Goal: Contribute content: Contribute content

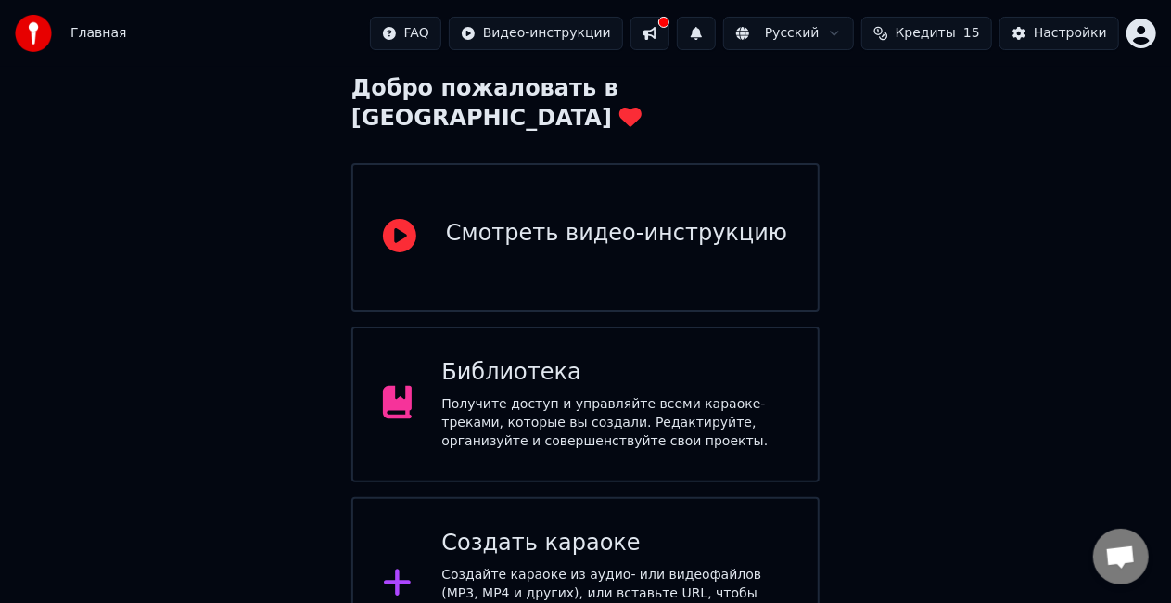
scroll to position [124, 0]
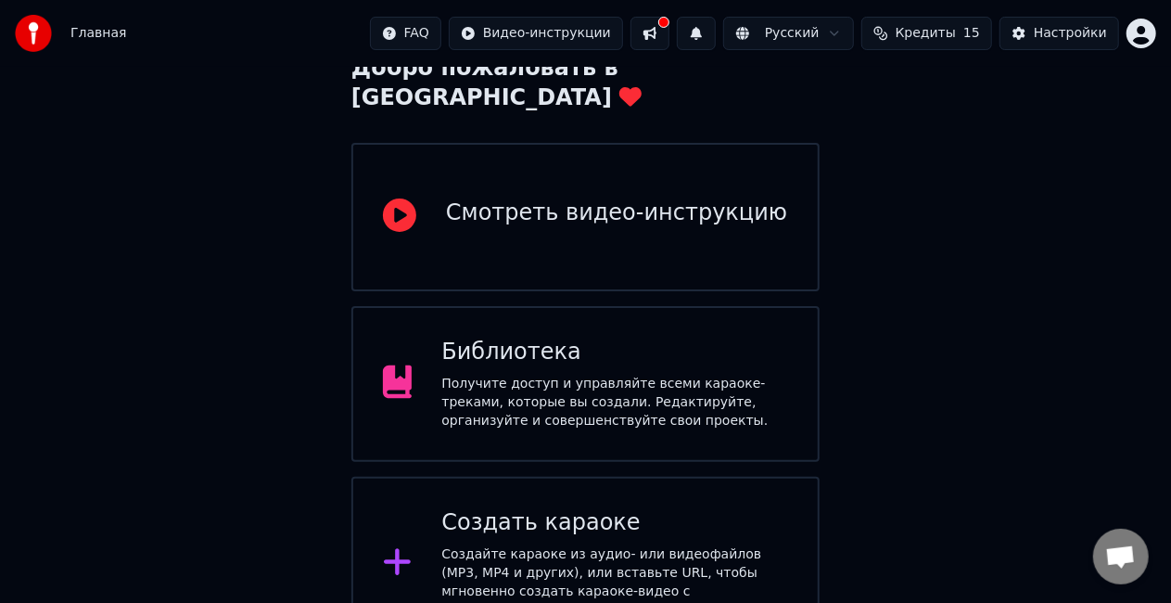
click at [549, 374] on div "Получите доступ и управляйте всеми караоке-треками, которые вы создали. Редакти…" at bounding box center [614, 402] width 347 height 56
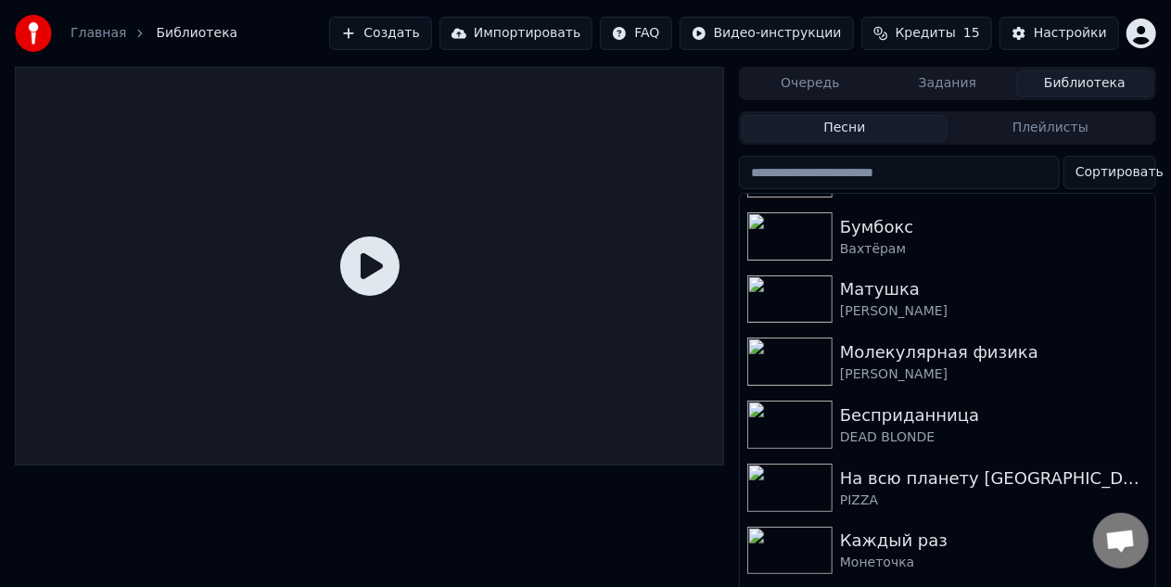
click at [431, 35] on button "Создать" at bounding box center [380, 33] width 102 height 33
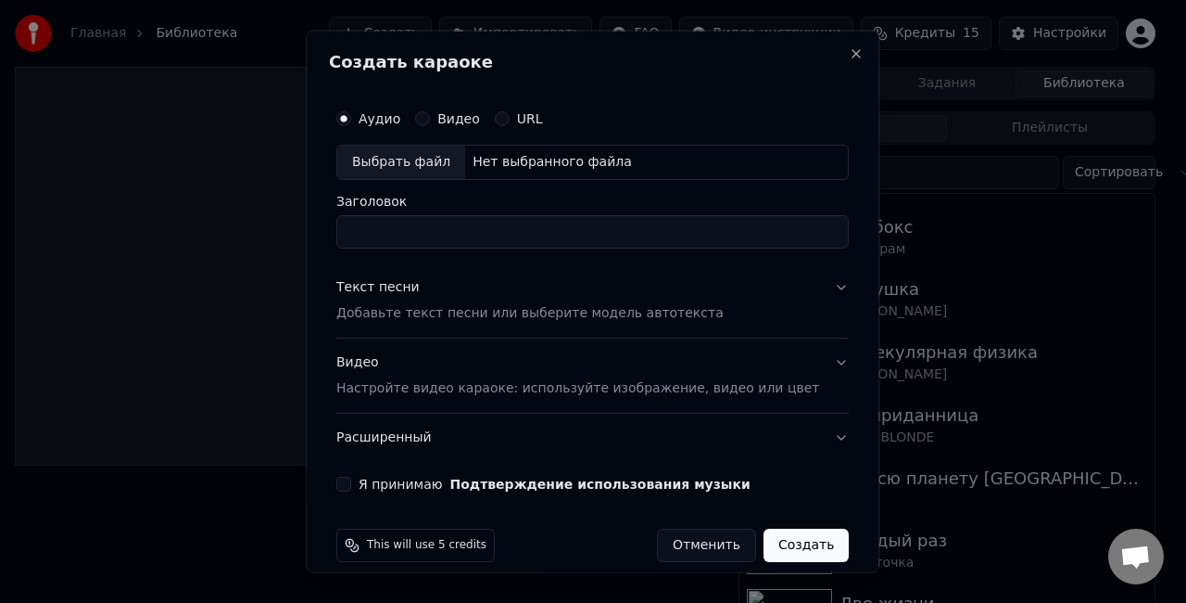
click at [647, 154] on div "Выбрать файл Нет выбранного файла" at bounding box center [592, 162] width 513 height 35
type input "**********"
click at [597, 315] on p "Добавьте текст песни или выберите модель автотекста" at bounding box center [529, 312] width 387 height 19
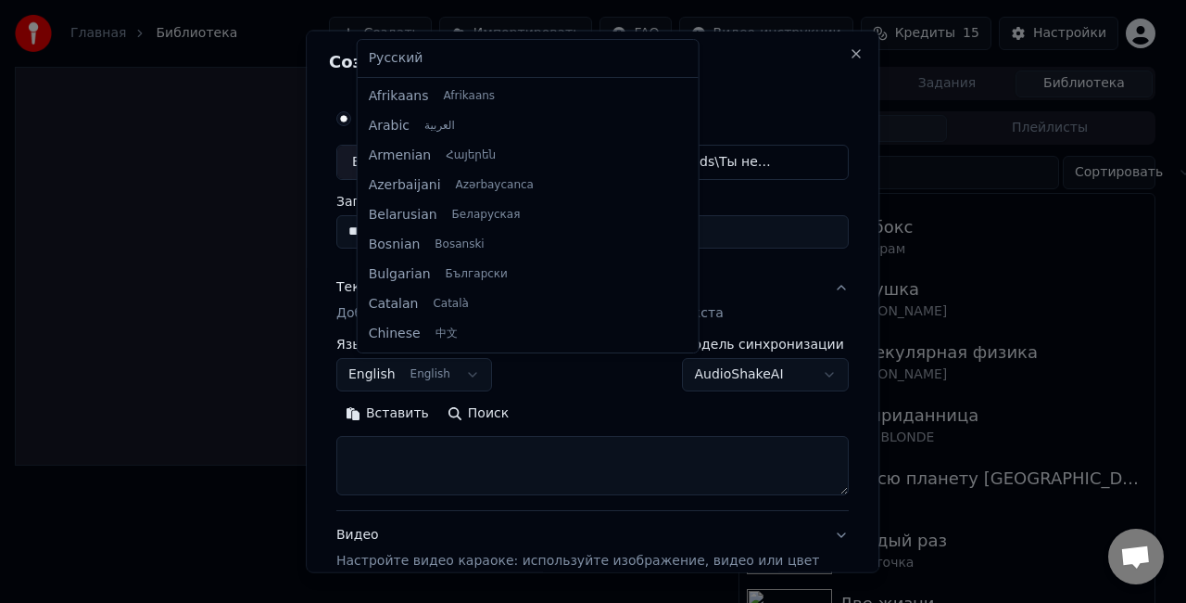
scroll to position [148, 0]
click at [478, 374] on body "**********" at bounding box center [585, 301] width 1171 height 603
select select "**"
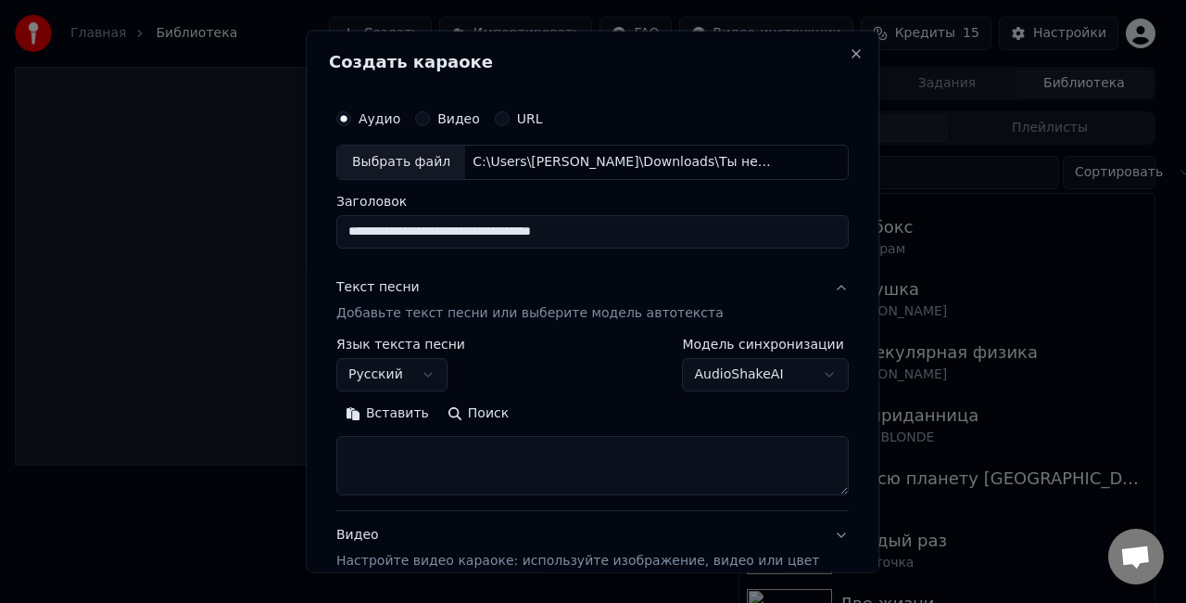
click at [528, 451] on textarea at bounding box center [592, 464] width 513 height 59
paste textarea "**********"
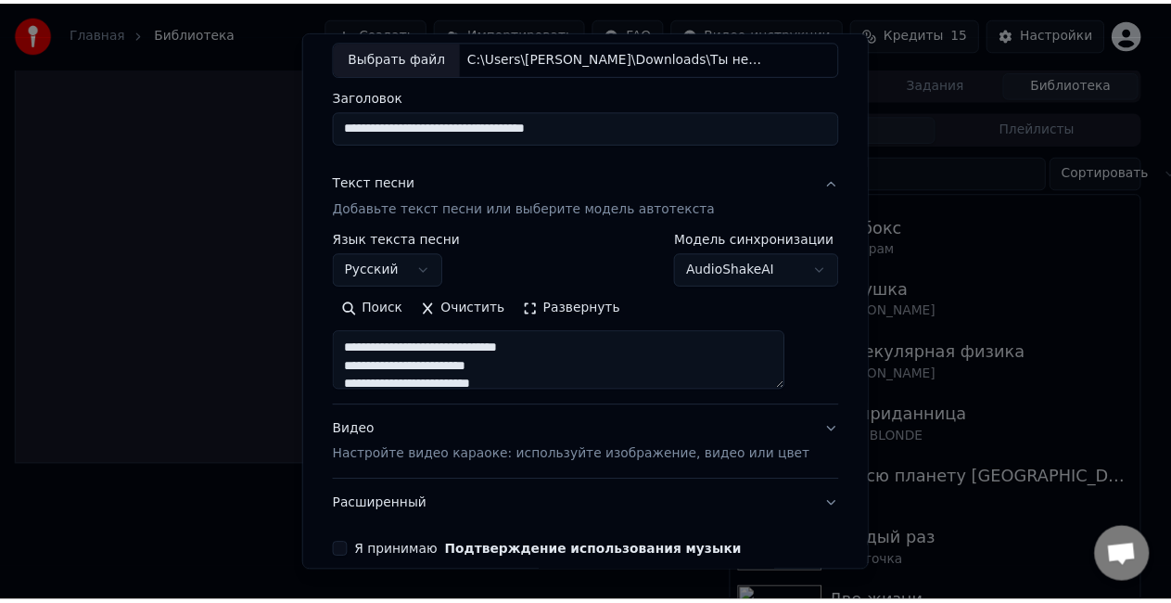
scroll to position [189, 0]
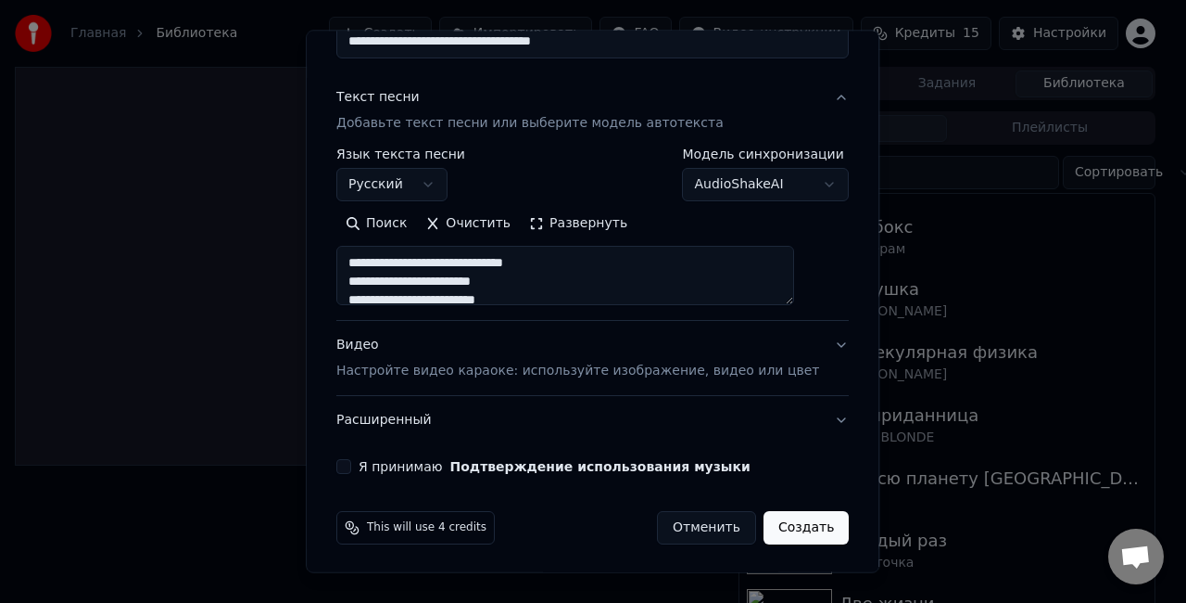
type textarea "**********"
click at [351, 459] on button "Я принимаю Подтверждение использования музыки" at bounding box center [343, 466] width 15 height 15
click at [775, 528] on button "Создать" at bounding box center [806, 527] width 85 height 33
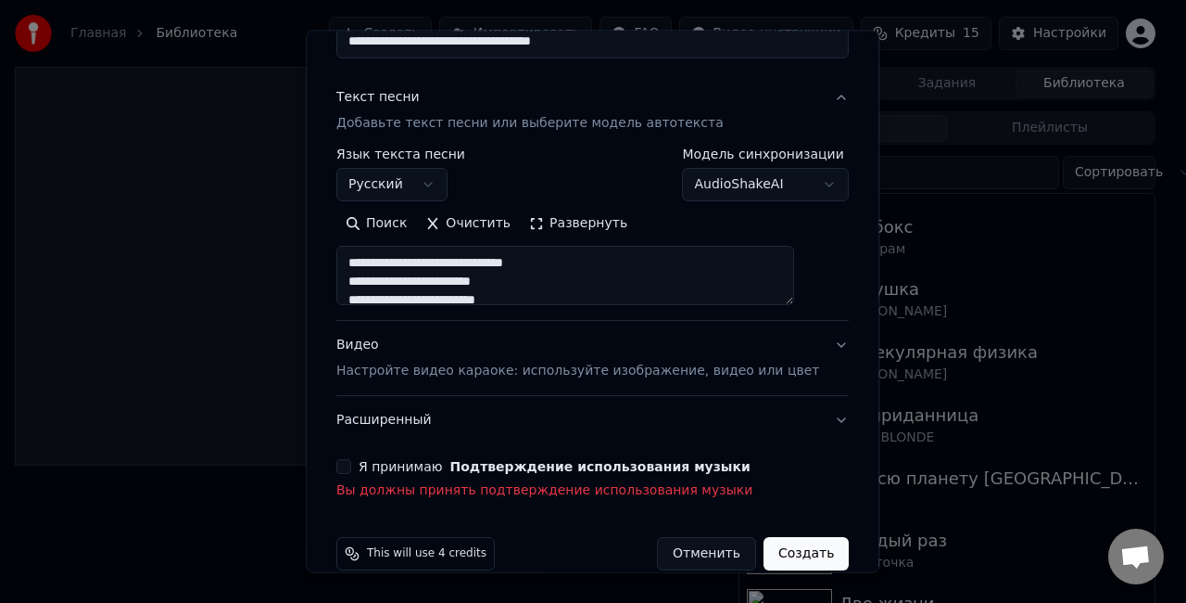
click at [351, 462] on button "Я принимаю Подтверждение использования музыки" at bounding box center [343, 466] width 15 height 15
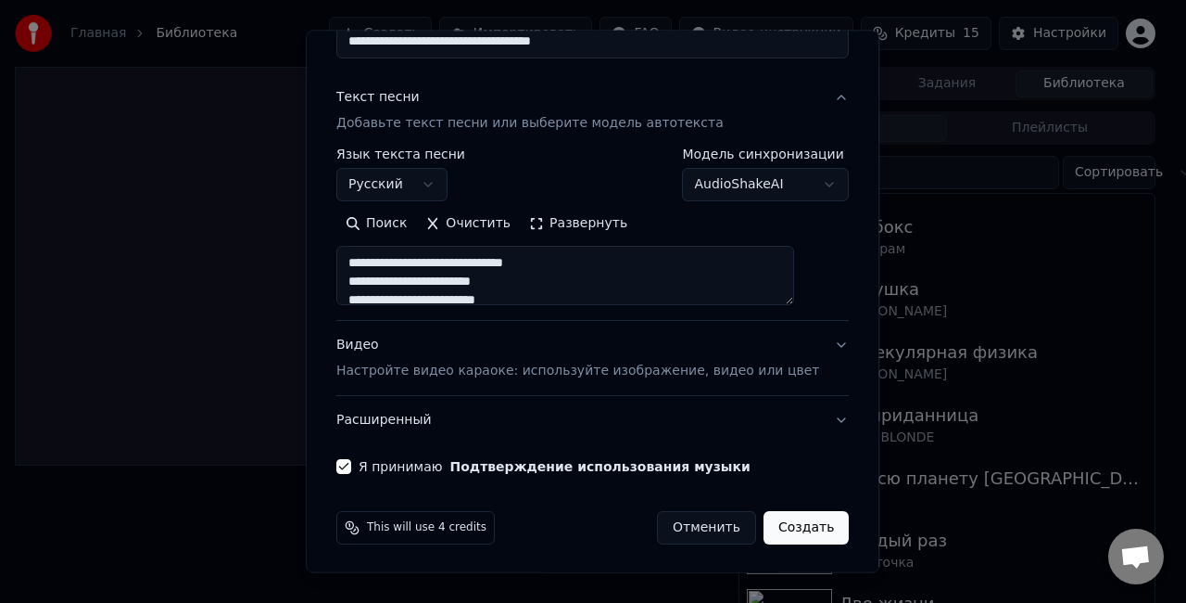
click at [777, 521] on button "Создать" at bounding box center [806, 527] width 85 height 33
select select
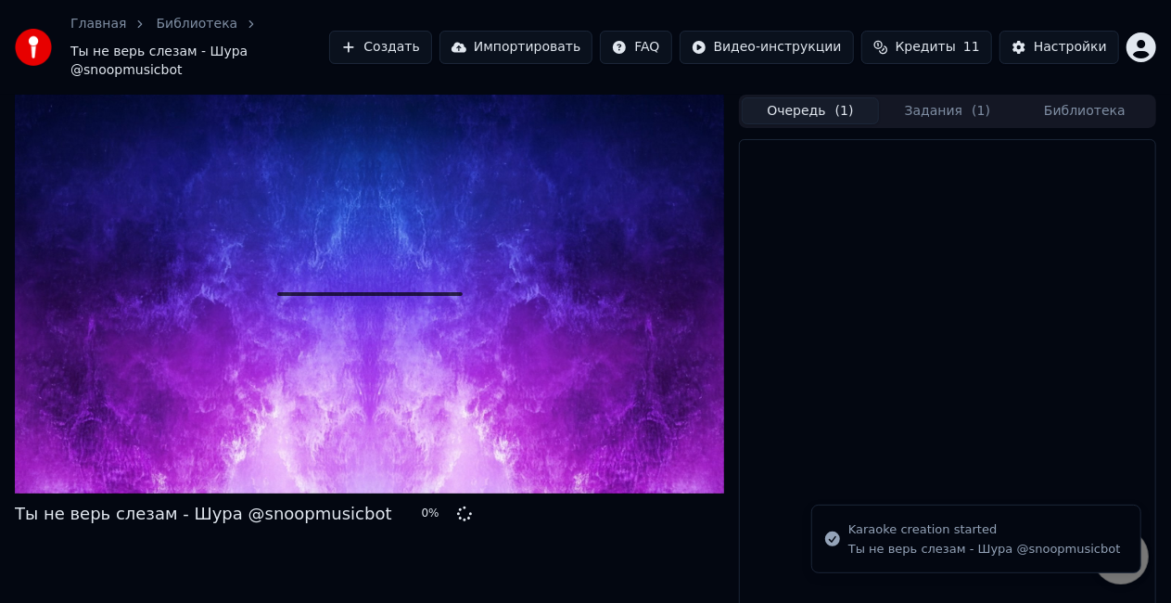
click at [815, 97] on button "Очередь ( 1 )" at bounding box center [810, 110] width 137 height 27
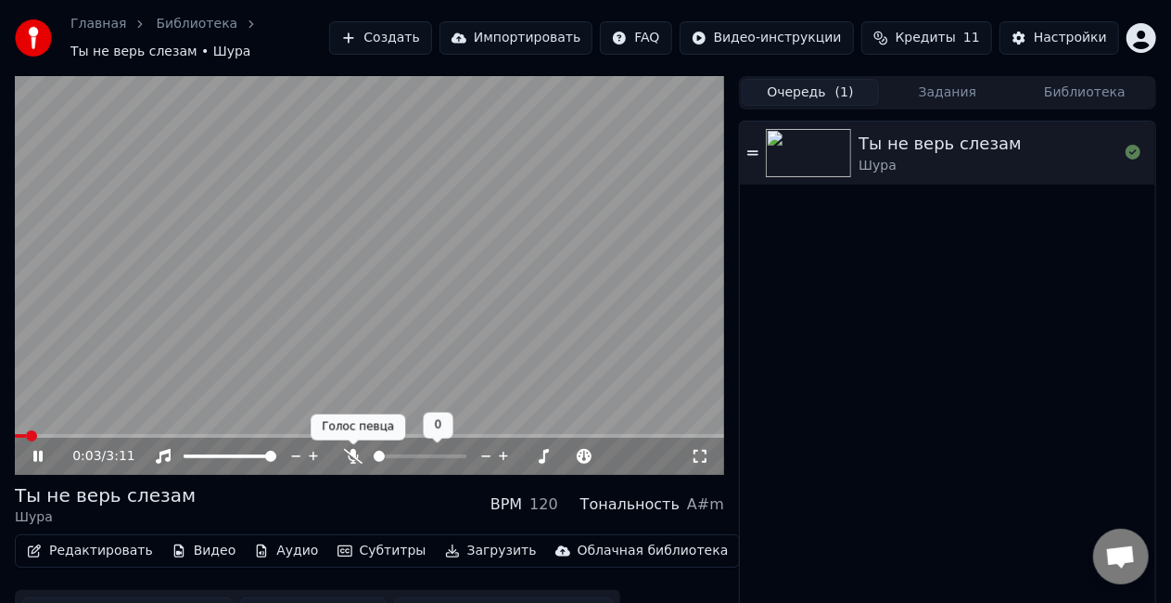
click at [357, 450] on icon at bounding box center [353, 456] width 19 height 15
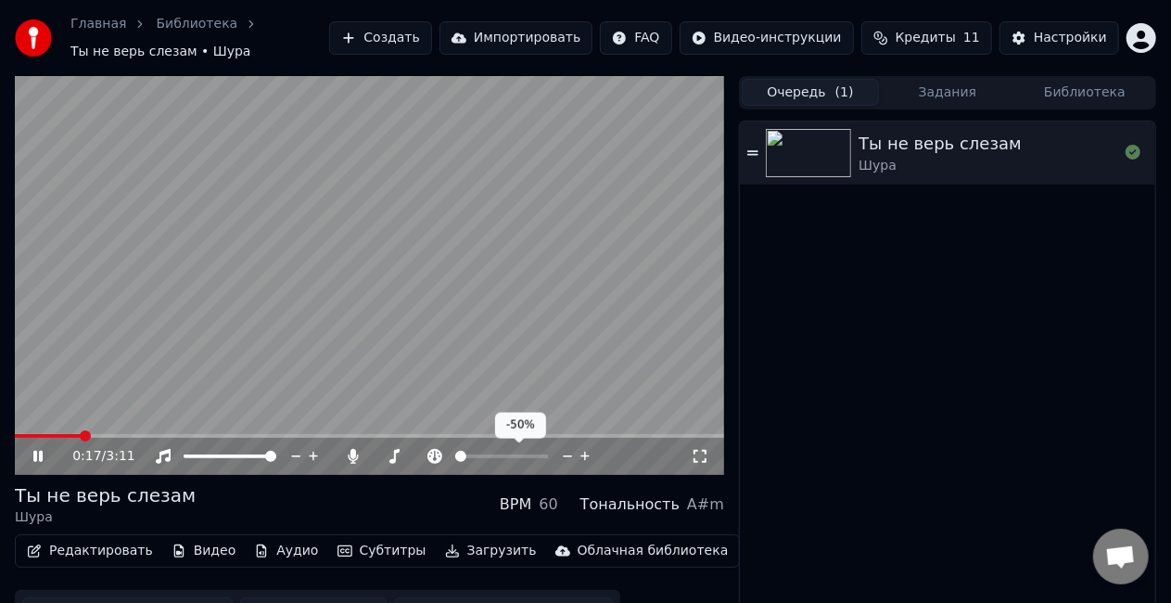
click at [455, 462] on span at bounding box center [460, 455] width 11 height 11
click at [503, 462] on span at bounding box center [503, 455] width 11 height 11
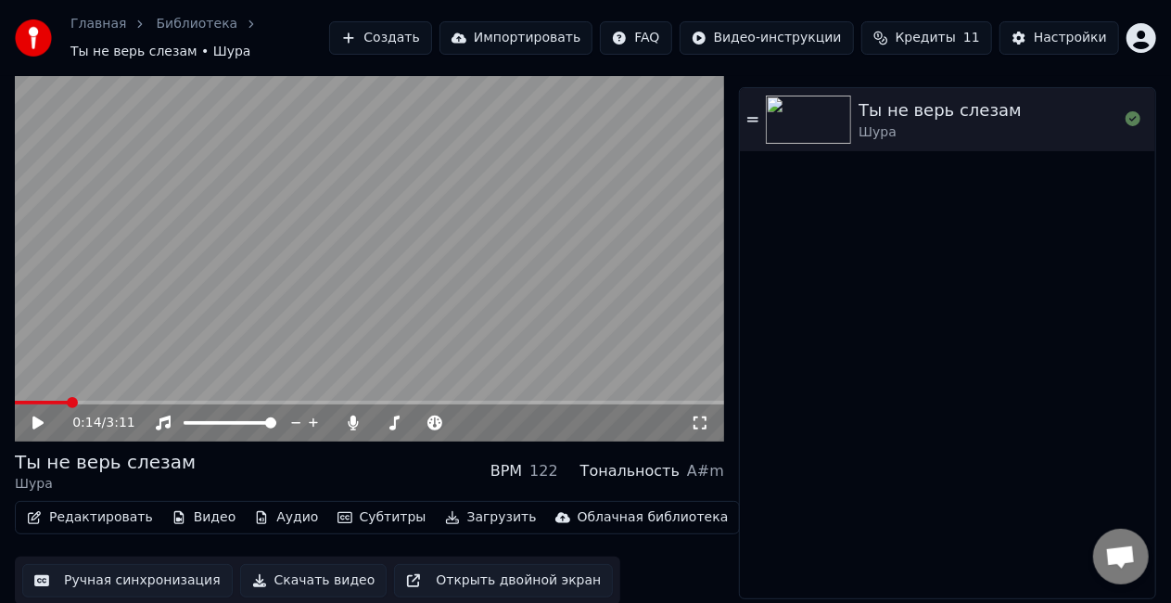
scroll to position [35, 0]
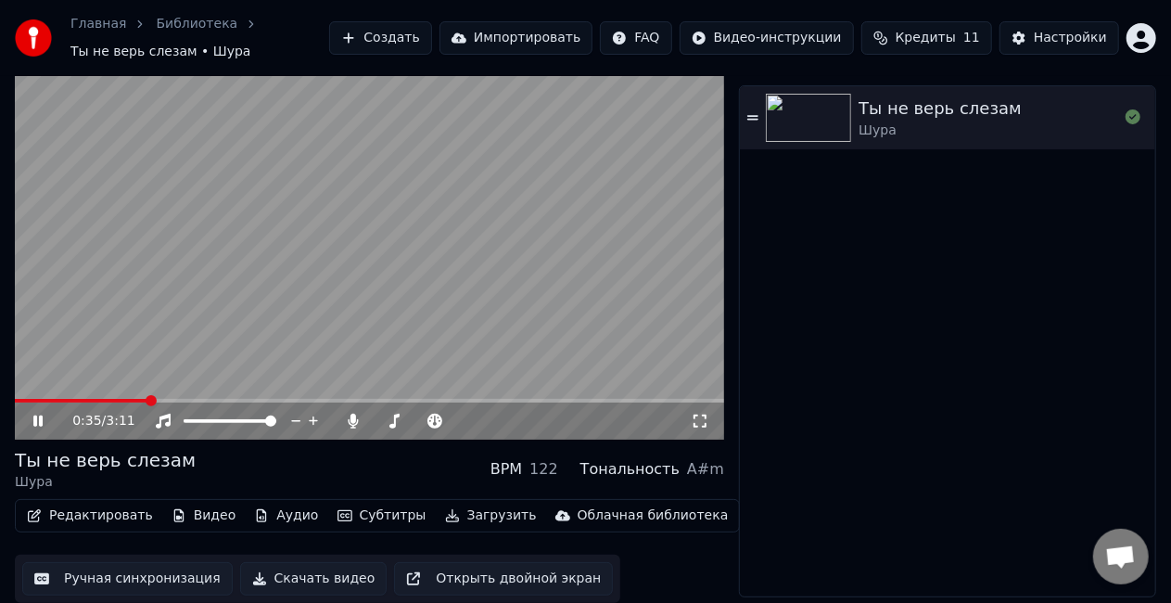
click at [146, 579] on button "Ручная синхронизация" at bounding box center [127, 578] width 210 height 33
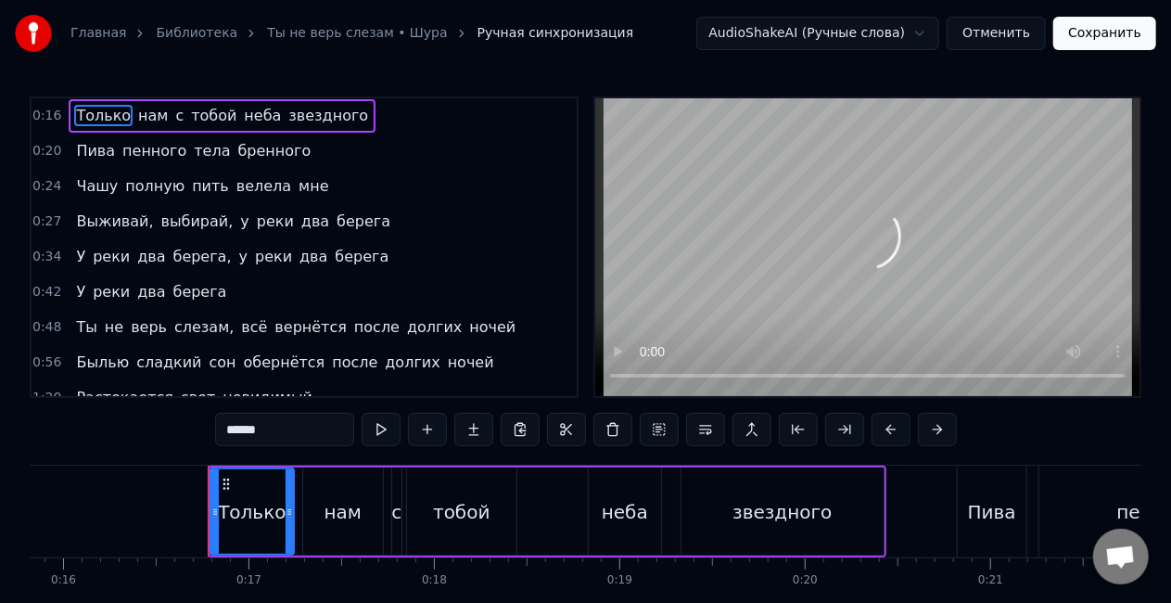
scroll to position [0, 3018]
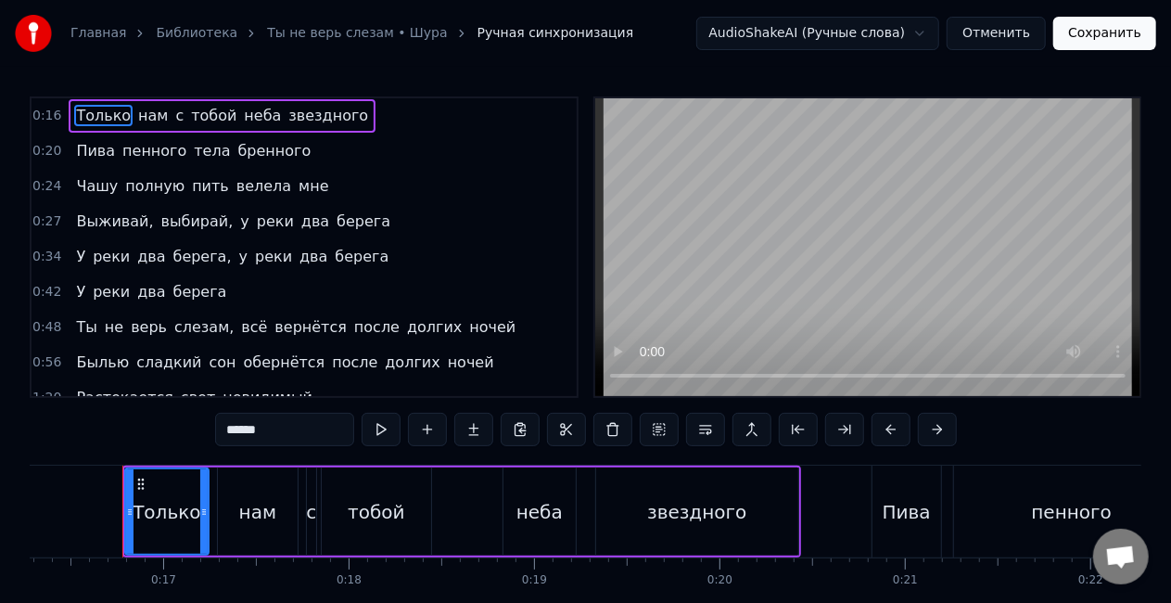
click at [101, 214] on span "Выживай," at bounding box center [114, 220] width 81 height 21
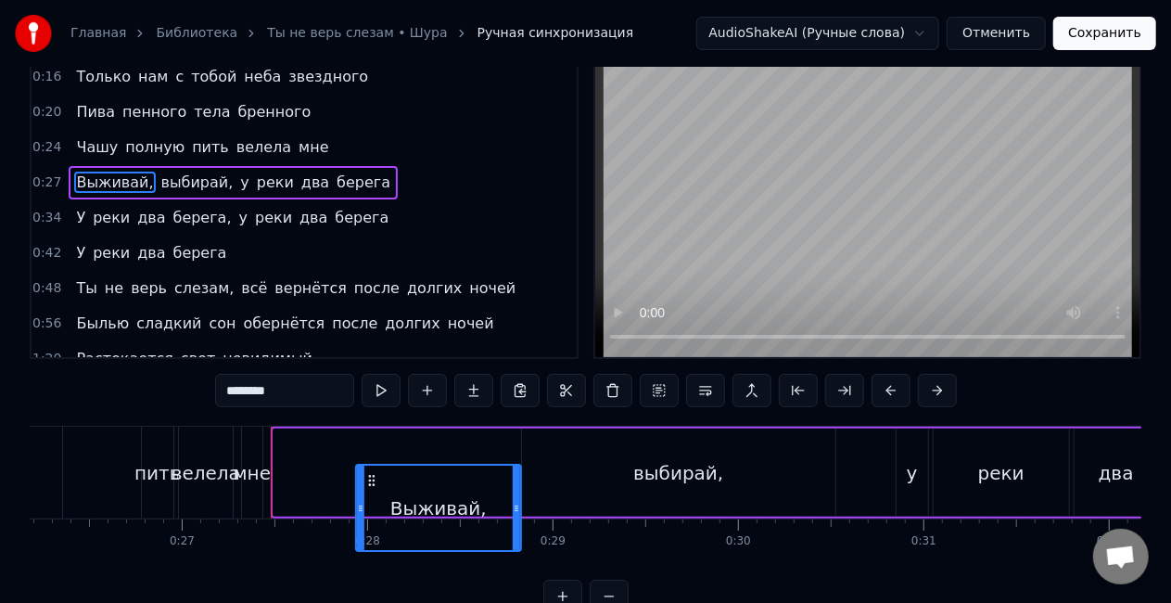
scroll to position [43, 0]
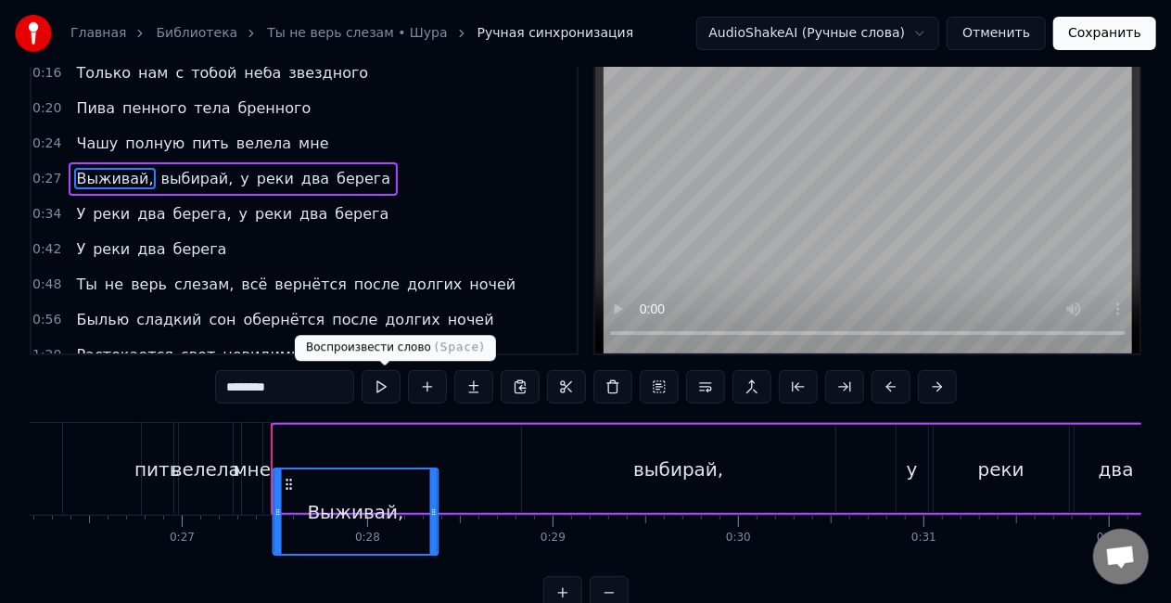
drag, startPoint x: 285, startPoint y: 482, endPoint x: 365, endPoint y: 387, distance: 124.3
click at [365, 387] on div "0:16 Только нам с тобой неба звездного 0:20 Пива пенного тела бренного 0:24 Чаш…" at bounding box center [585, 331] width 1111 height 555
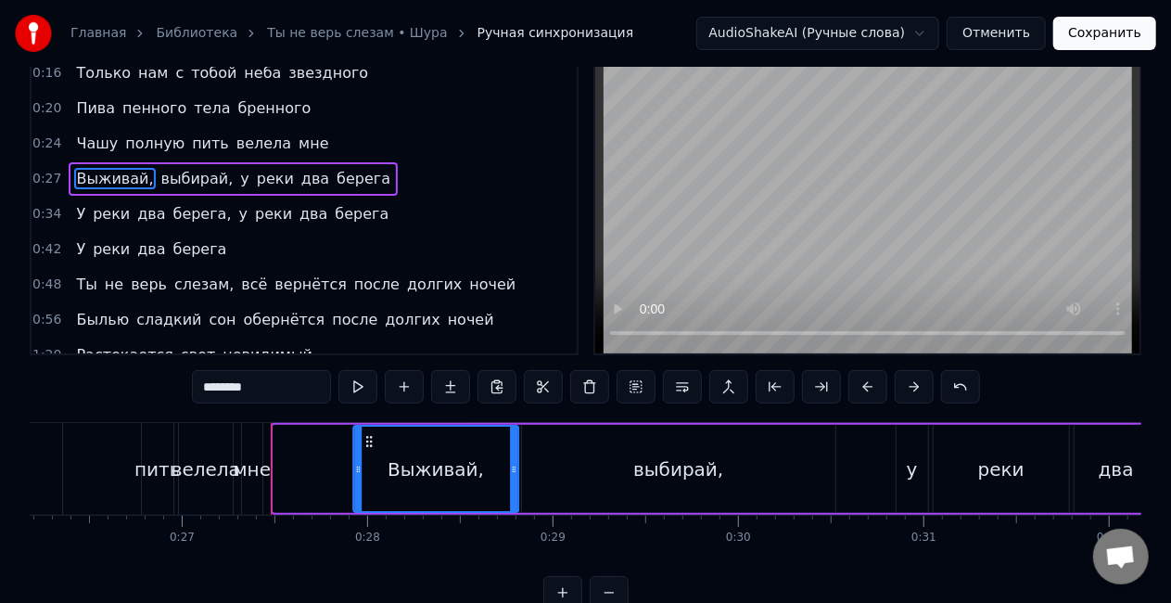
drag, startPoint x: 286, startPoint y: 438, endPoint x: 367, endPoint y: 438, distance: 80.6
click at [367, 438] on icon at bounding box center [369, 441] width 15 height 15
click at [158, 473] on div "пить" at bounding box center [157, 469] width 46 height 28
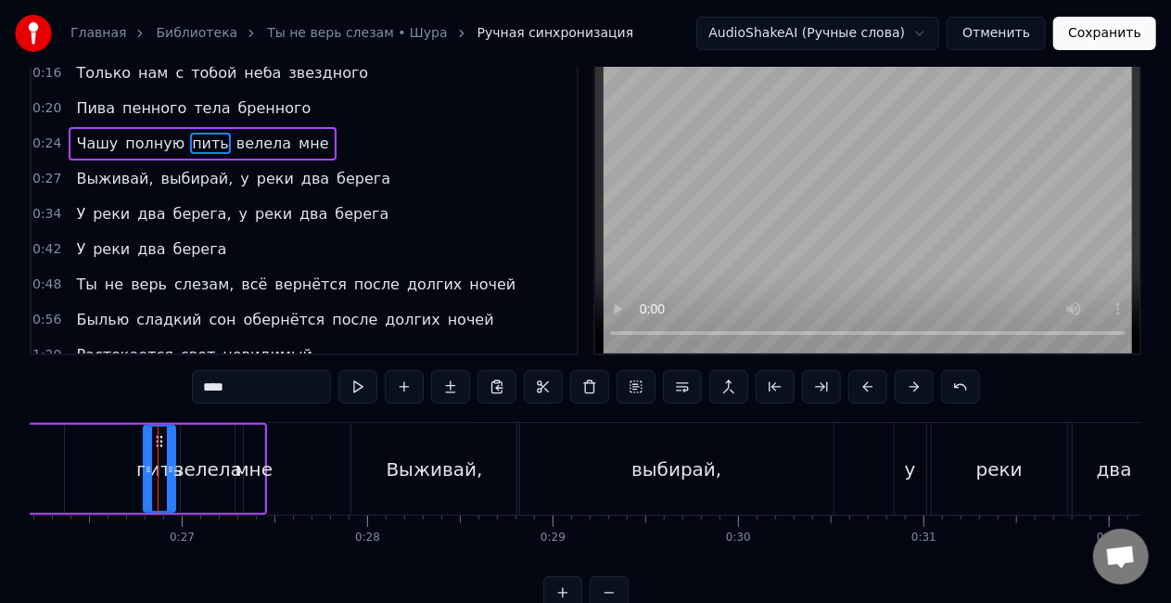
scroll to position [0, 0]
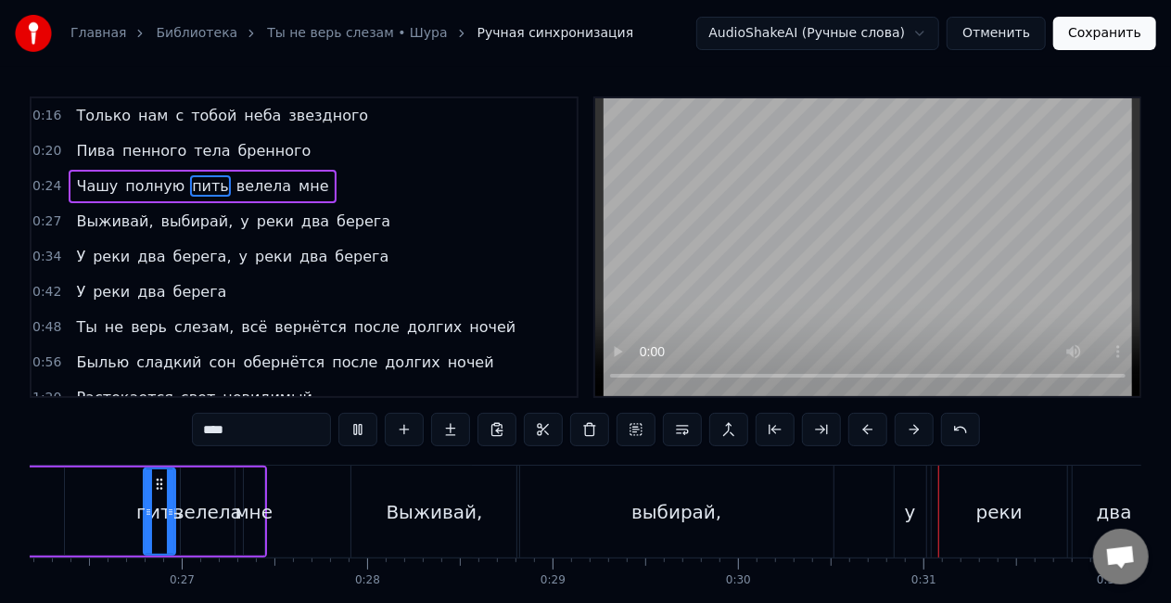
click at [352, 430] on button at bounding box center [357, 428] width 39 height 33
click at [93, 185] on span "Чашу" at bounding box center [96, 185] width 45 height 21
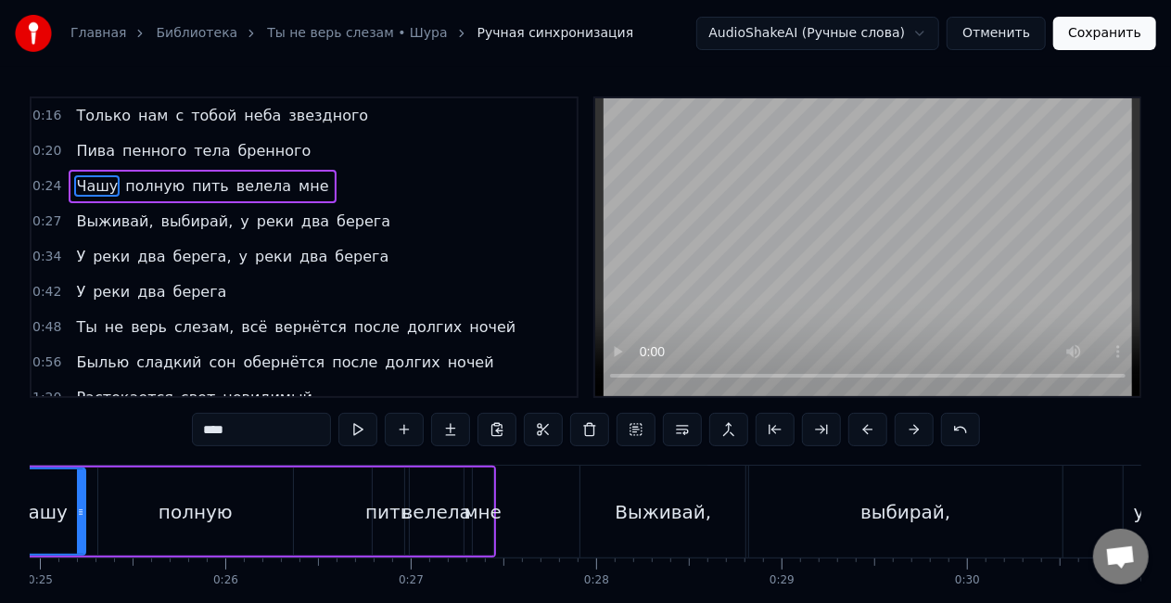
scroll to position [0, 4498]
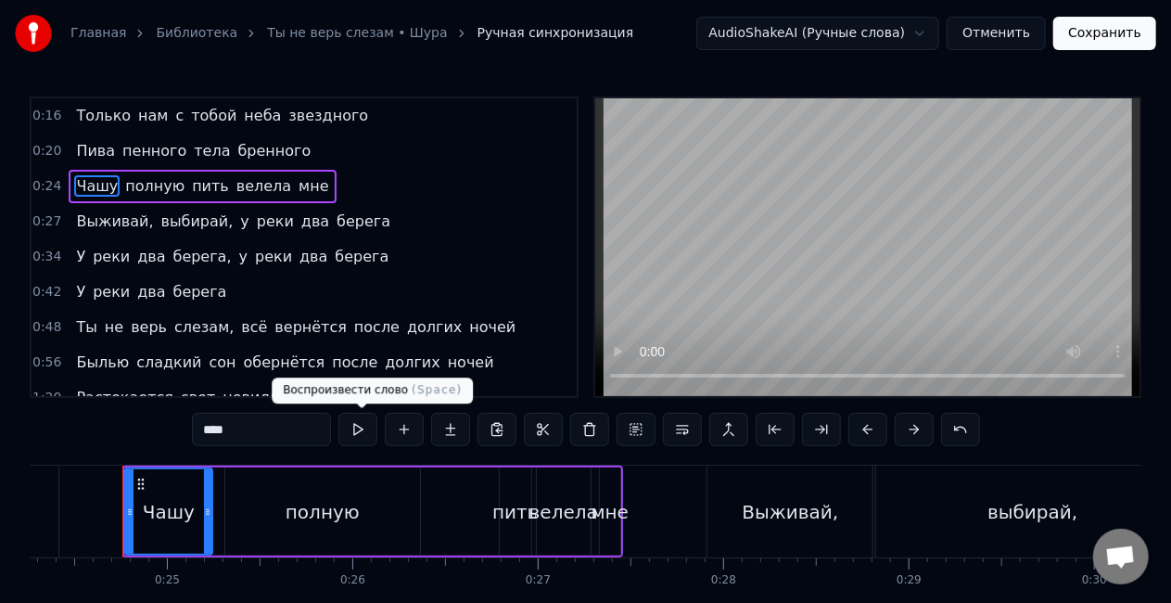
click at [366, 421] on button at bounding box center [357, 428] width 39 height 33
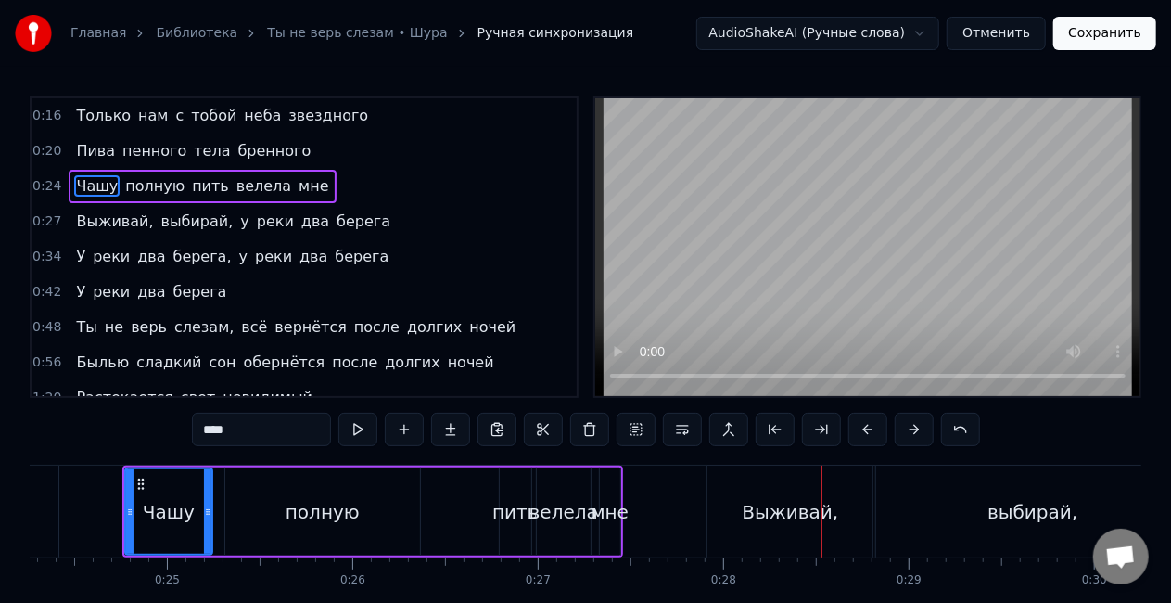
click at [614, 496] on div "мне" at bounding box center [610, 511] width 20 height 88
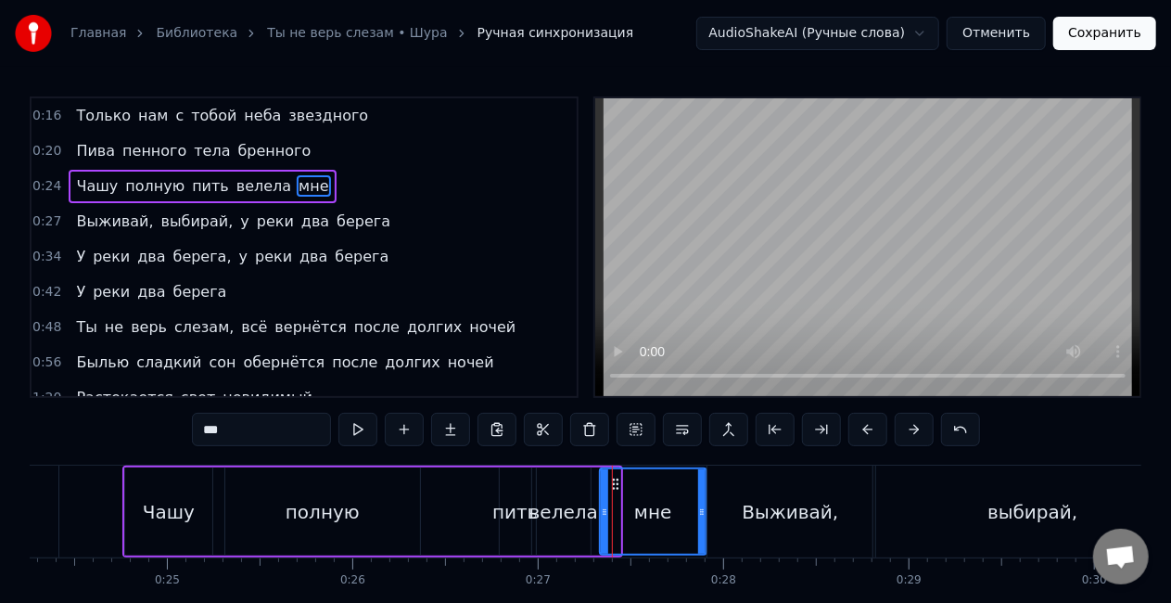
drag, startPoint x: 614, startPoint y: 507, endPoint x: 700, endPoint y: 539, distance: 92.1
click at [700, 539] on div at bounding box center [701, 511] width 7 height 84
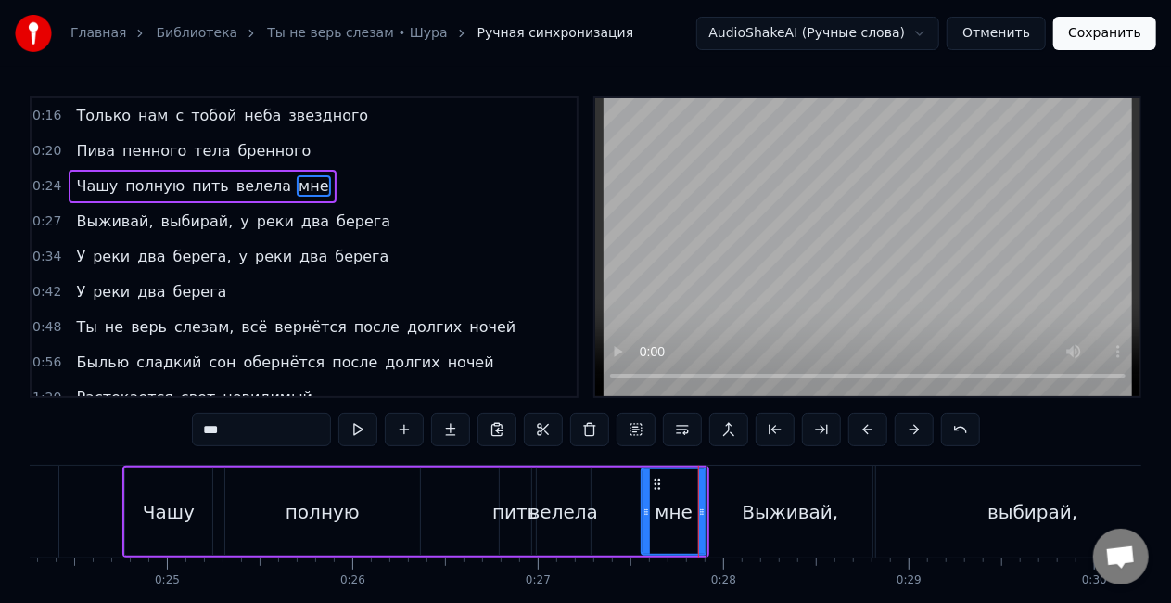
drag, startPoint x: 603, startPoint y: 510, endPoint x: 645, endPoint y: 532, distance: 48.1
click at [645, 532] on div at bounding box center [645, 511] width 7 height 84
click at [580, 523] on div "велела" at bounding box center [563, 512] width 69 height 28
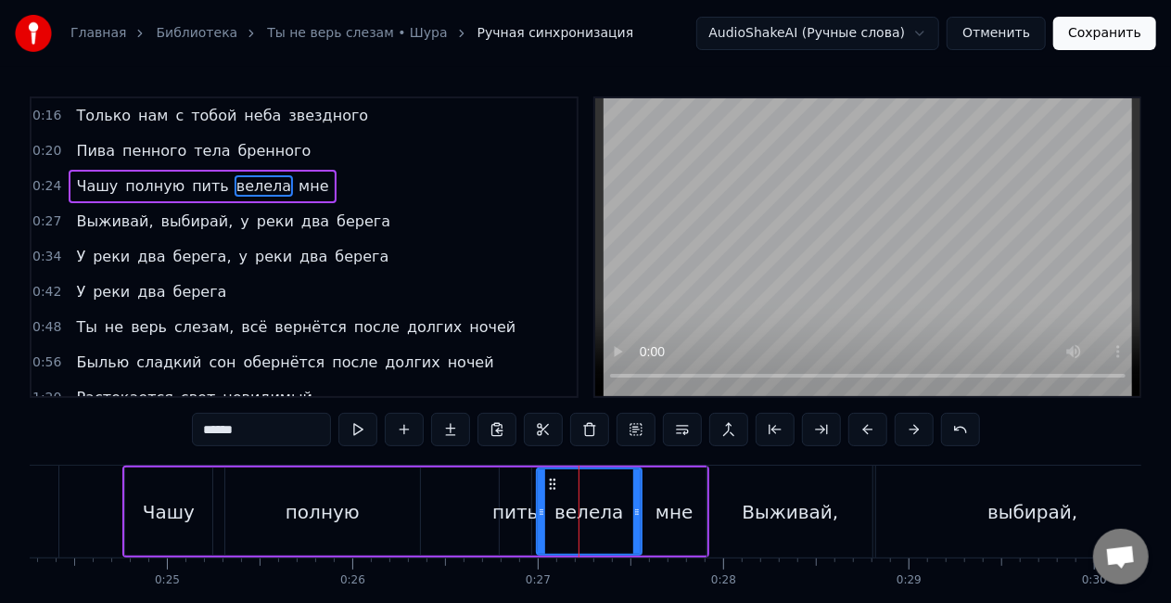
drag, startPoint x: 588, startPoint y: 514, endPoint x: 639, endPoint y: 540, distance: 57.2
click at [639, 540] on div at bounding box center [636, 511] width 7 height 84
click at [363, 512] on div "полную" at bounding box center [322, 511] width 195 height 88
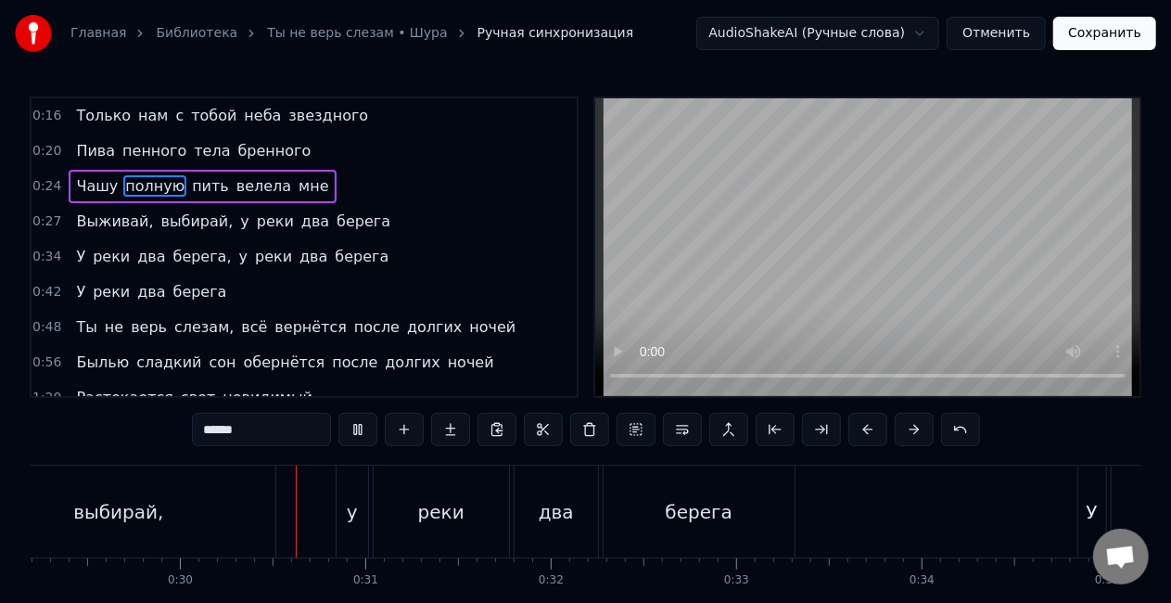
scroll to position [0, 5466]
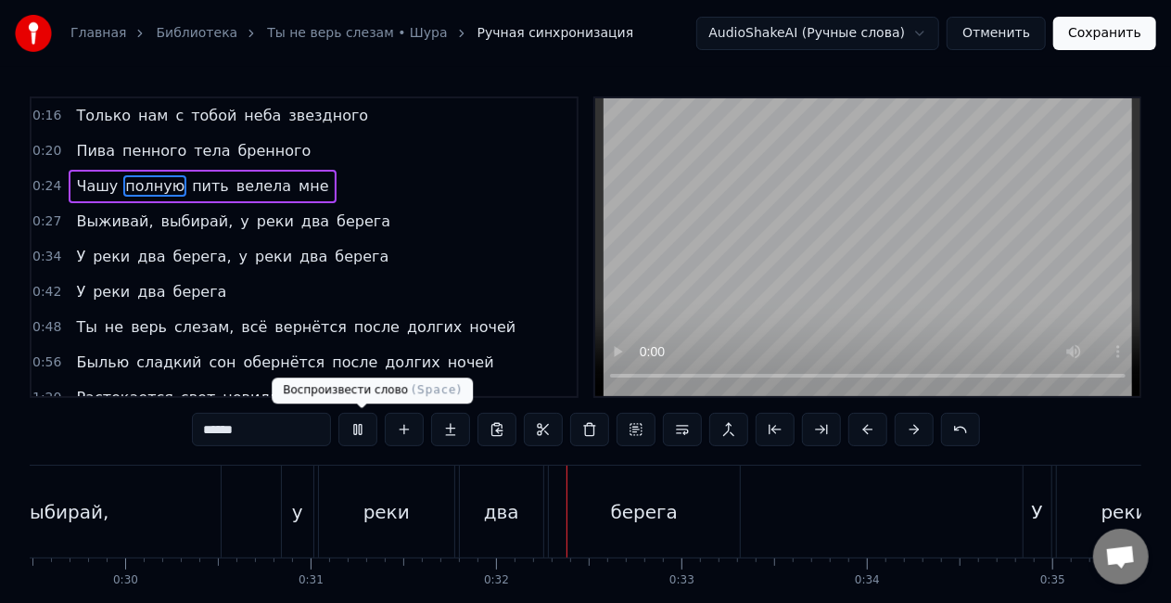
click at [361, 428] on button at bounding box center [357, 428] width 39 height 33
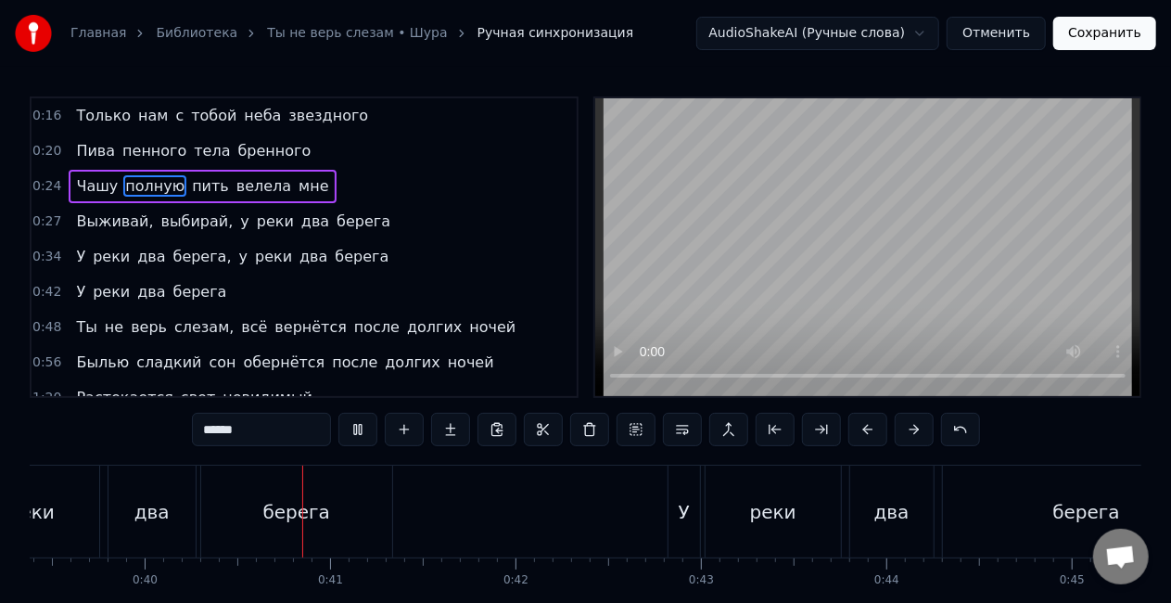
scroll to position [0, 7362]
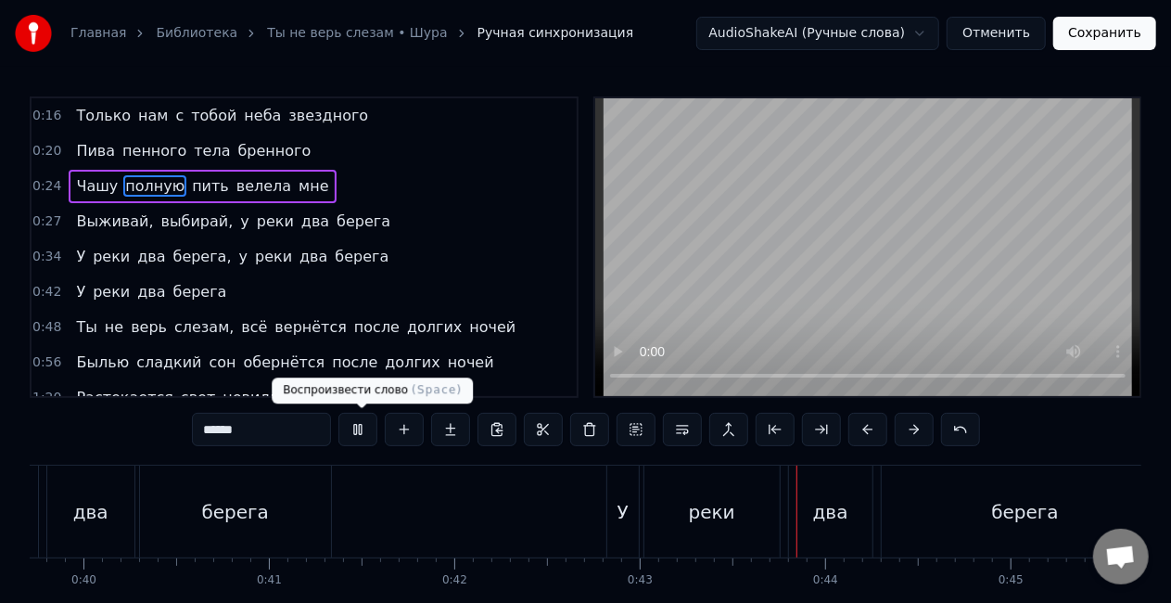
click at [360, 434] on button at bounding box center [357, 428] width 39 height 33
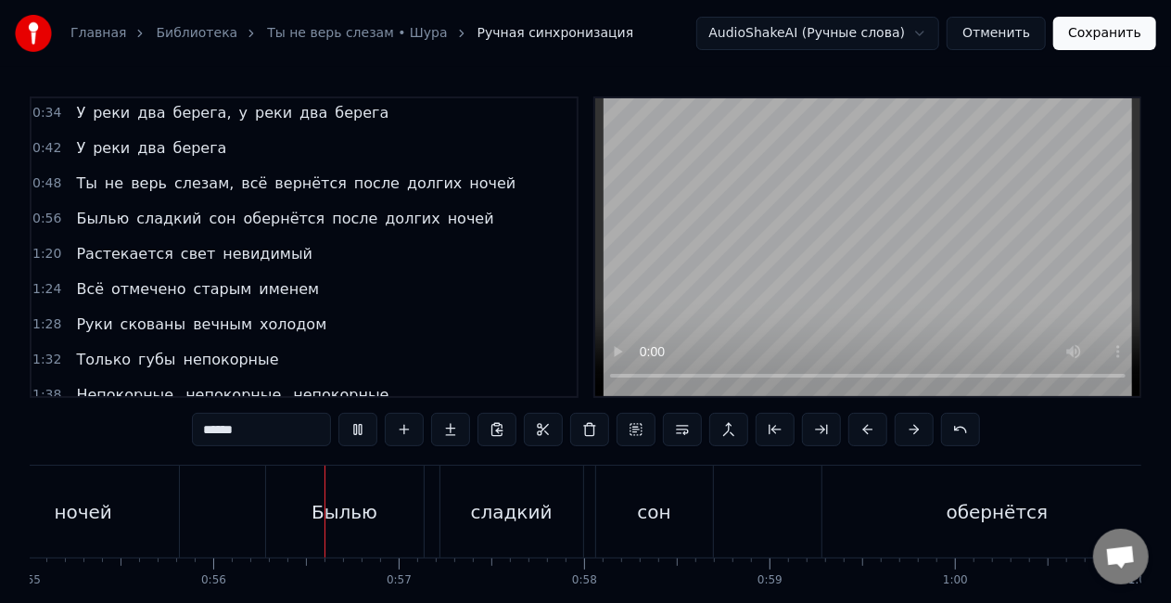
scroll to position [174, 0]
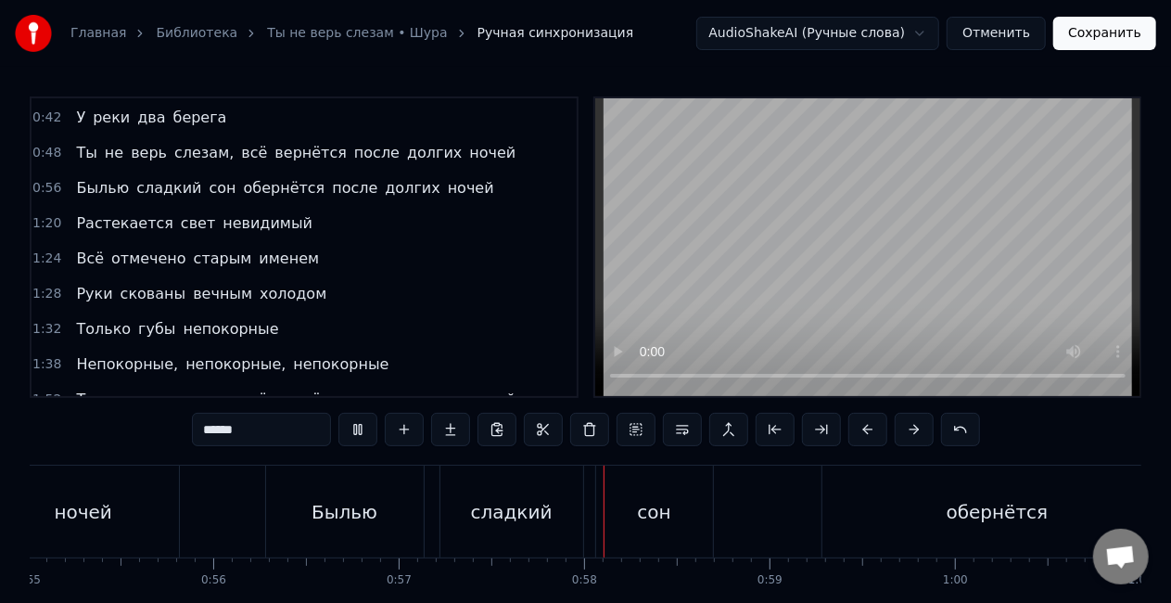
click at [91, 225] on span "Растекается" at bounding box center [124, 222] width 100 height 21
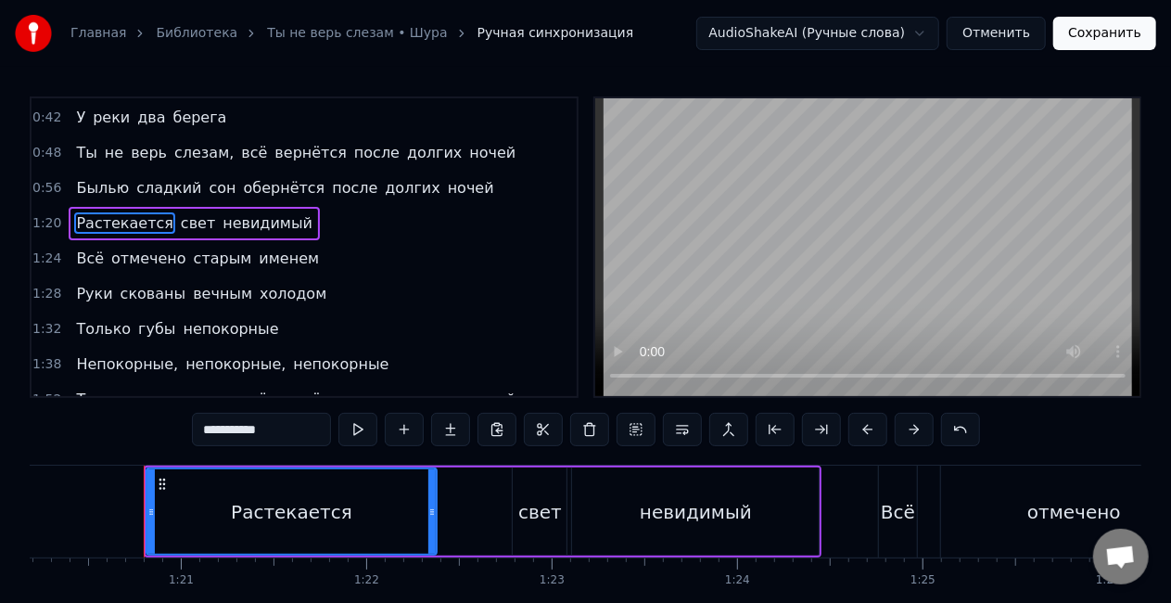
scroll to position [0, 14886]
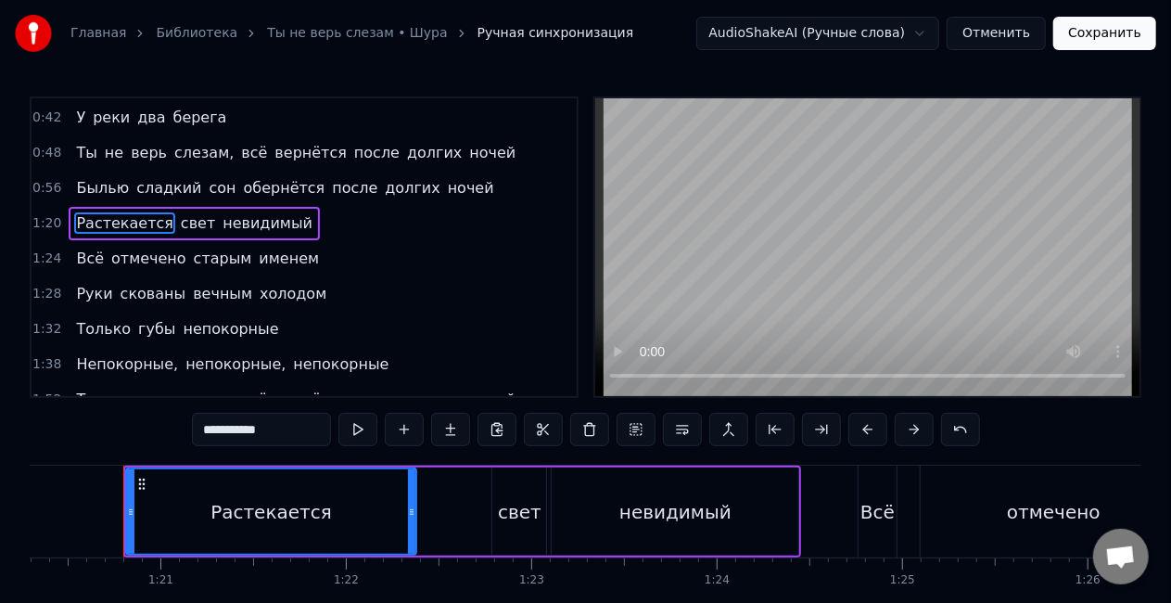
click at [256, 182] on span "обернётся" at bounding box center [284, 187] width 85 height 21
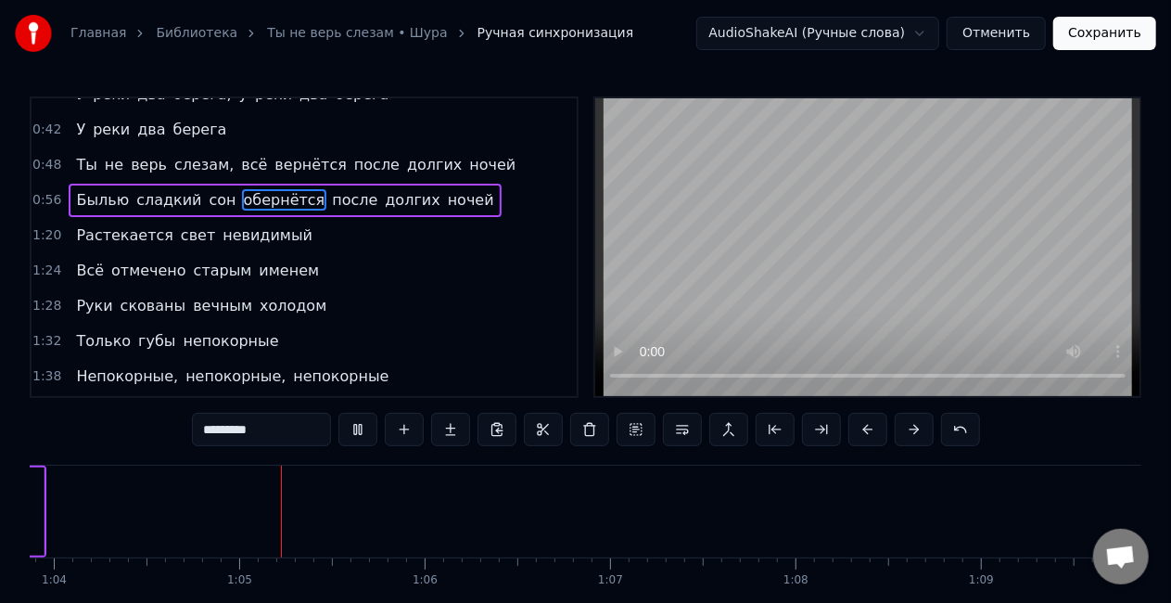
scroll to position [0, 11868]
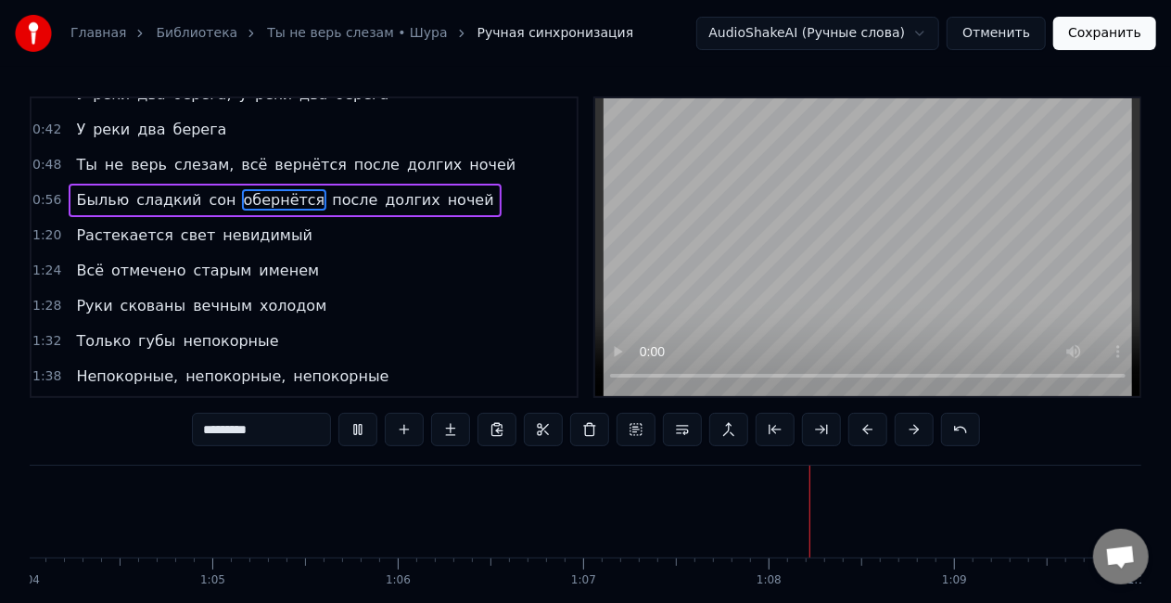
click at [82, 226] on span "Растекается" at bounding box center [124, 234] width 100 height 21
type input "**********"
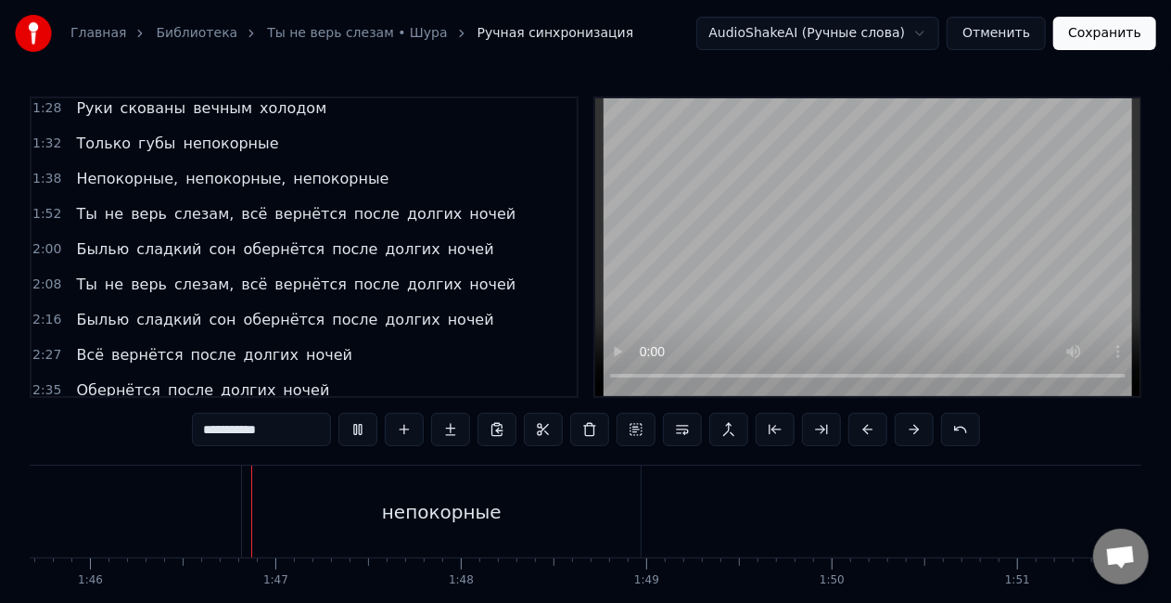
scroll to position [0, 19601]
click at [1069, 35] on button "Сохранить" at bounding box center [1104, 33] width 103 height 33
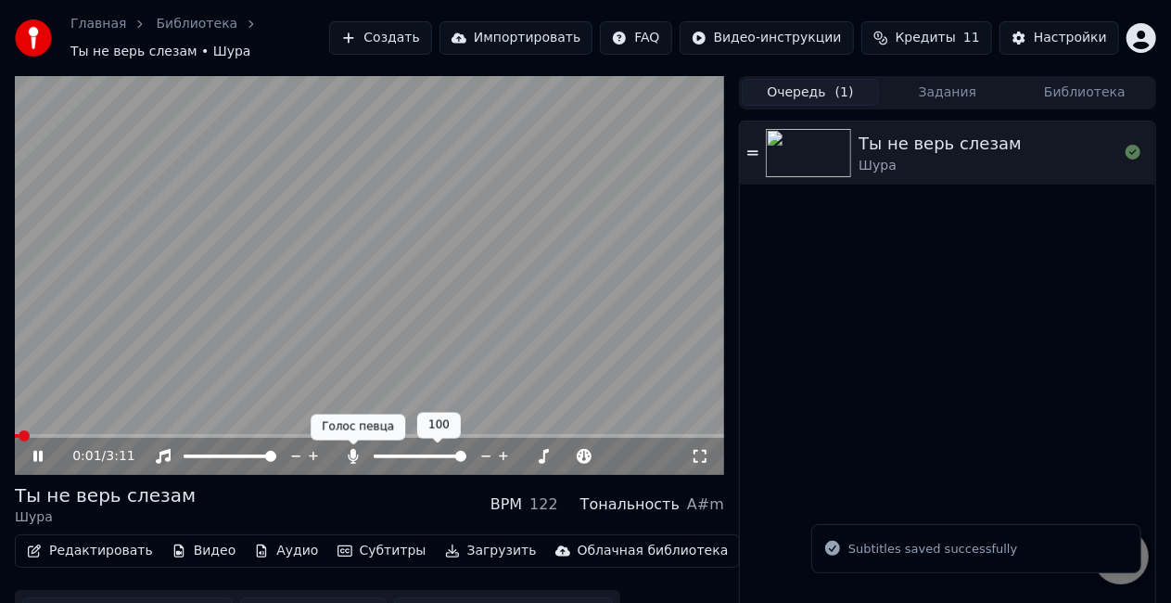
click at [355, 447] on span at bounding box center [353, 444] width 9 height 9
click at [353, 456] on icon at bounding box center [354, 456] width 10 height 15
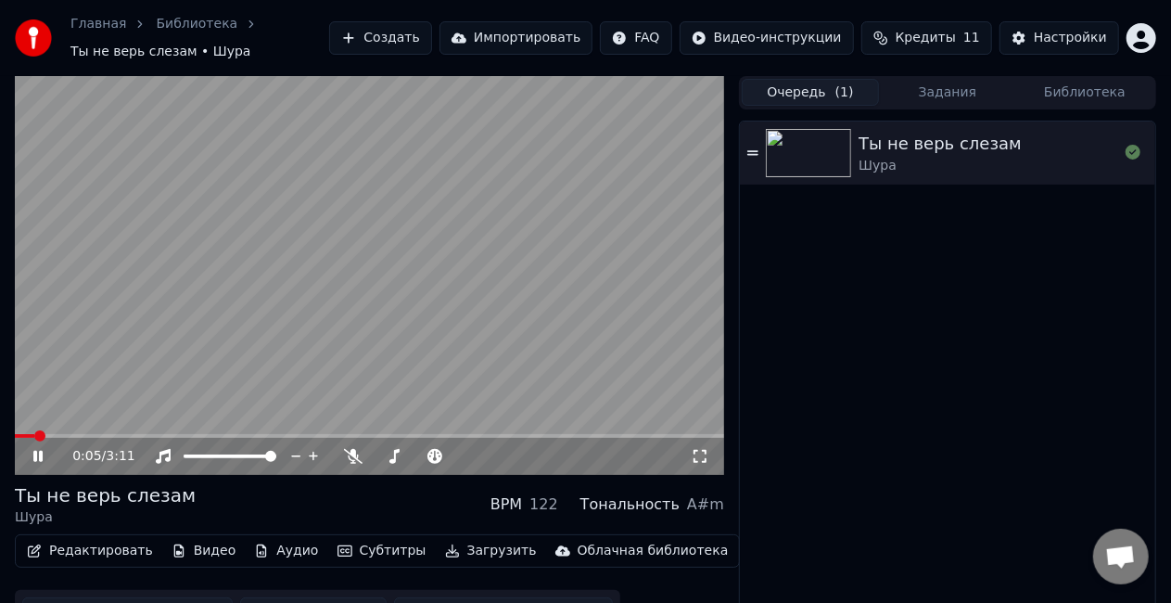
scroll to position [35, 0]
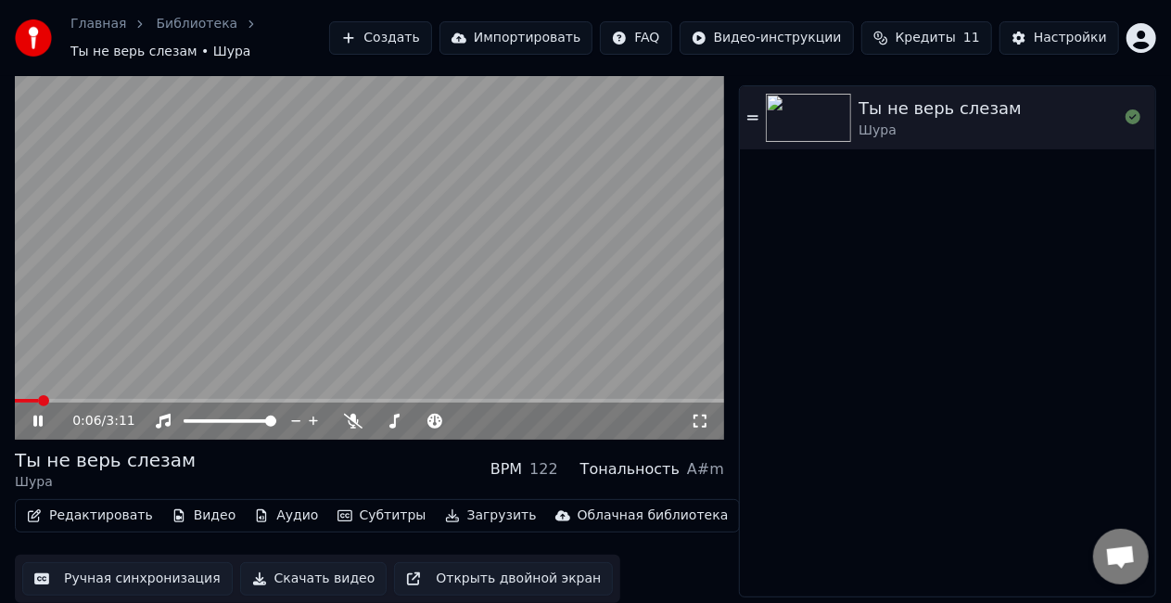
click at [322, 575] on button "Скачать видео" at bounding box center [313, 578] width 147 height 33
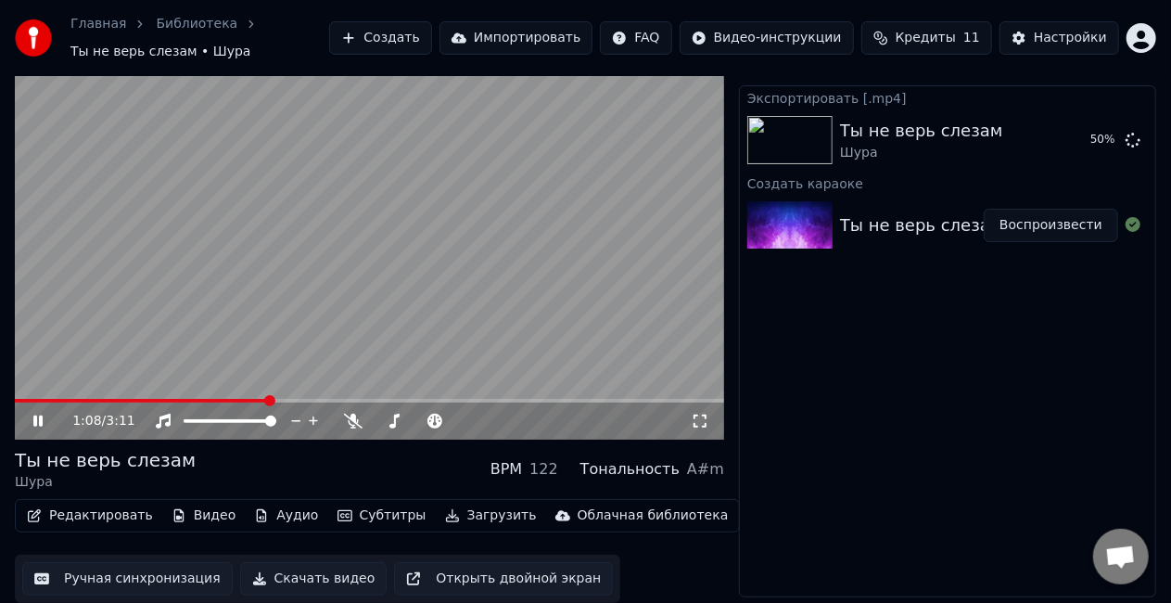
click at [653, 184] on video at bounding box center [369, 240] width 709 height 399
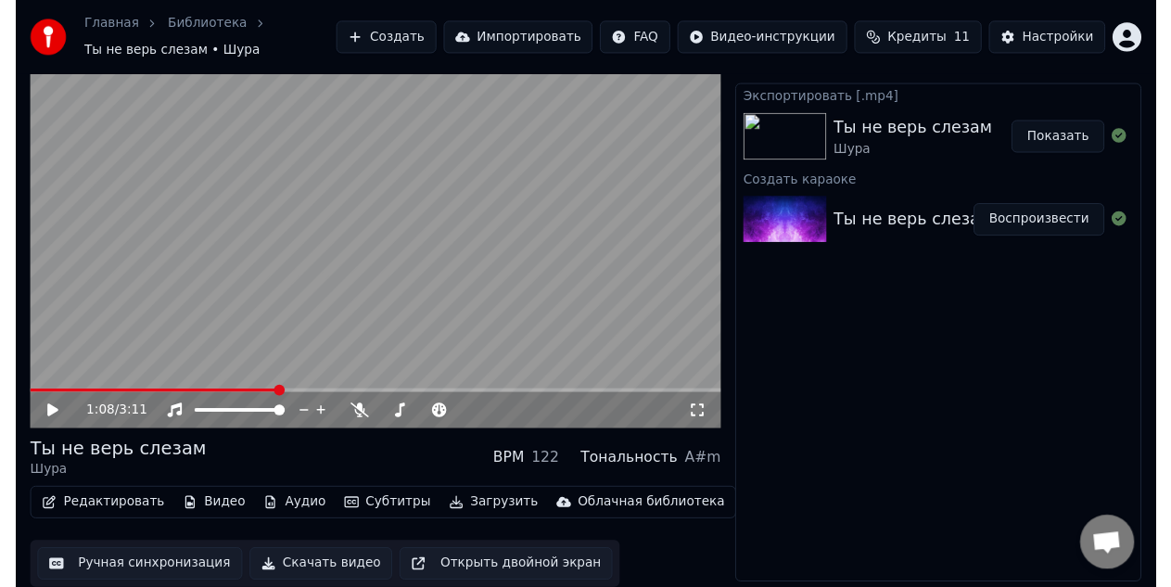
scroll to position [0, 0]
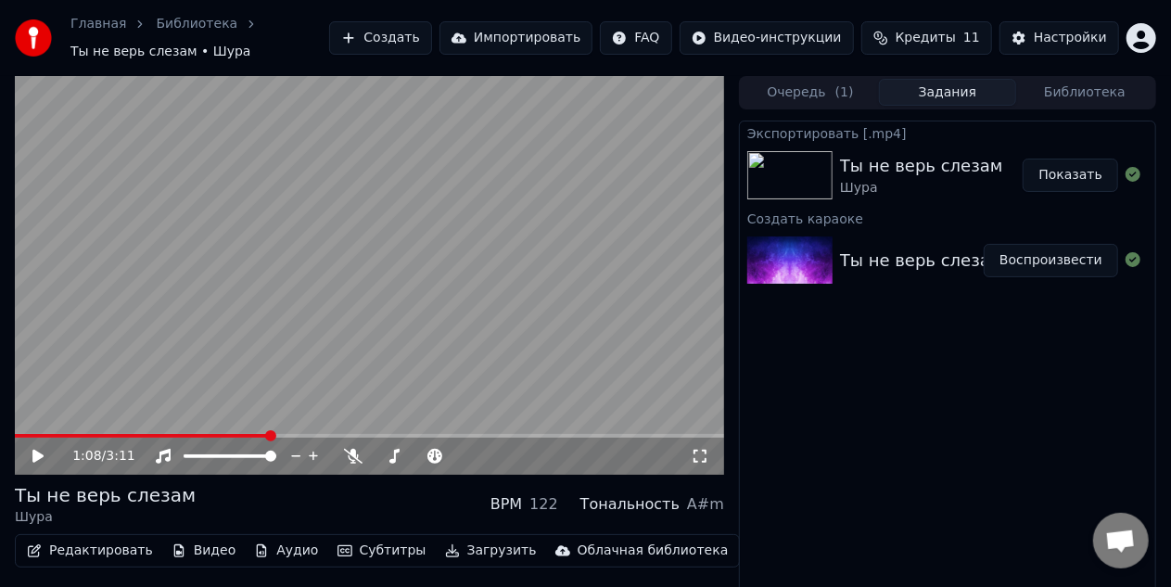
click at [1085, 95] on button "Библиотека" at bounding box center [1084, 92] width 137 height 27
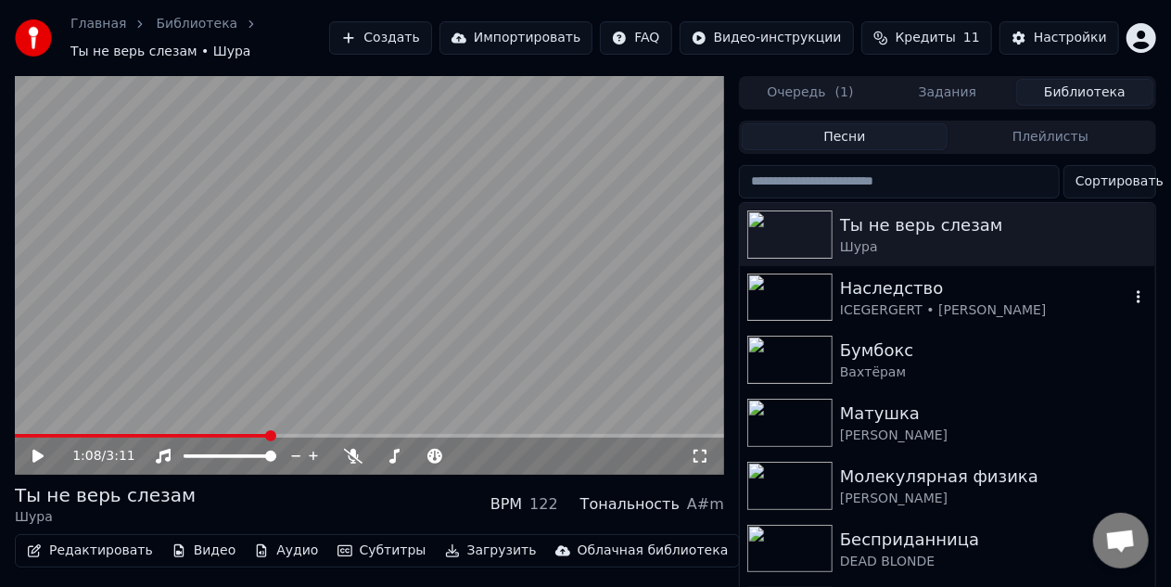
click at [958, 291] on div "Наследство" at bounding box center [984, 288] width 289 height 26
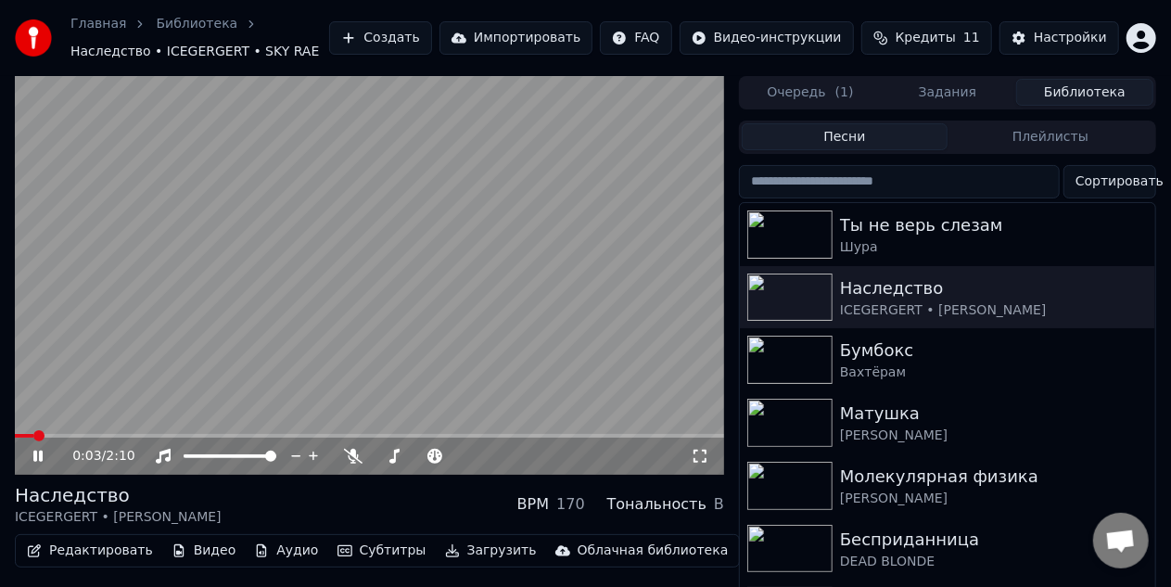
scroll to position [0, 10]
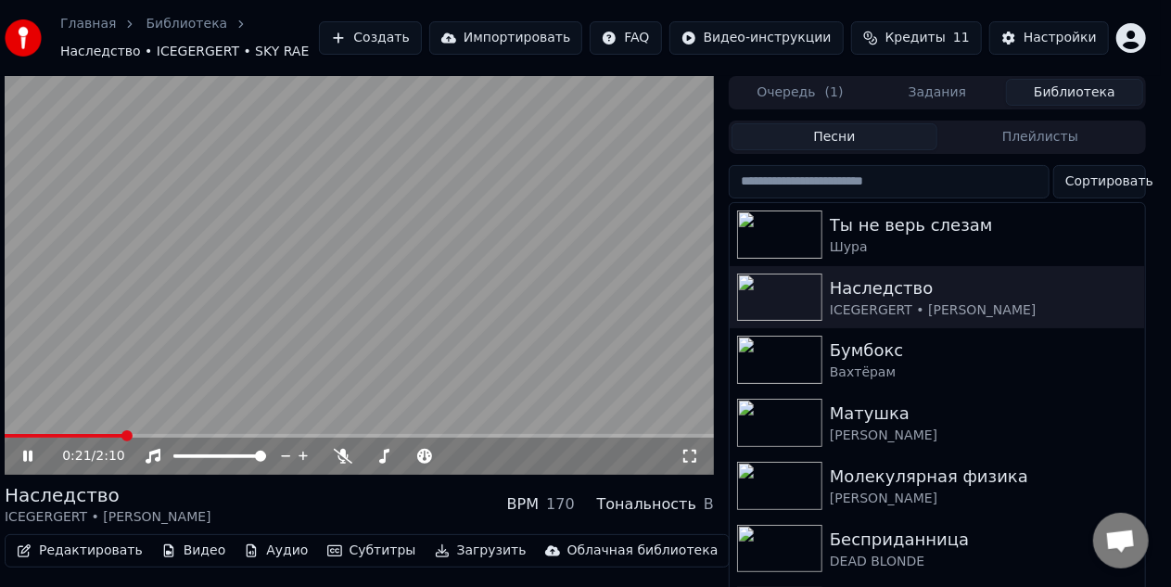
click at [374, 389] on video at bounding box center [359, 275] width 709 height 399
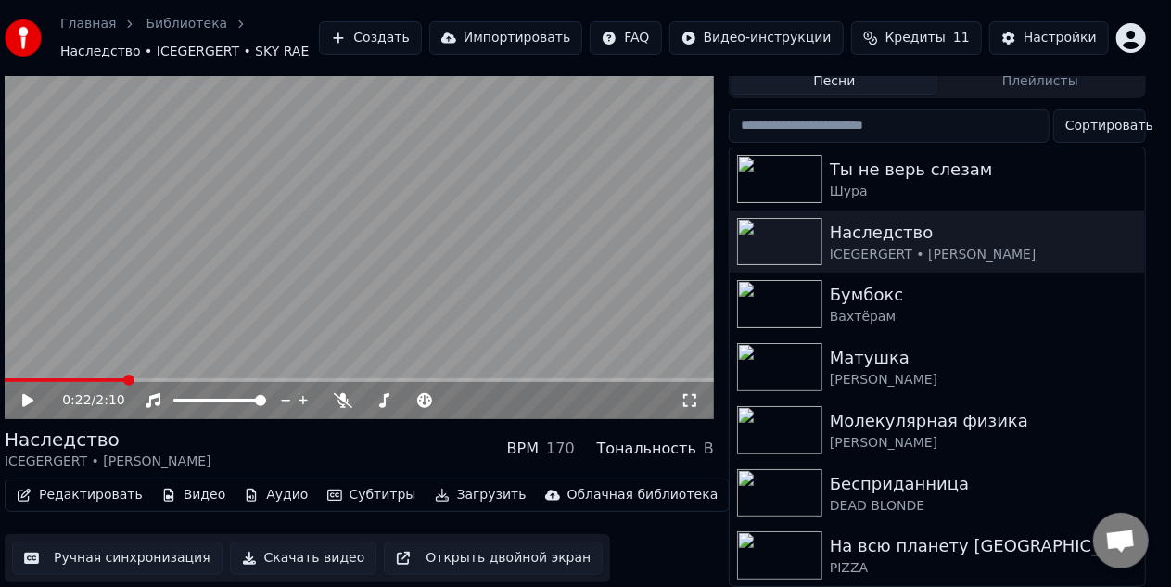
click at [297, 551] on button "Скачать видео" at bounding box center [303, 557] width 147 height 33
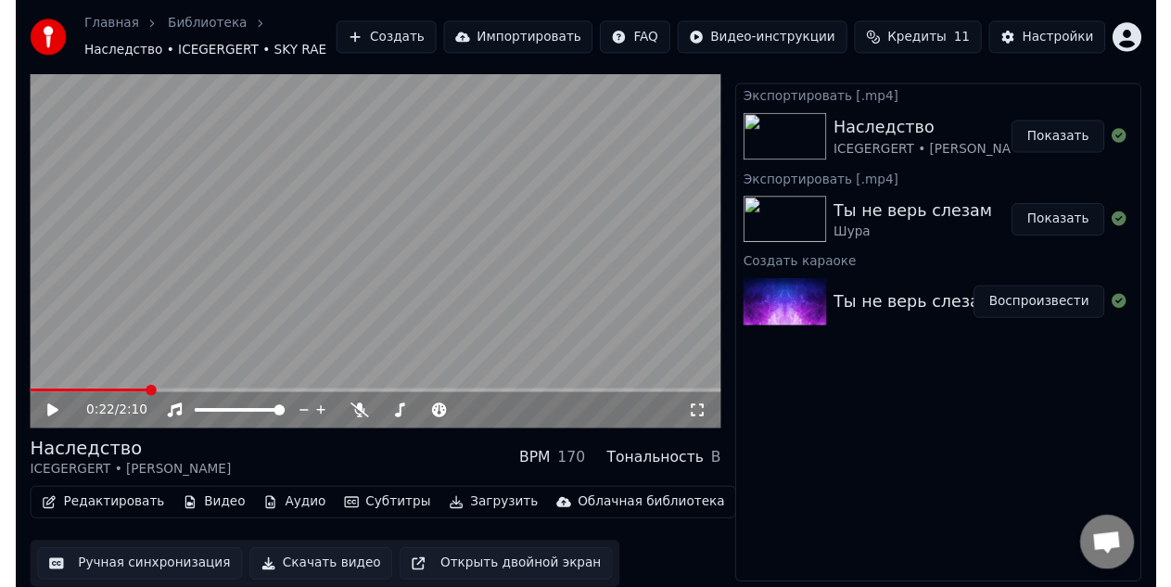
scroll to position [0, 0]
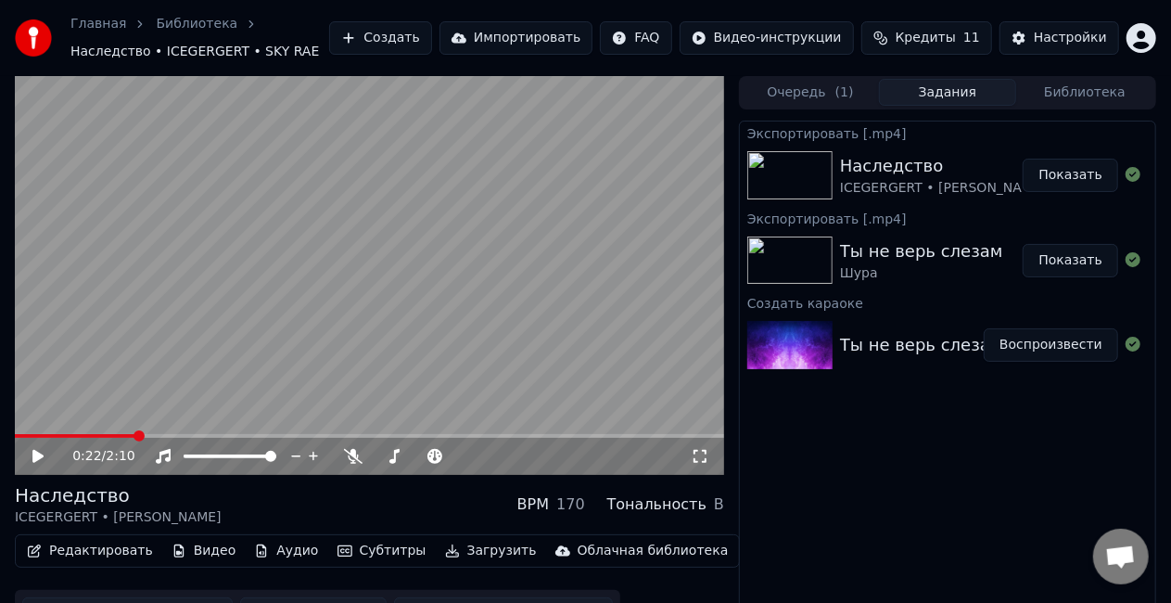
click at [1072, 96] on button "Библиотека" at bounding box center [1084, 92] width 137 height 27
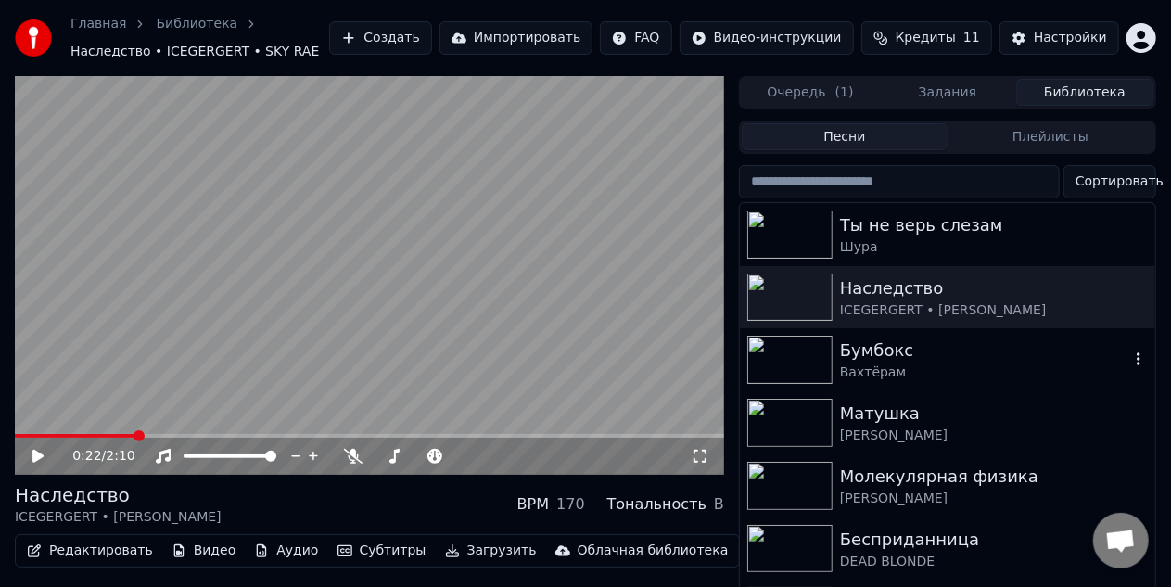
click at [956, 356] on div "Бумбокс" at bounding box center [984, 350] width 289 height 26
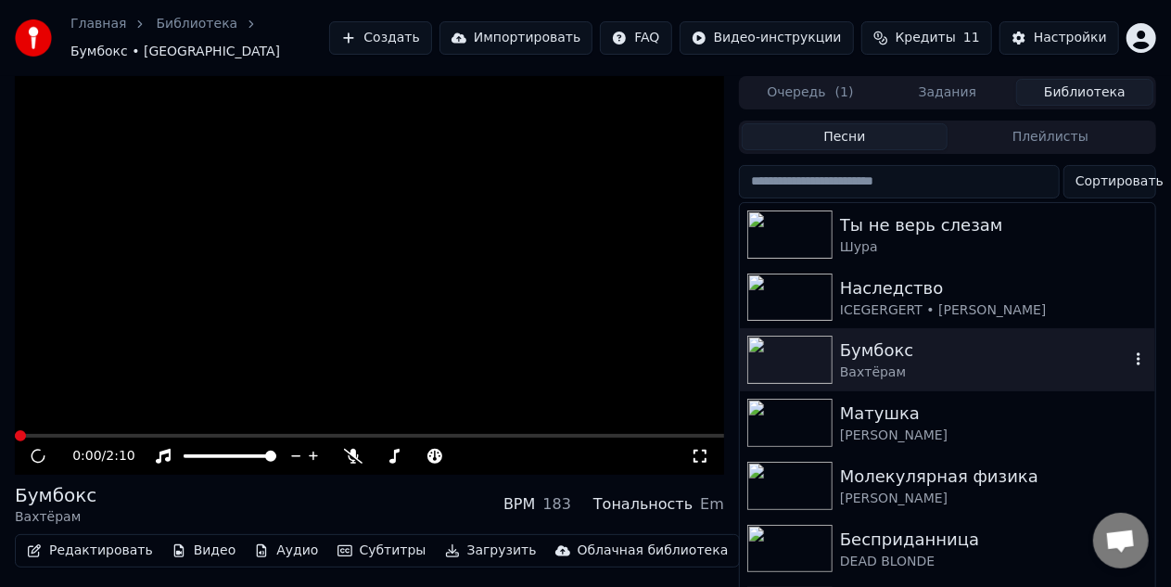
click at [956, 363] on div "Вахтёрам" at bounding box center [984, 372] width 289 height 19
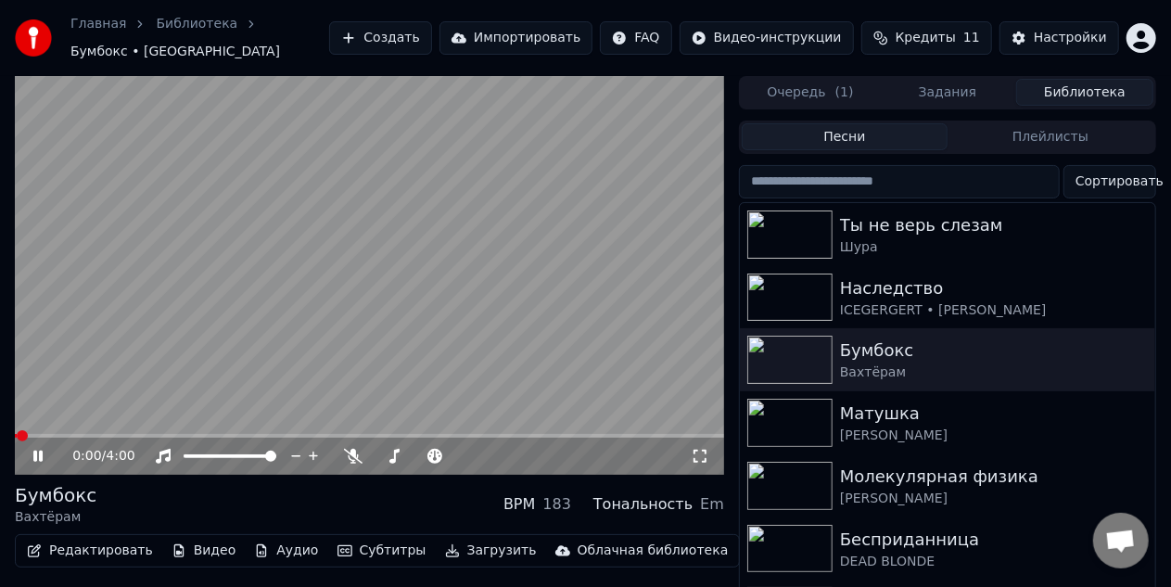
click at [279, 360] on video at bounding box center [369, 275] width 709 height 399
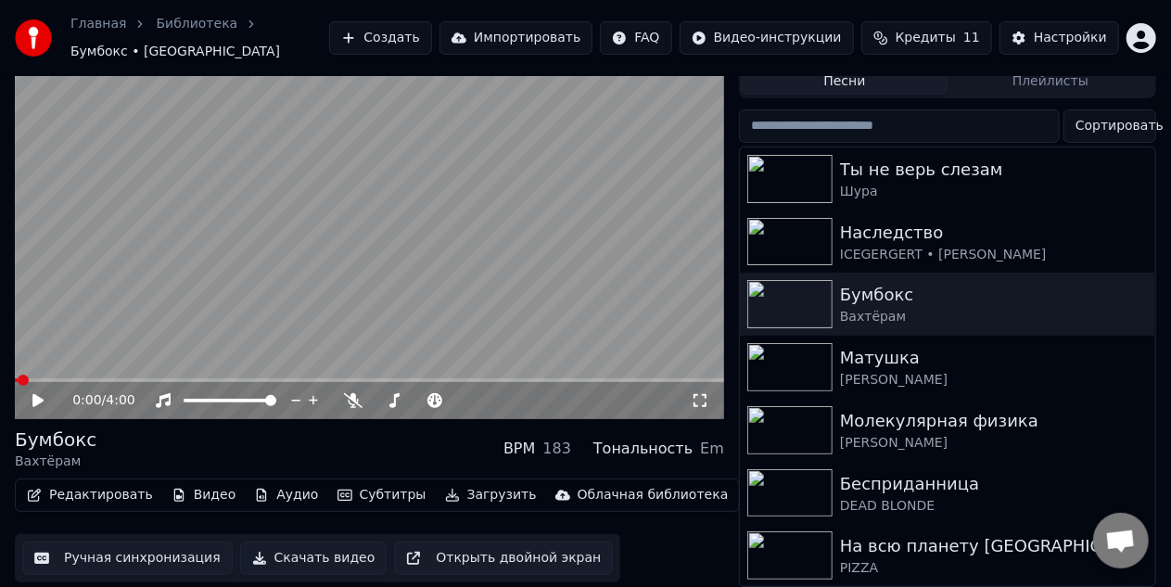
click at [279, 541] on button "Скачать видео" at bounding box center [313, 557] width 147 height 33
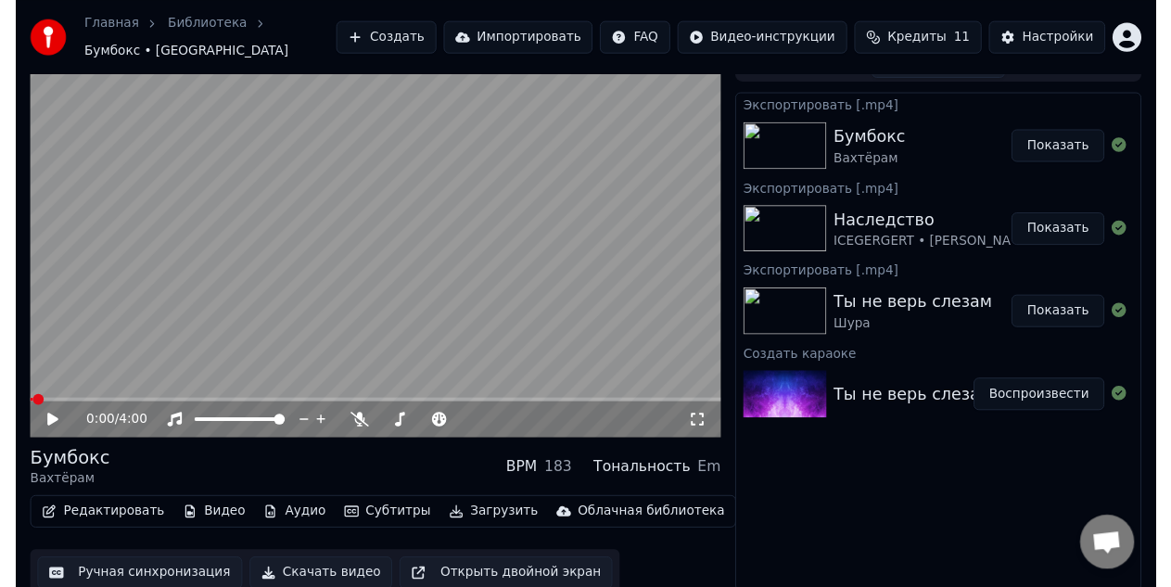
scroll to position [0, 0]
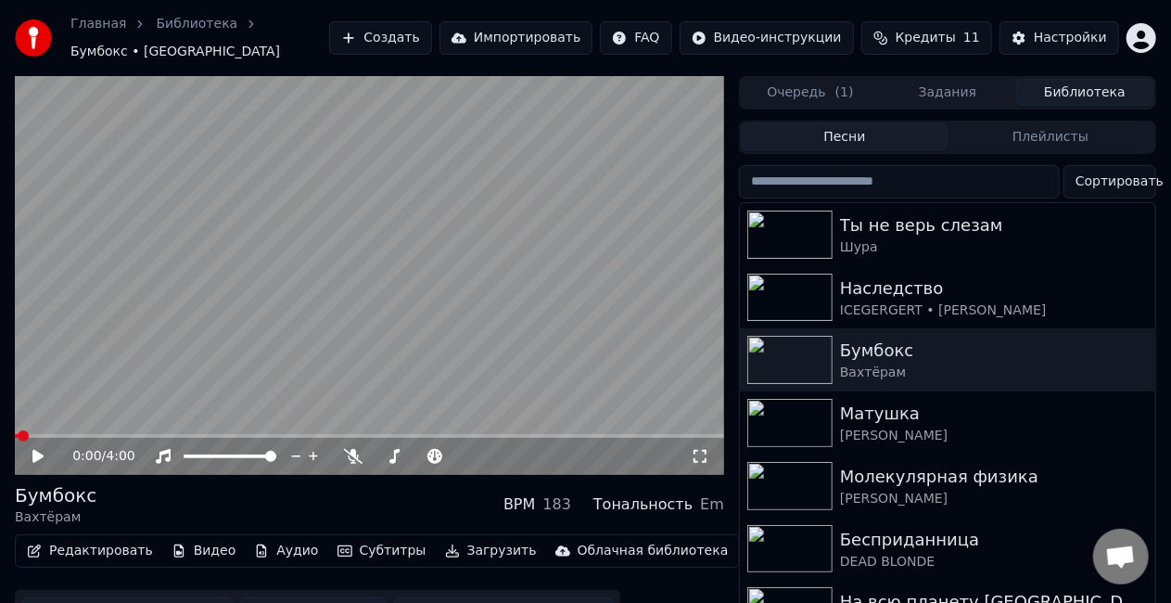
click at [1065, 79] on button "Библиотека" at bounding box center [1084, 92] width 137 height 27
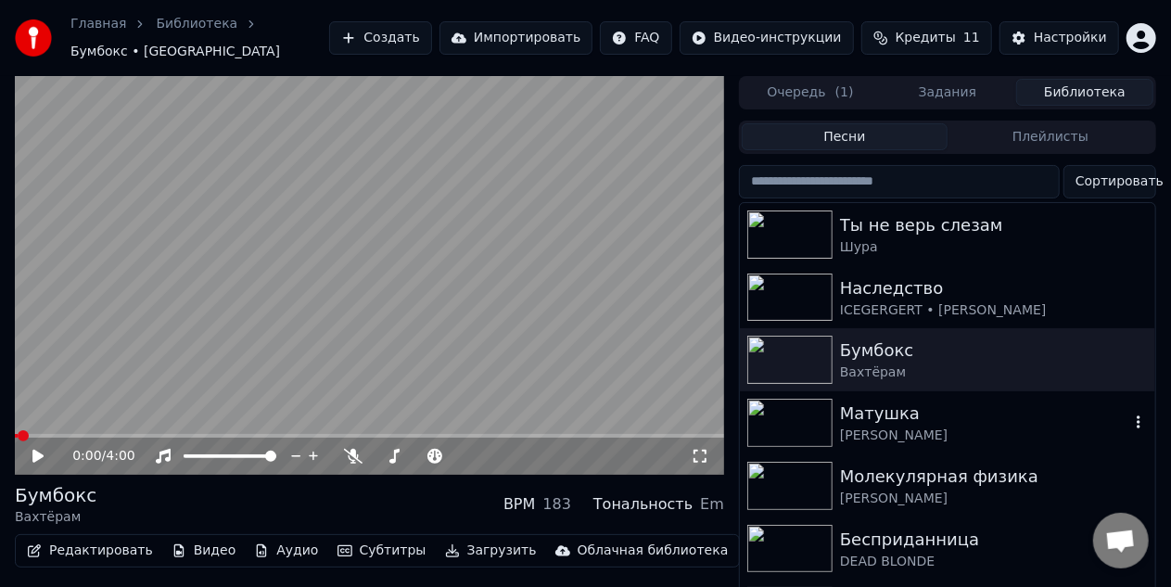
click at [984, 400] on div "Матушка" at bounding box center [984, 413] width 289 height 26
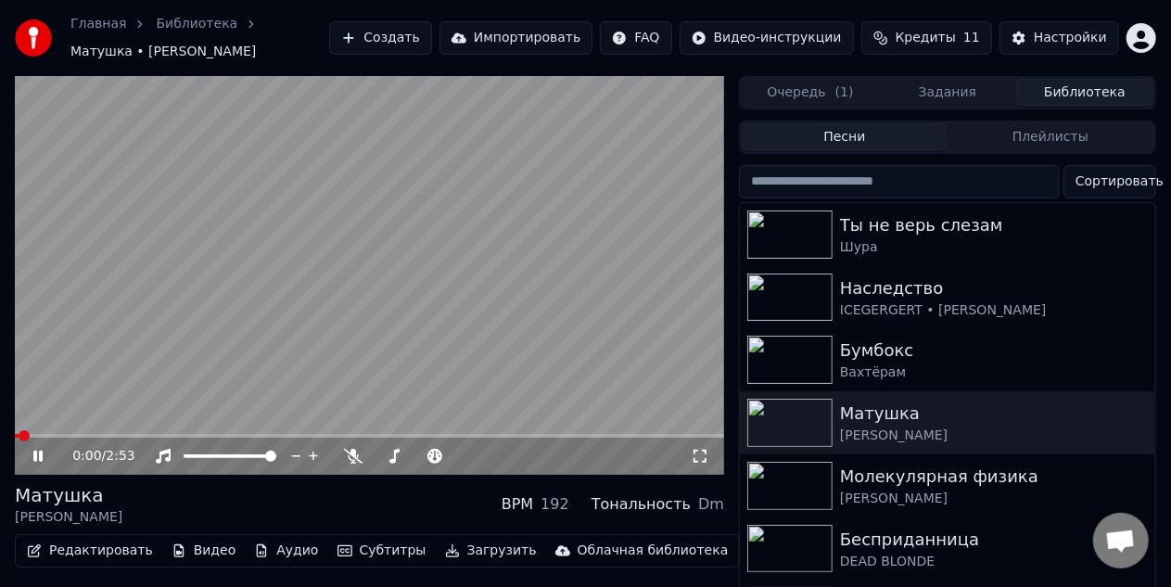
scroll to position [67, 0]
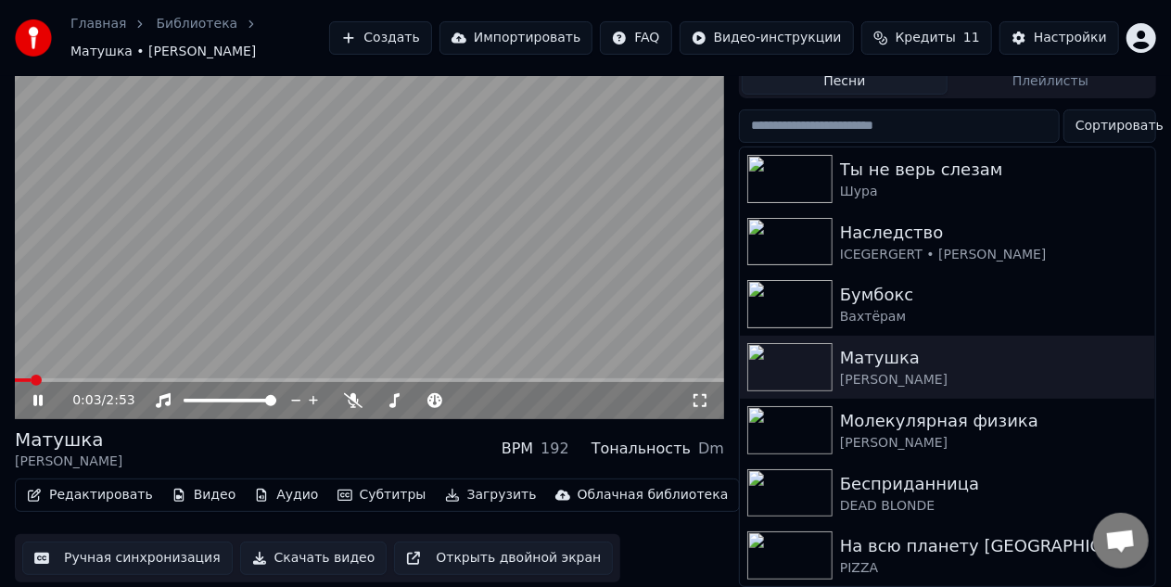
click at [296, 382] on div "0:03 / 2:53" at bounding box center [369, 400] width 709 height 37
click at [291, 378] on span at bounding box center [369, 380] width 709 height 4
click at [489, 249] on video at bounding box center [369, 219] width 709 height 399
click at [322, 542] on button "Скачать видео" at bounding box center [313, 557] width 147 height 33
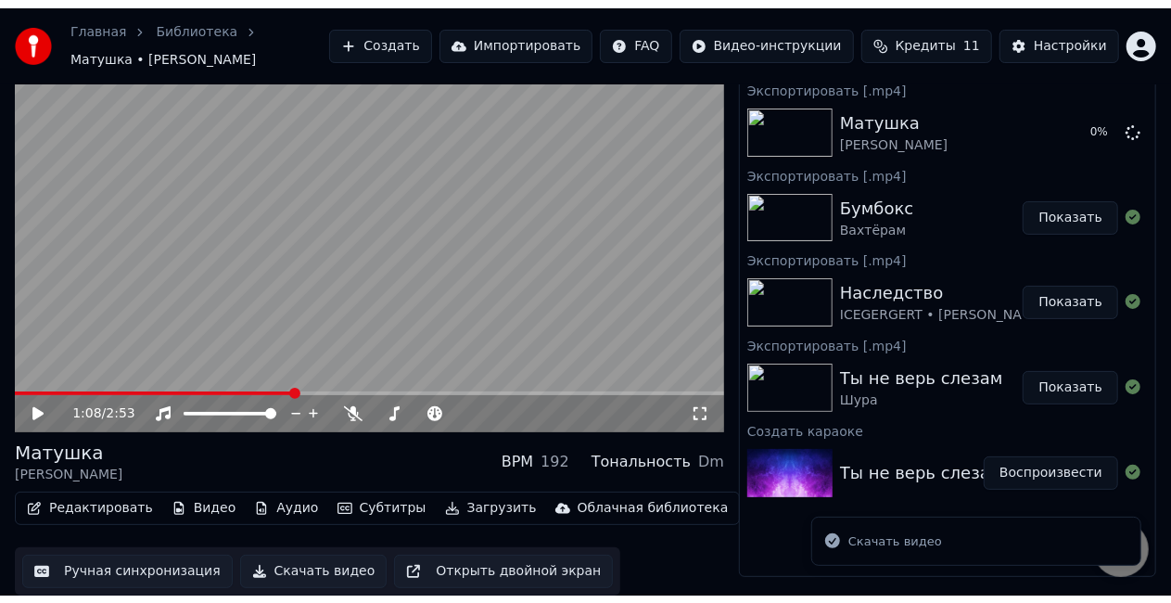
scroll to position [35, 0]
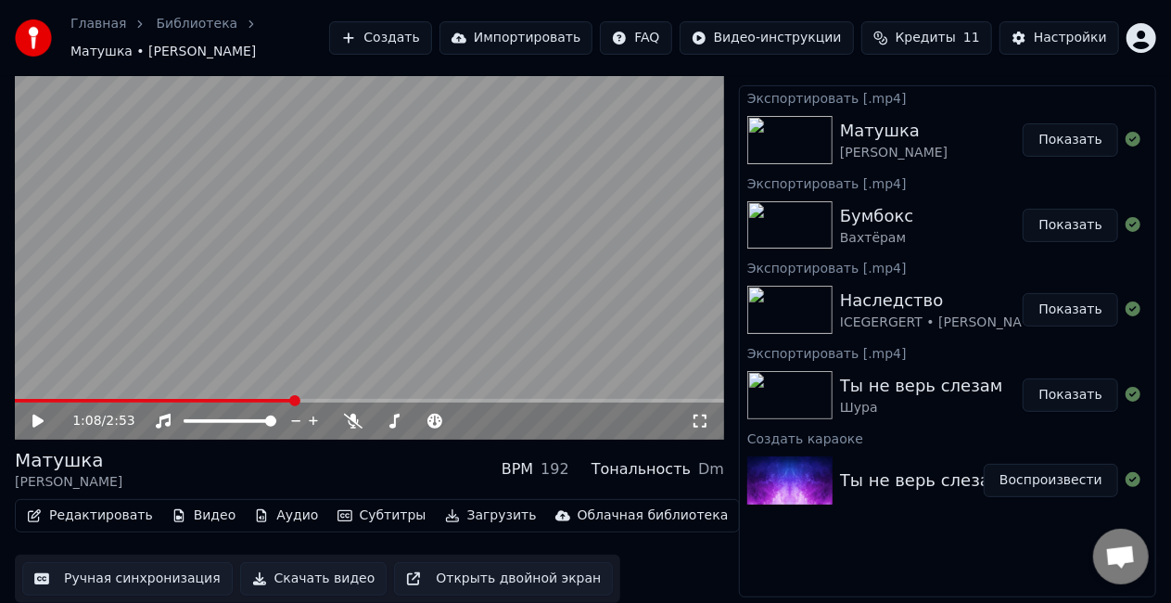
click at [419, 34] on button "Создать" at bounding box center [380, 37] width 102 height 33
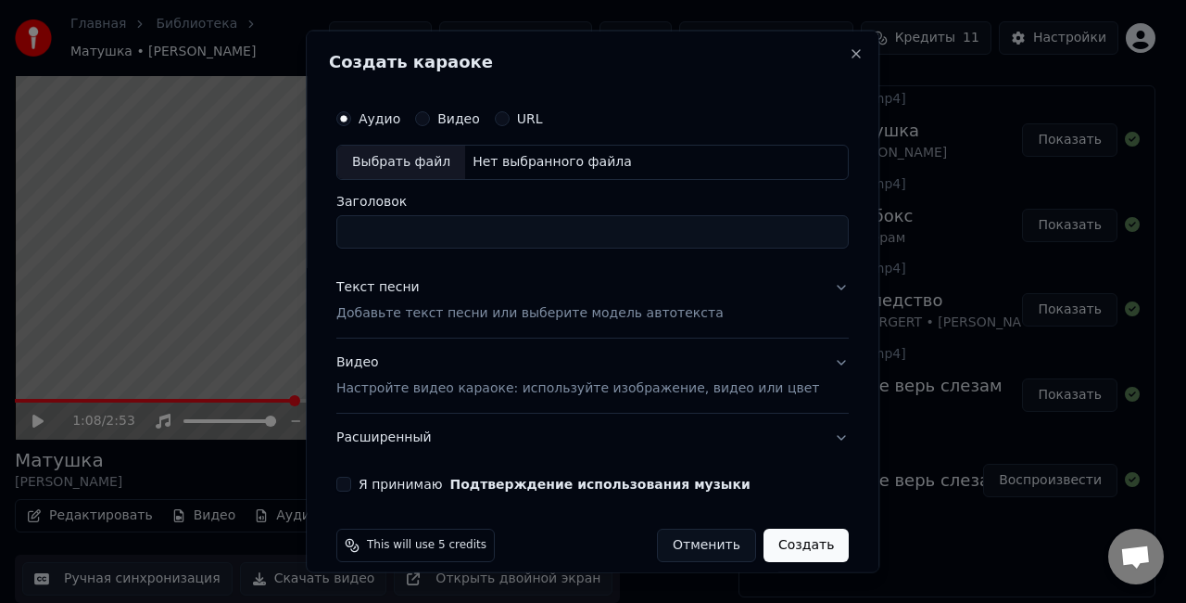
click at [560, 163] on div "Нет выбранного файла" at bounding box center [552, 162] width 174 height 19
type input "**********"
click at [472, 310] on p "Добавьте текст песни или выберите модель автотекста" at bounding box center [529, 312] width 387 height 19
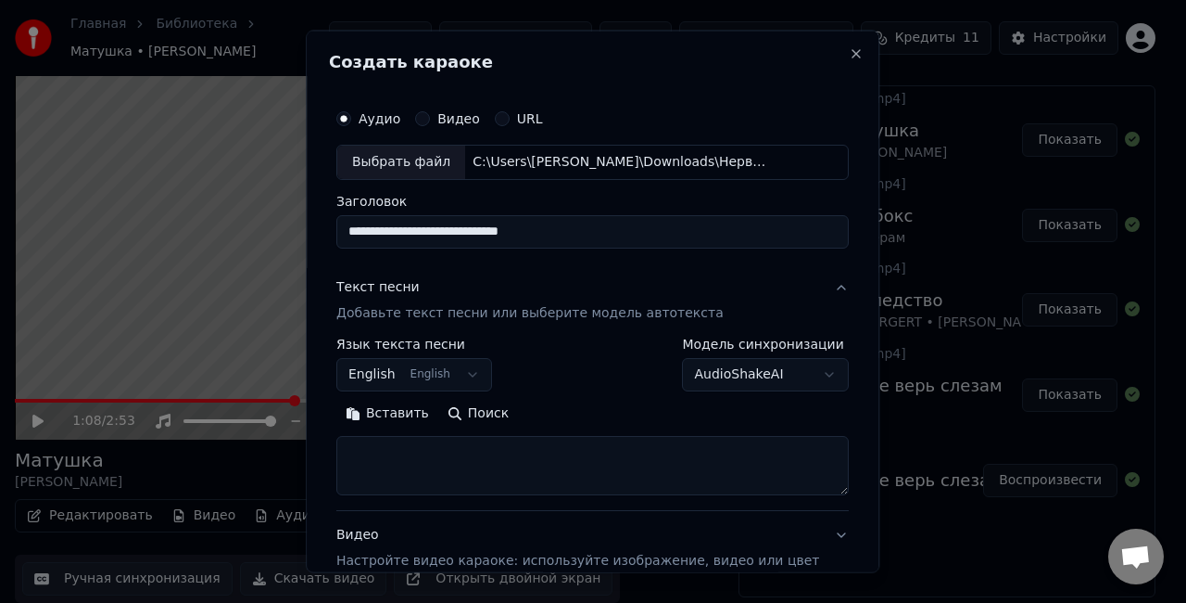
click at [482, 313] on p "Добавьте текст песни или выберите модель автотекста" at bounding box center [529, 312] width 387 height 19
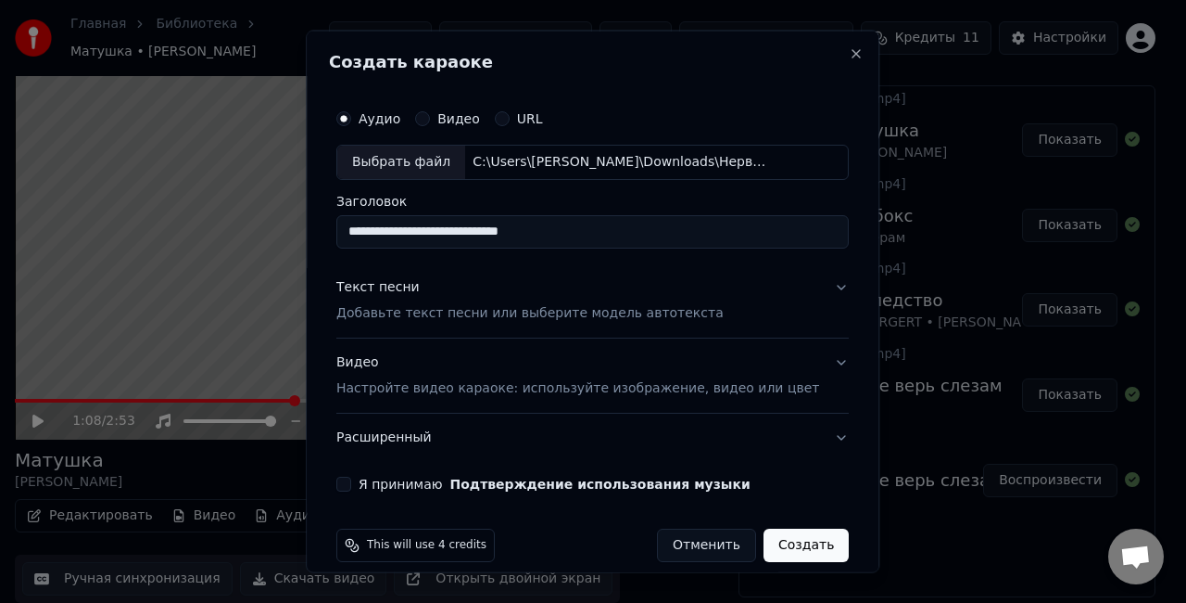
click at [482, 313] on p "Добавьте текст песни или выберите модель автотекста" at bounding box center [529, 312] width 387 height 19
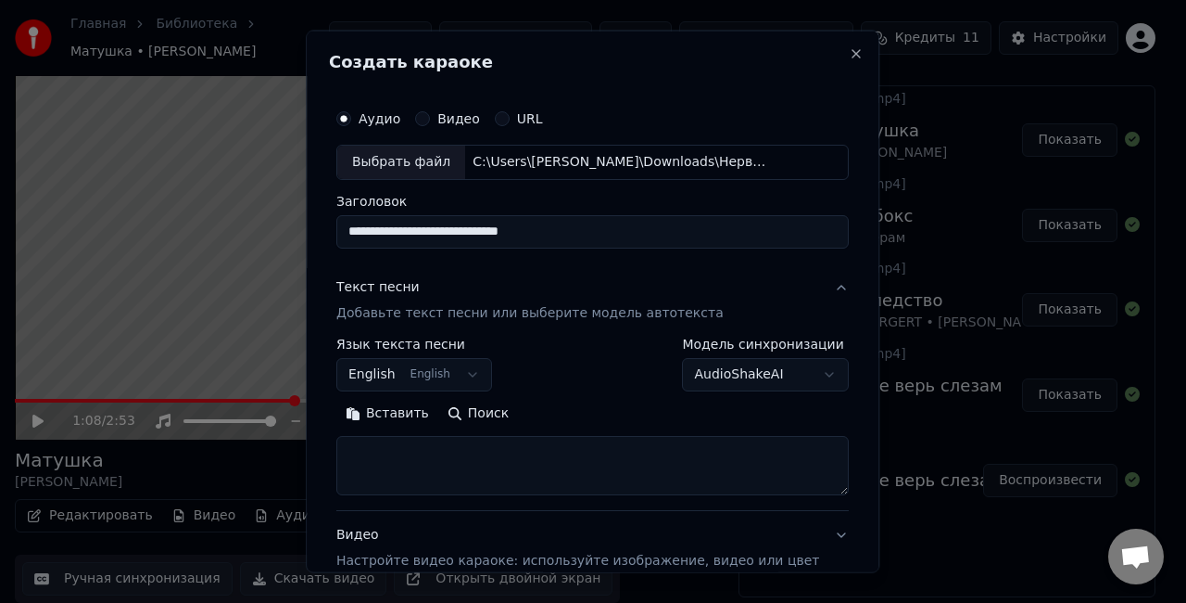
click at [458, 368] on button "English English" at bounding box center [414, 373] width 156 height 33
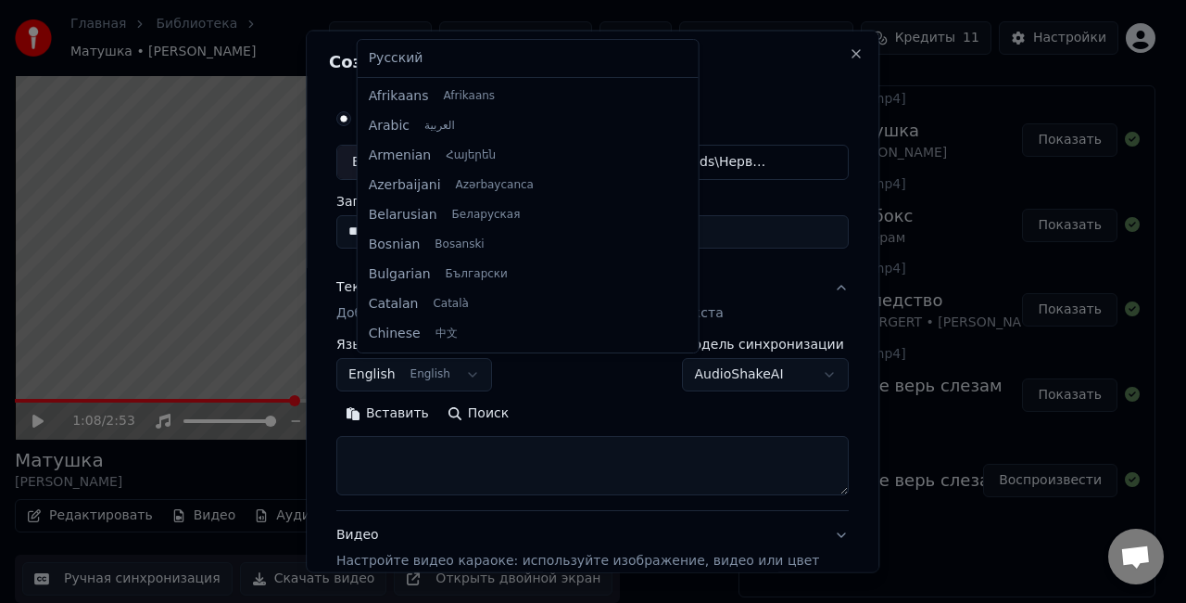
scroll to position [148, 0]
select select "**"
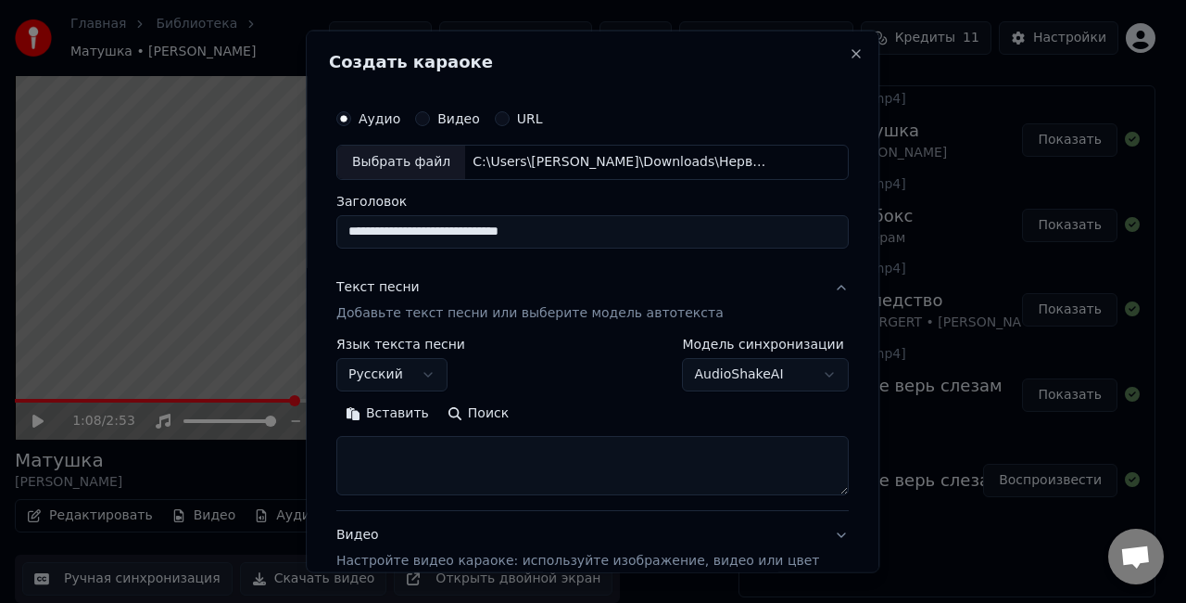
click at [542, 476] on textarea at bounding box center [592, 464] width 513 height 59
paste textarea "**********"
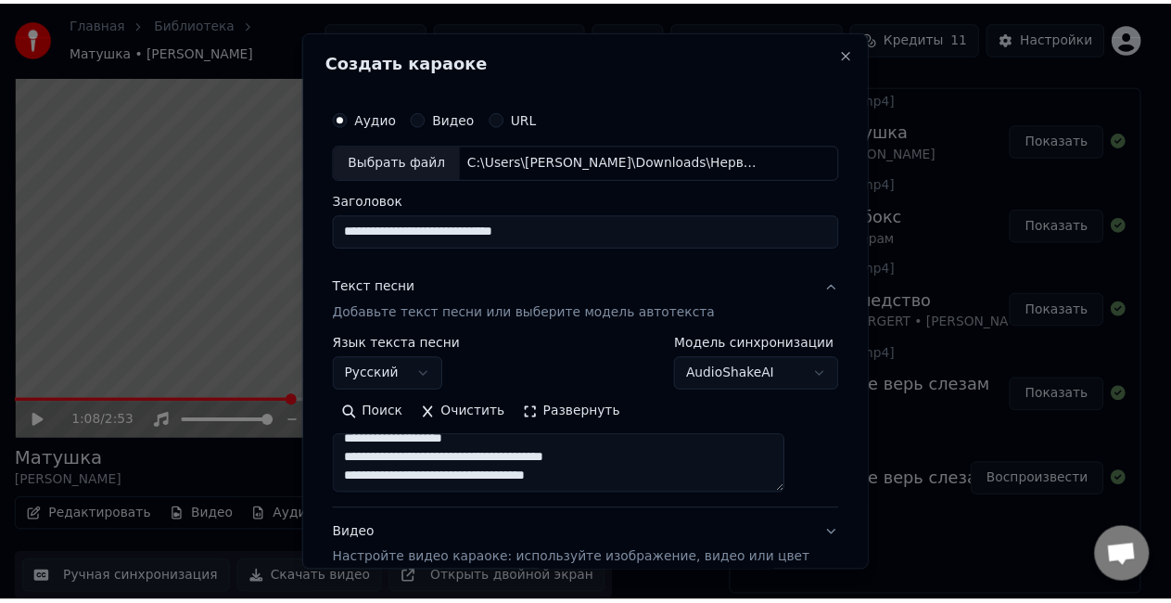
scroll to position [189, 0]
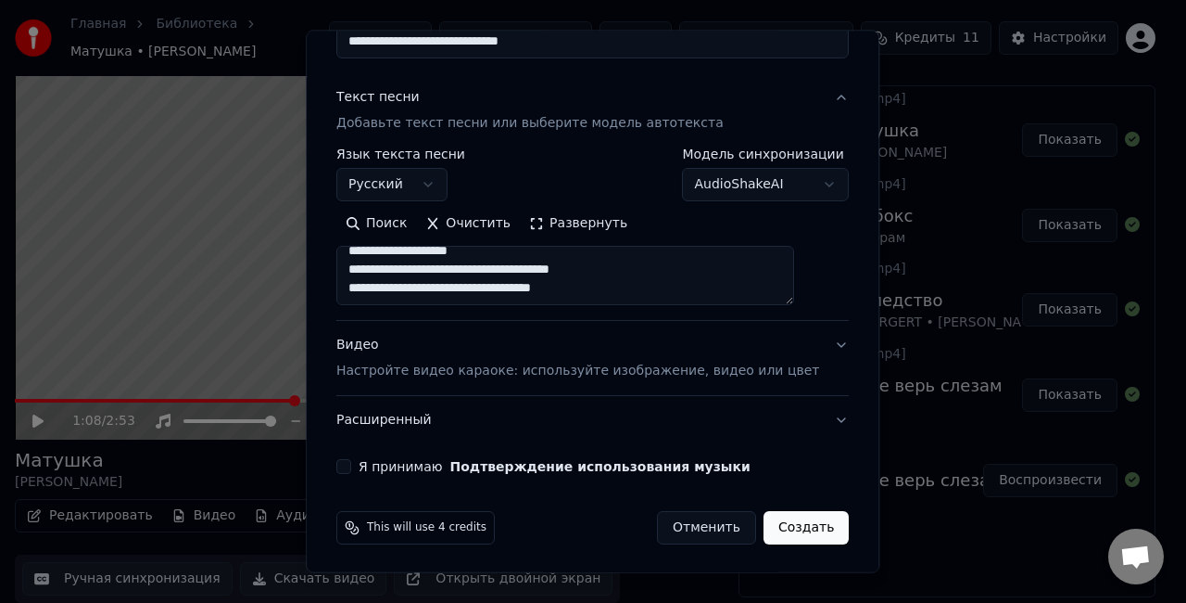
type textarea "**********"
click at [351, 462] on button "Я принимаю Подтверждение использования музыки" at bounding box center [343, 466] width 15 height 15
click at [764, 529] on button "Создать" at bounding box center [806, 527] width 85 height 33
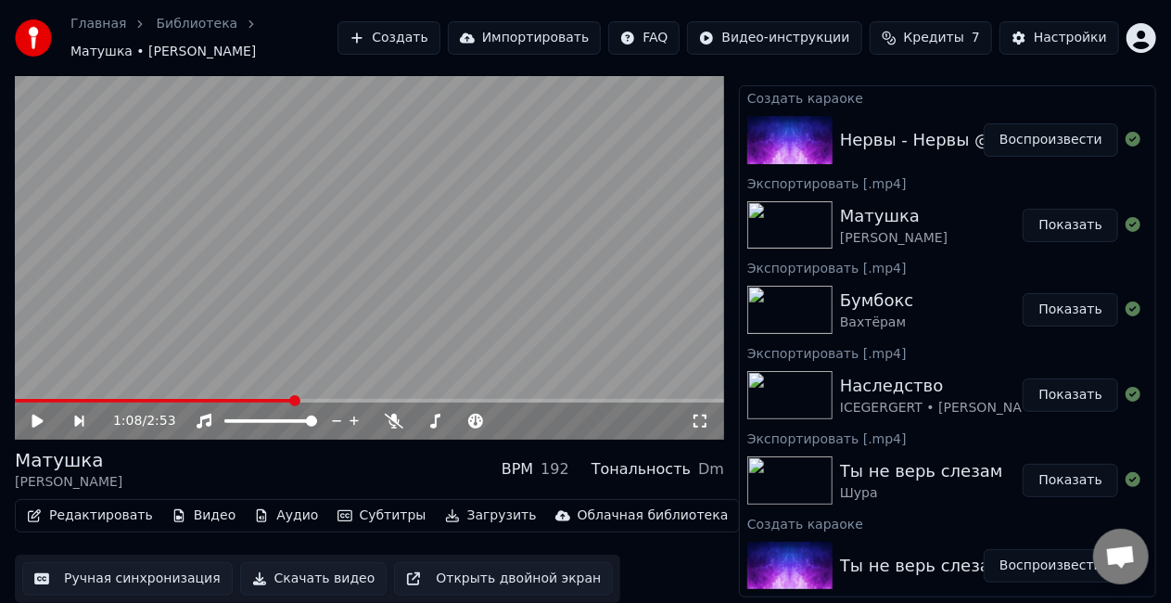
scroll to position [0, 0]
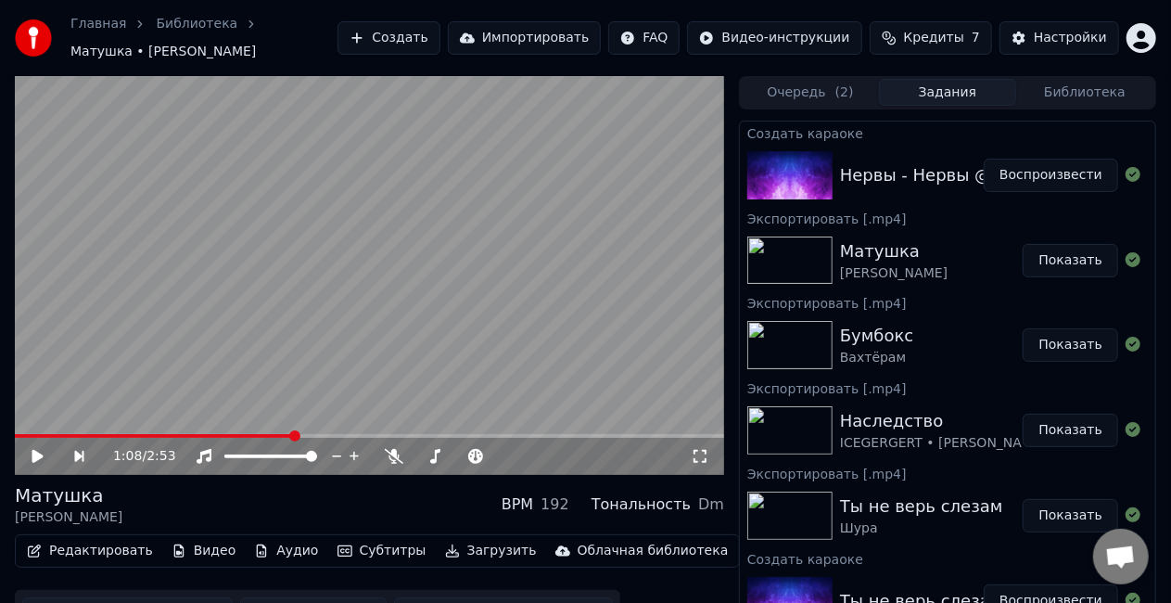
click at [1065, 177] on button "Воспроизвести" at bounding box center [1050, 175] width 134 height 33
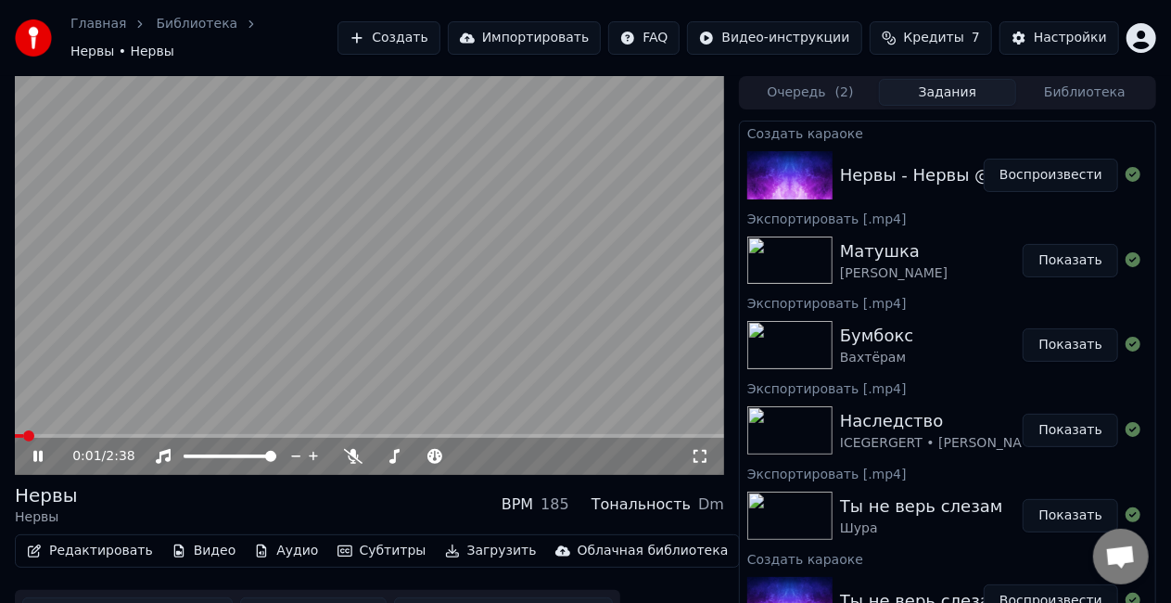
click at [704, 450] on icon at bounding box center [699, 456] width 13 height 13
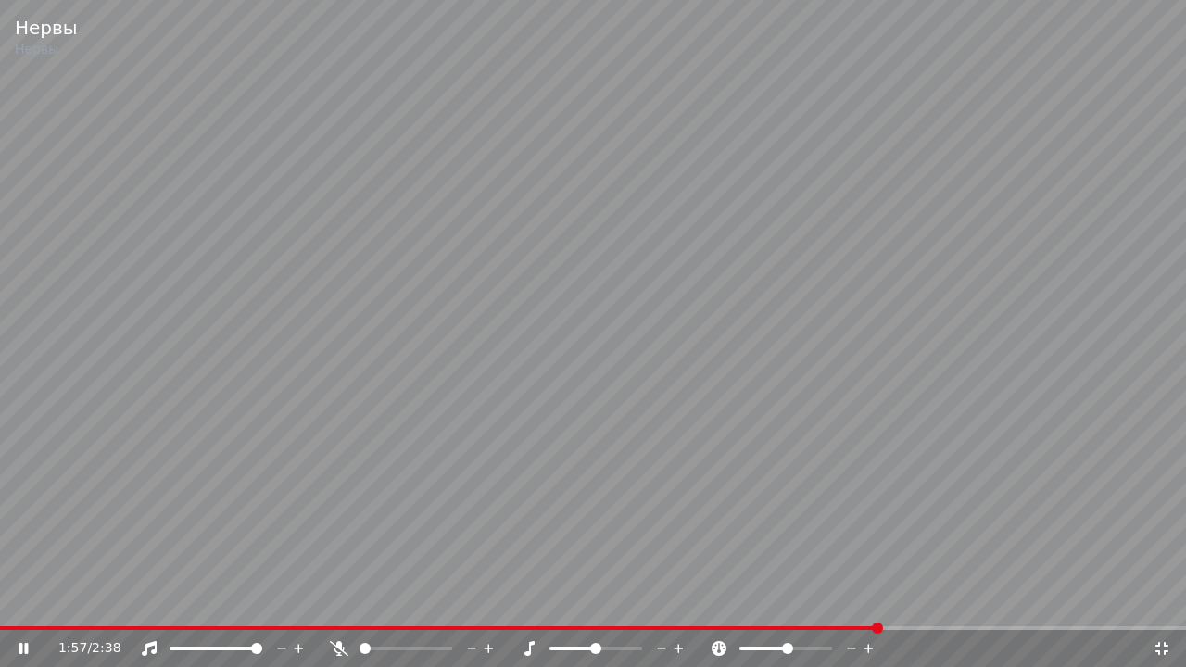
click at [625, 433] on video at bounding box center [593, 333] width 1186 height 667
click at [1163, 602] on icon at bounding box center [1162, 648] width 19 height 15
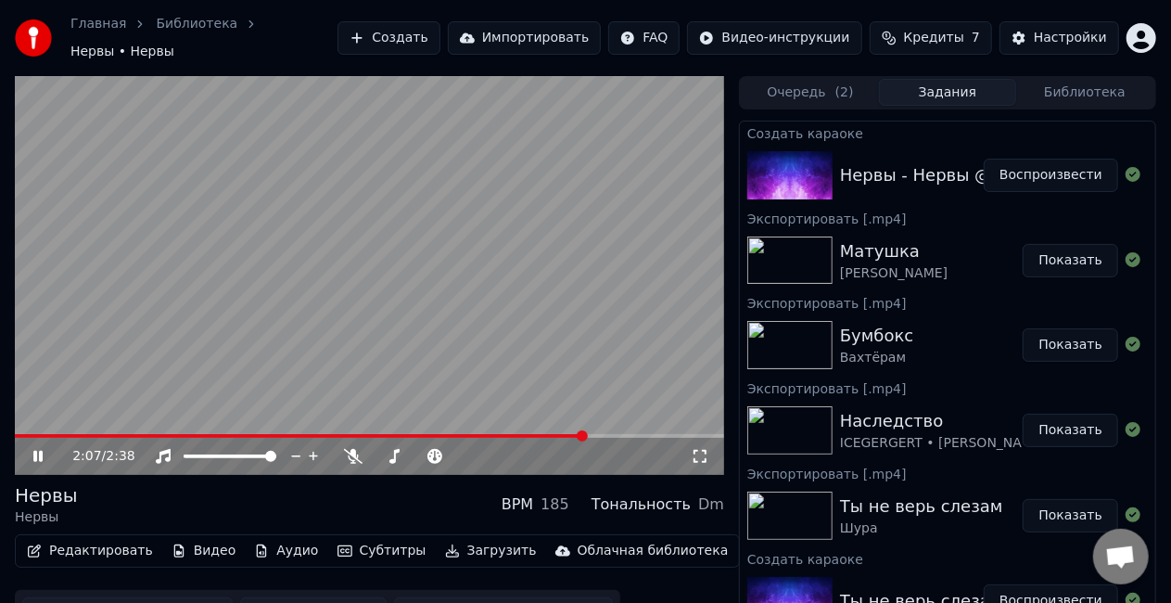
click at [462, 254] on video at bounding box center [369, 275] width 709 height 399
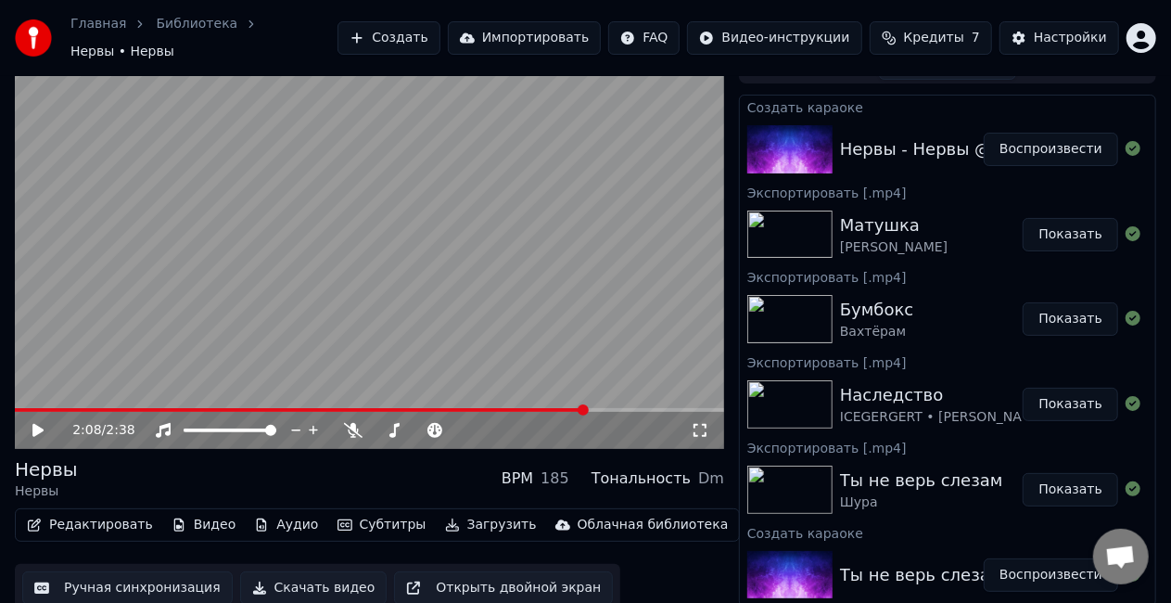
click at [79, 581] on button "Ручная синхронизация" at bounding box center [127, 587] width 210 height 33
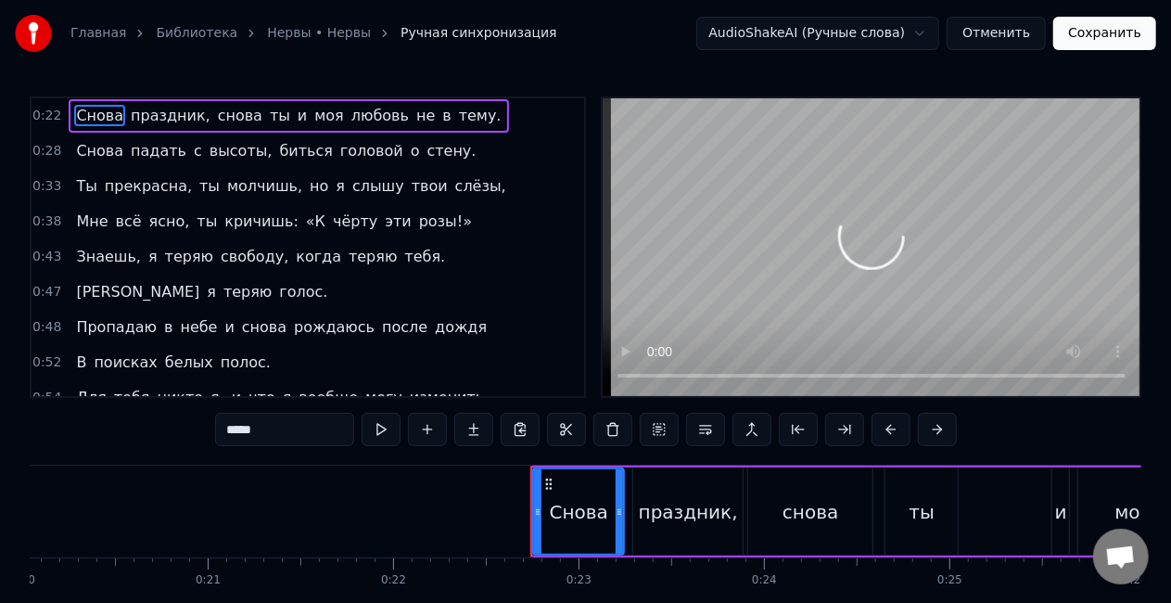
scroll to position [0, 4123]
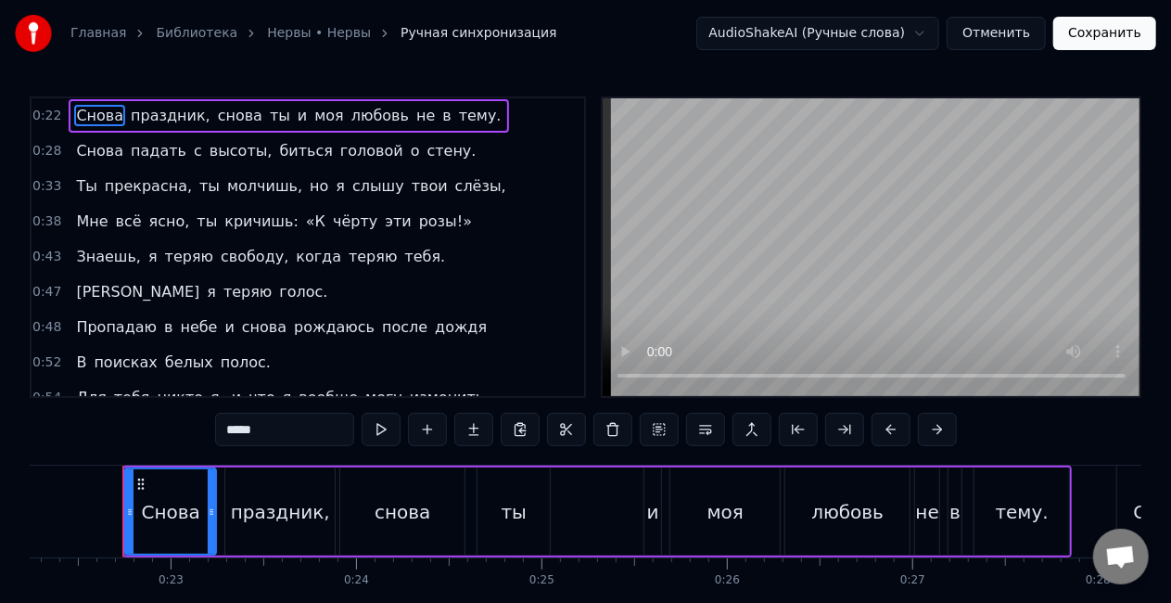
click at [349, 121] on span "любовь" at bounding box center [379, 115] width 61 height 21
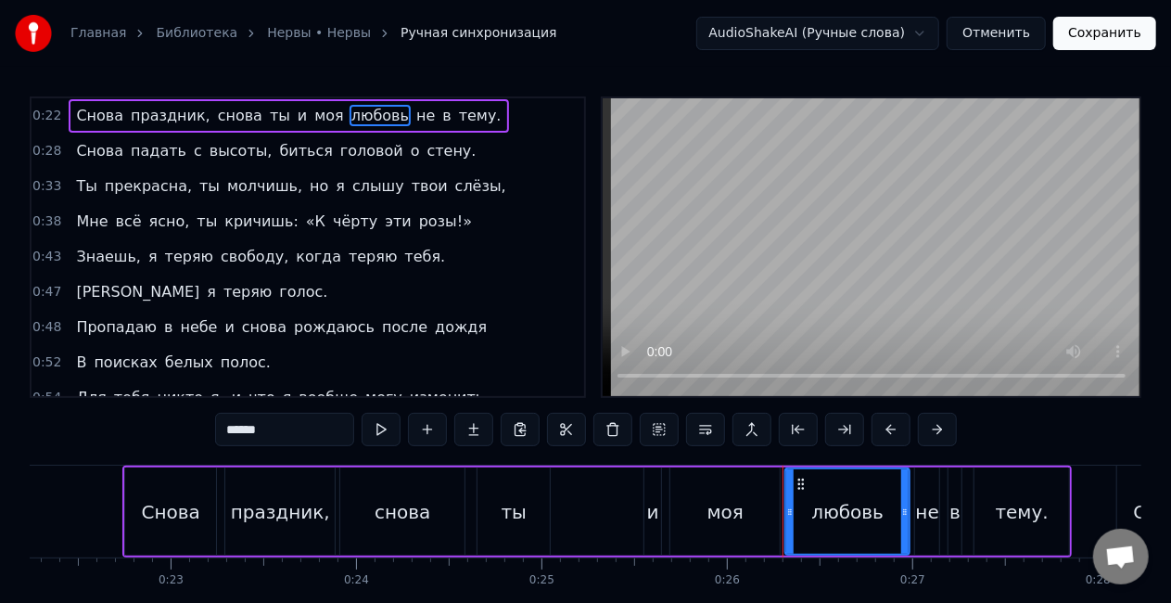
click at [349, 121] on span "любовь" at bounding box center [379, 115] width 61 height 21
drag, startPoint x: 221, startPoint y: 426, endPoint x: 133, endPoint y: 438, distance: 88.0
click at [133, 438] on div "0:22 Снова праздник, снова ты и моя любовь не в тему. 0:28 Снова падать с высот…" at bounding box center [585, 373] width 1111 height 555
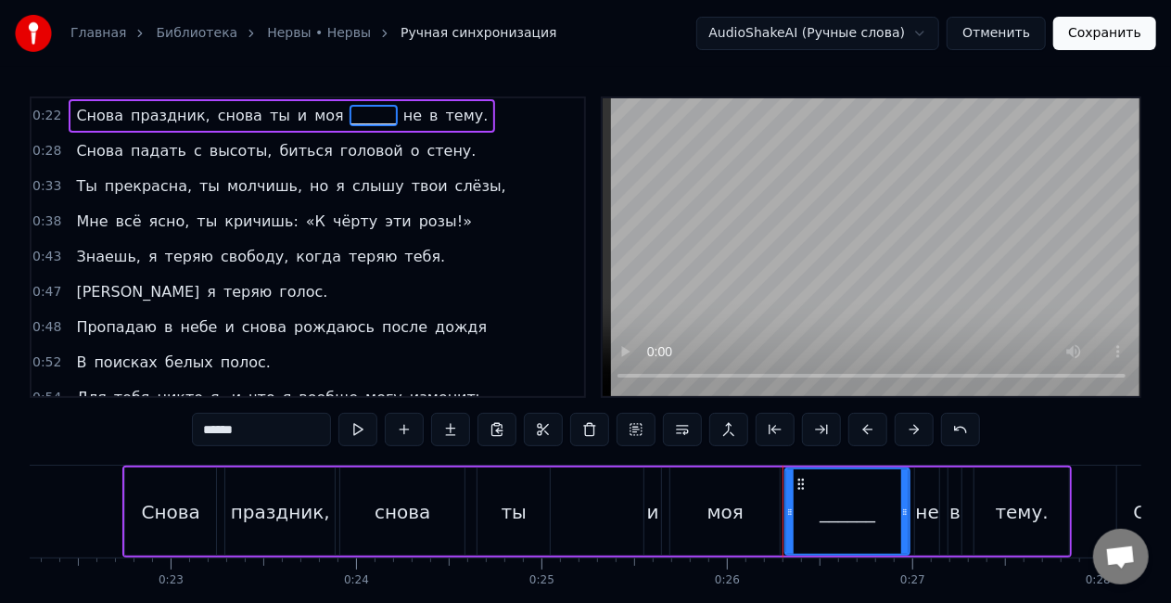
click at [148, 191] on span "прекрасна," at bounding box center [148, 185] width 91 height 21
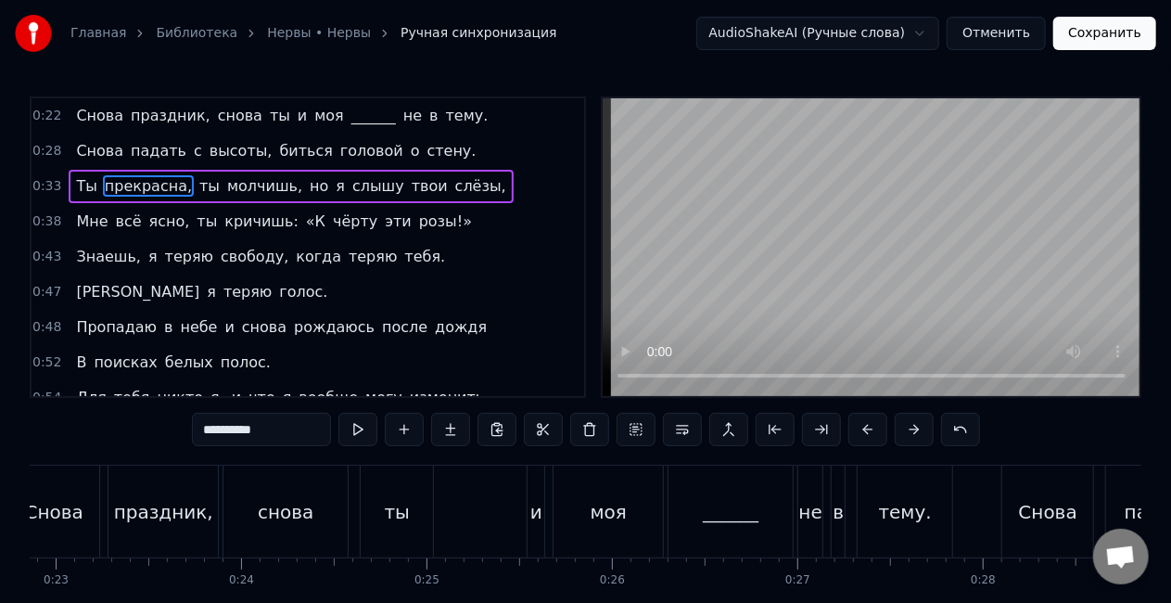
click at [148, 191] on span "прекрасна," at bounding box center [148, 185] width 91 height 21
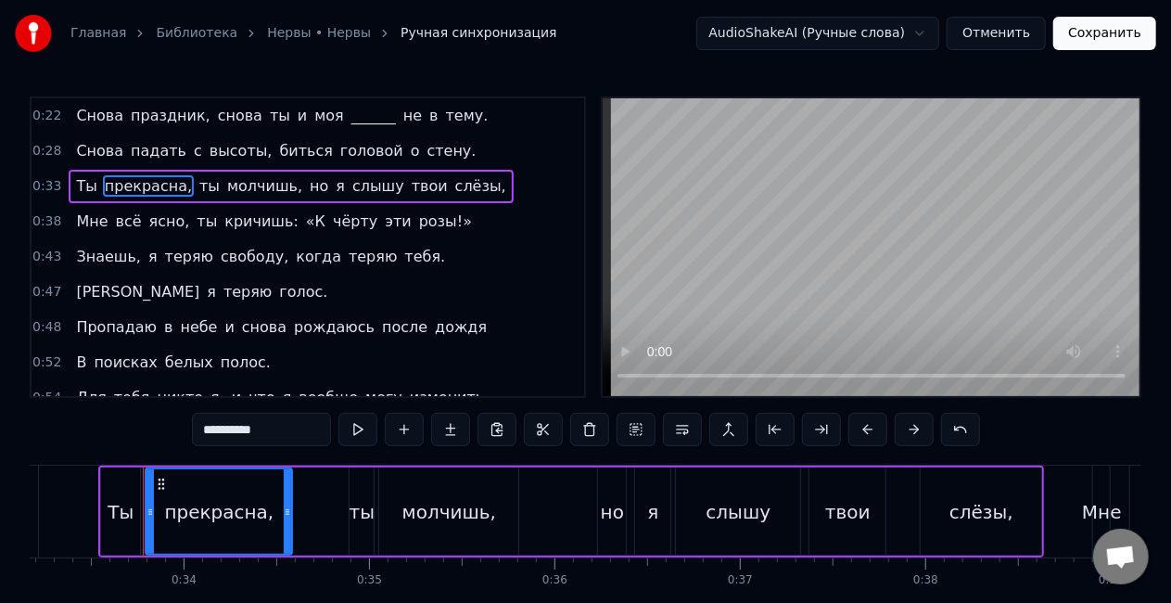
scroll to position [0, 6170]
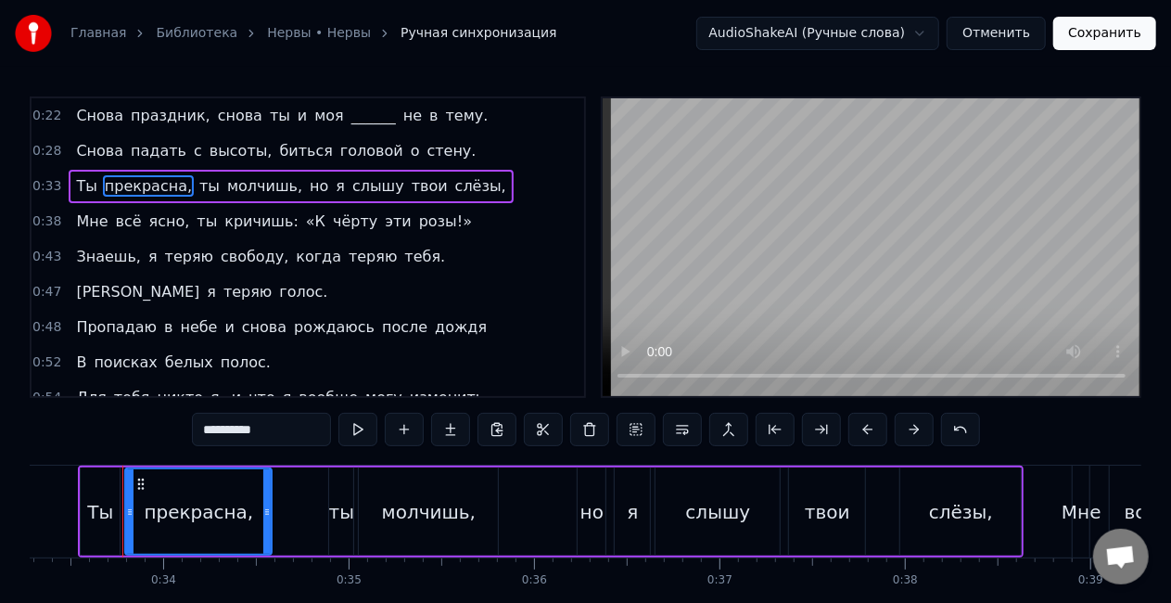
click at [276, 426] on input "**********" at bounding box center [261, 428] width 139 height 33
type input "*"
click at [415, 186] on span "слёзы," at bounding box center [442, 185] width 55 height 21
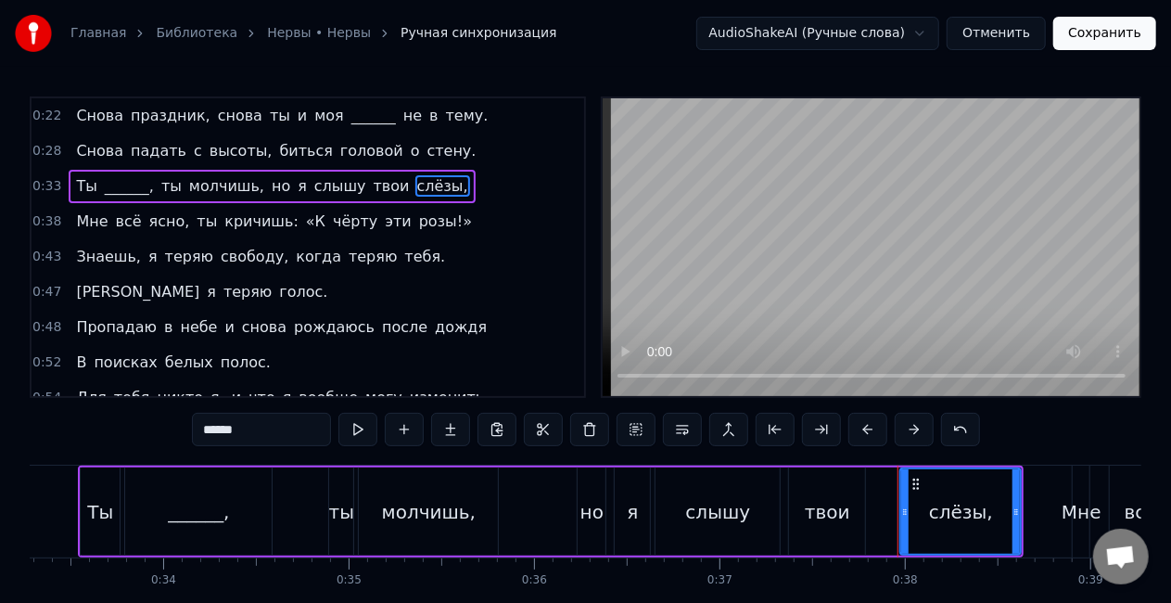
click at [417, 219] on span "розы!»" at bounding box center [445, 220] width 57 height 21
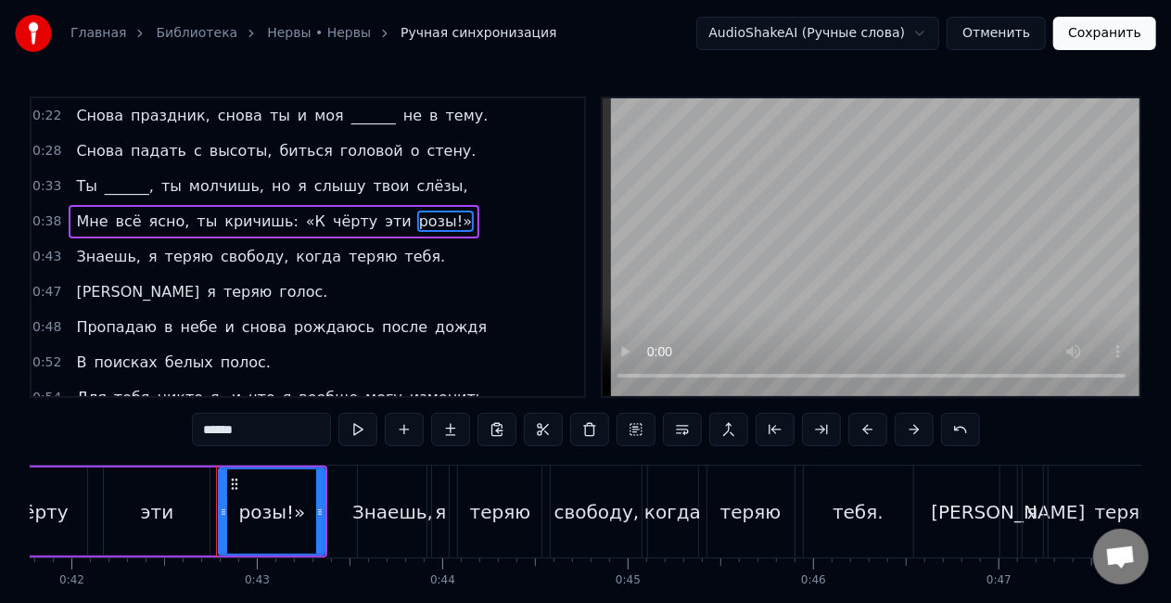
scroll to position [0, 7838]
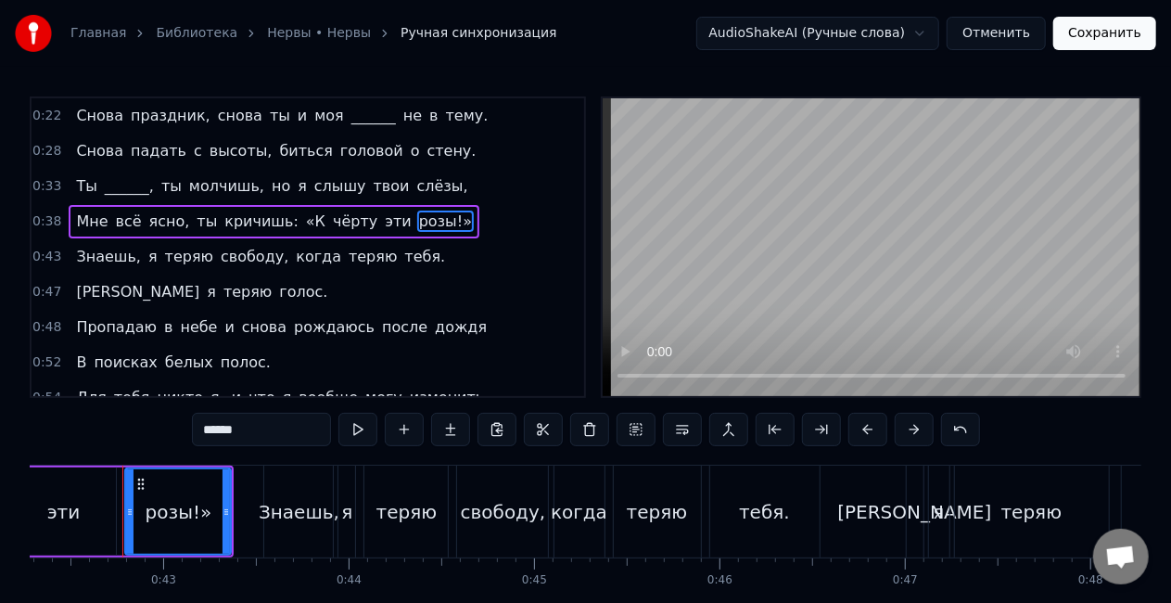
click at [241, 434] on input "******" at bounding box center [261, 428] width 139 height 33
type input "*"
click at [304, 221] on span "«К" at bounding box center [315, 220] width 23 height 21
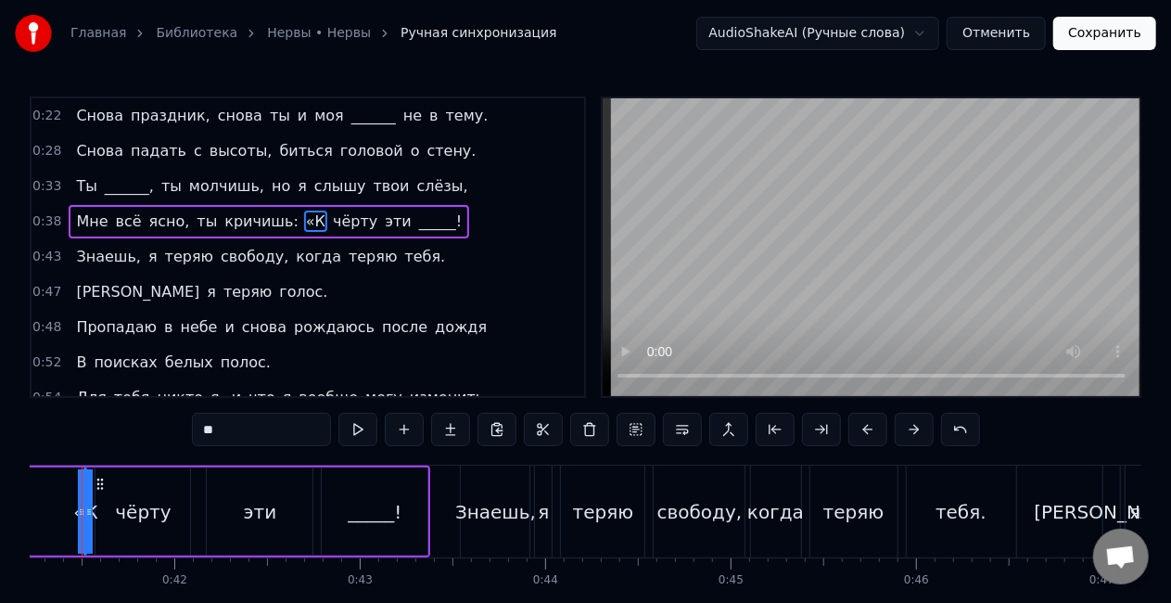
scroll to position [0, 7601]
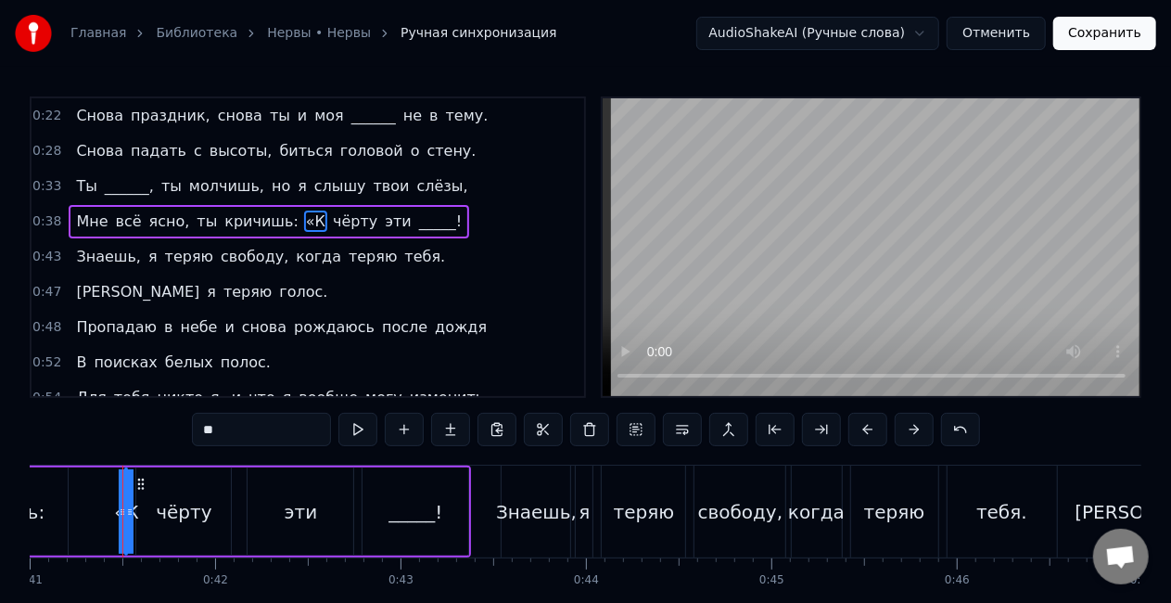
click at [248, 430] on input "**" at bounding box center [261, 428] width 139 height 33
type input "*"
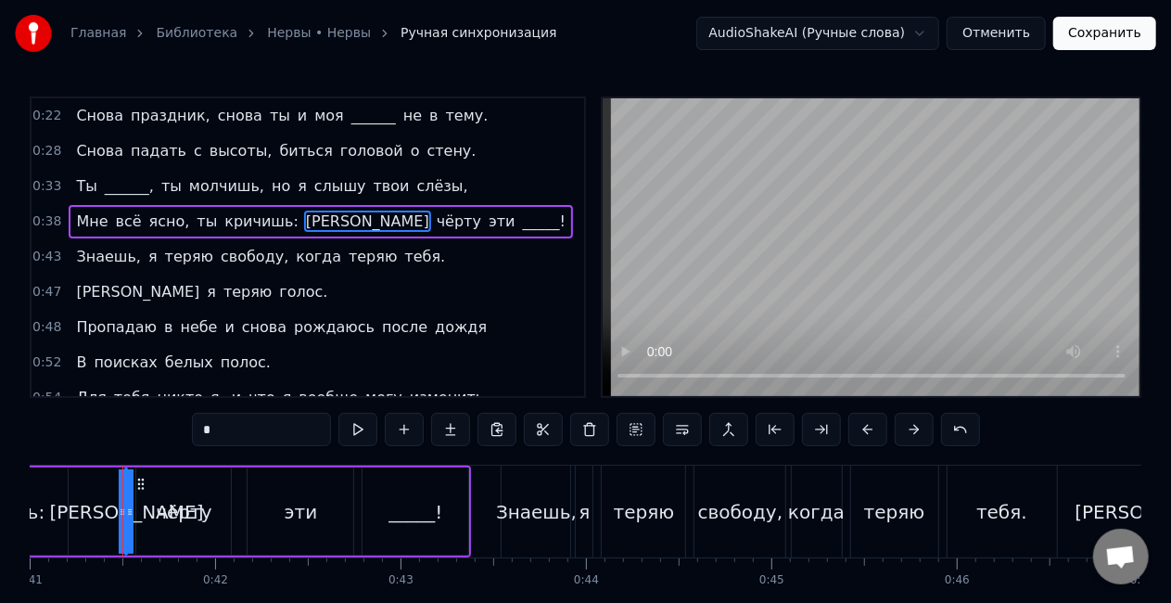
click at [402, 256] on span "тебя." at bounding box center [424, 256] width 44 height 21
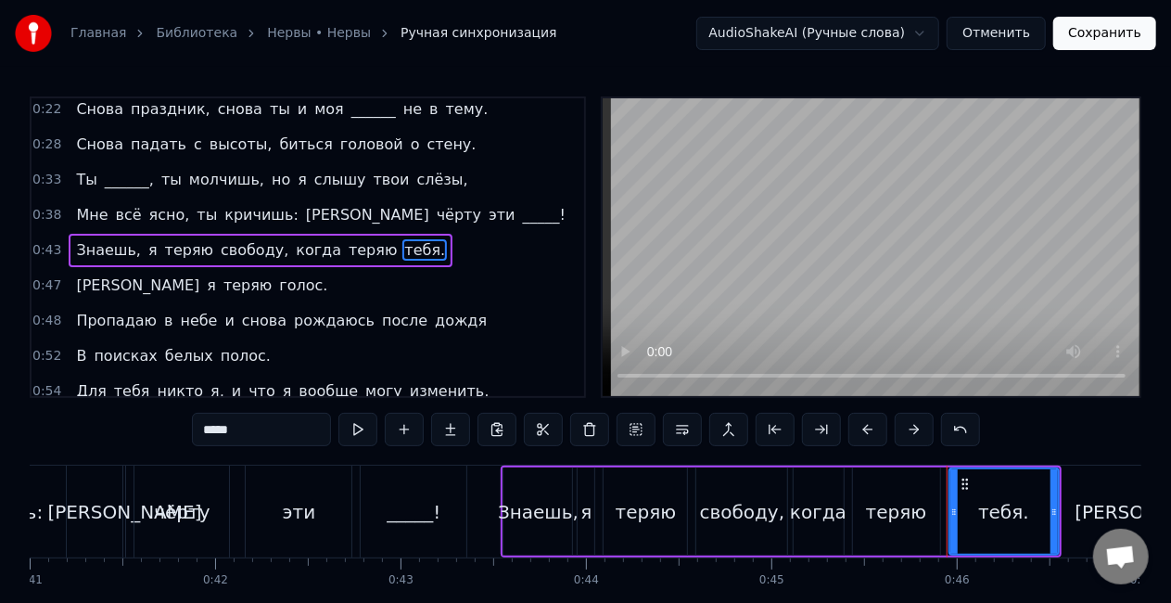
click at [228, 433] on input "*****" at bounding box center [261, 428] width 139 height 33
type input "*"
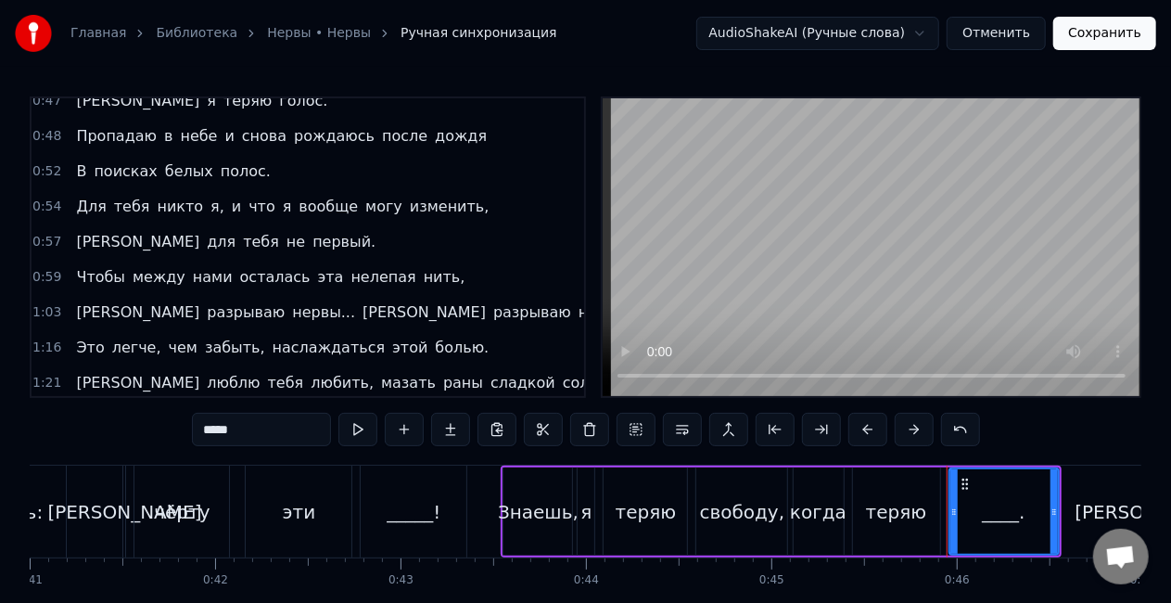
scroll to position [194, 0]
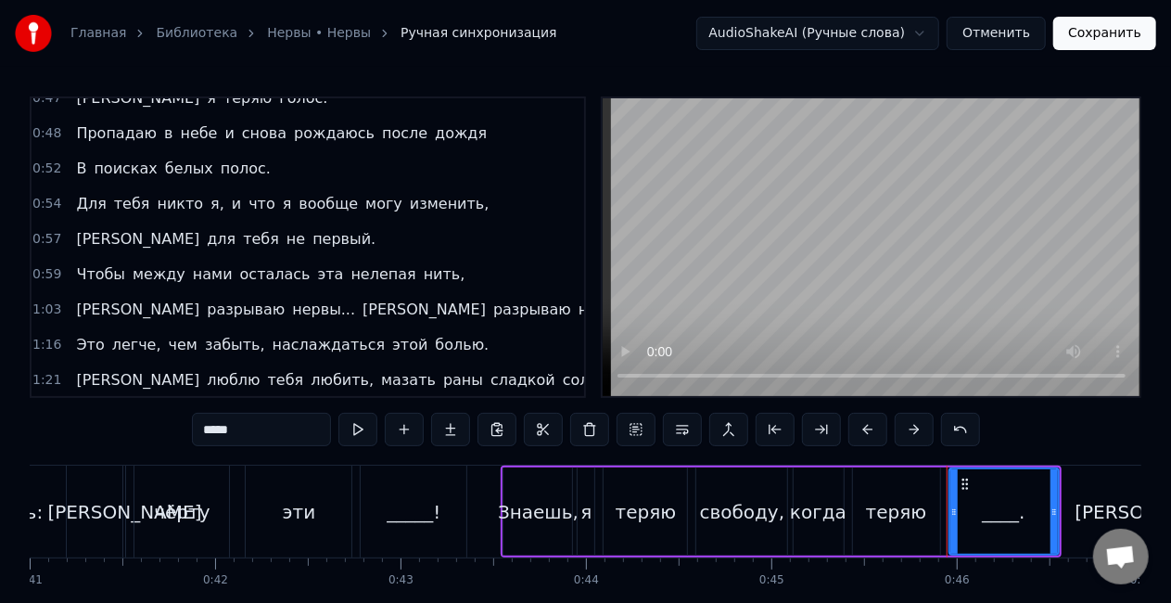
click at [422, 263] on span "нить," at bounding box center [444, 273] width 45 height 21
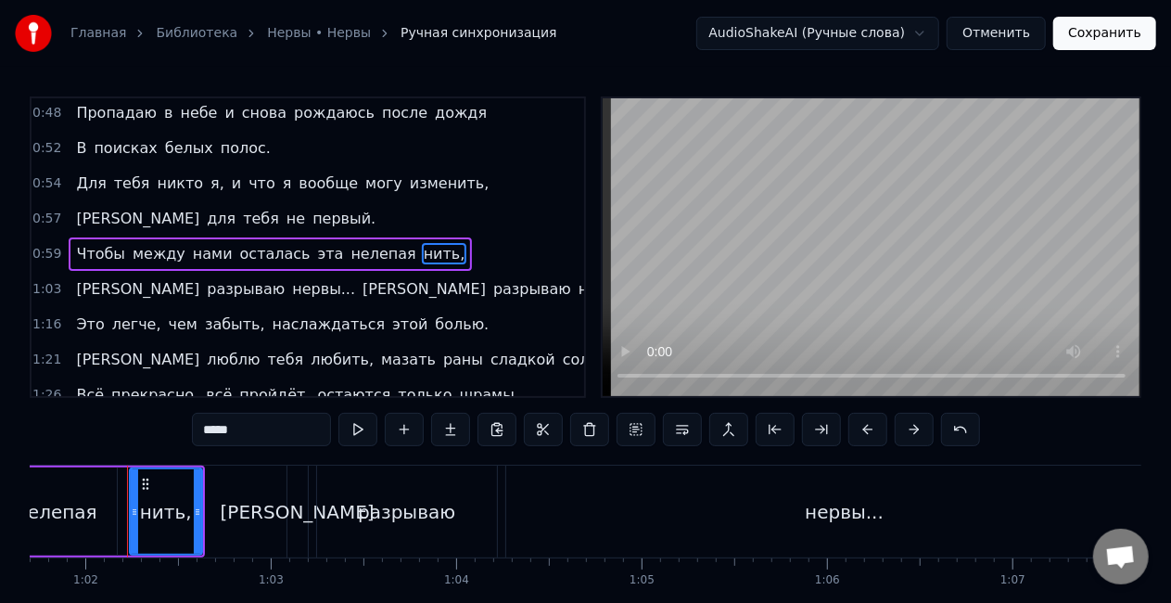
scroll to position [0, 11442]
click at [248, 438] on input "*****" at bounding box center [261, 428] width 139 height 33
type input "*"
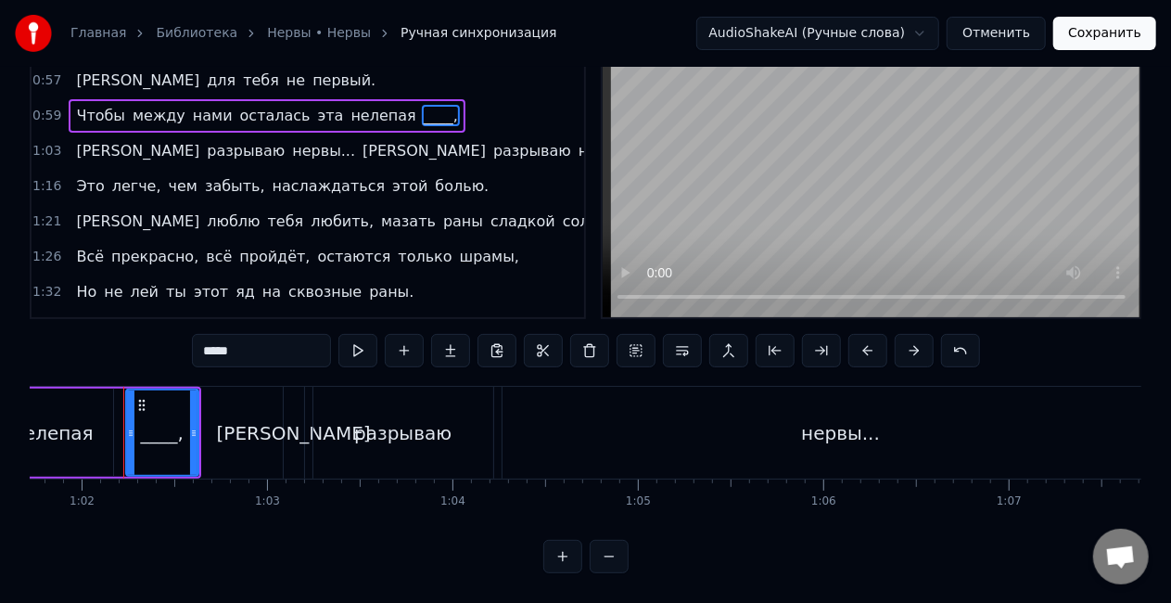
scroll to position [265, 0]
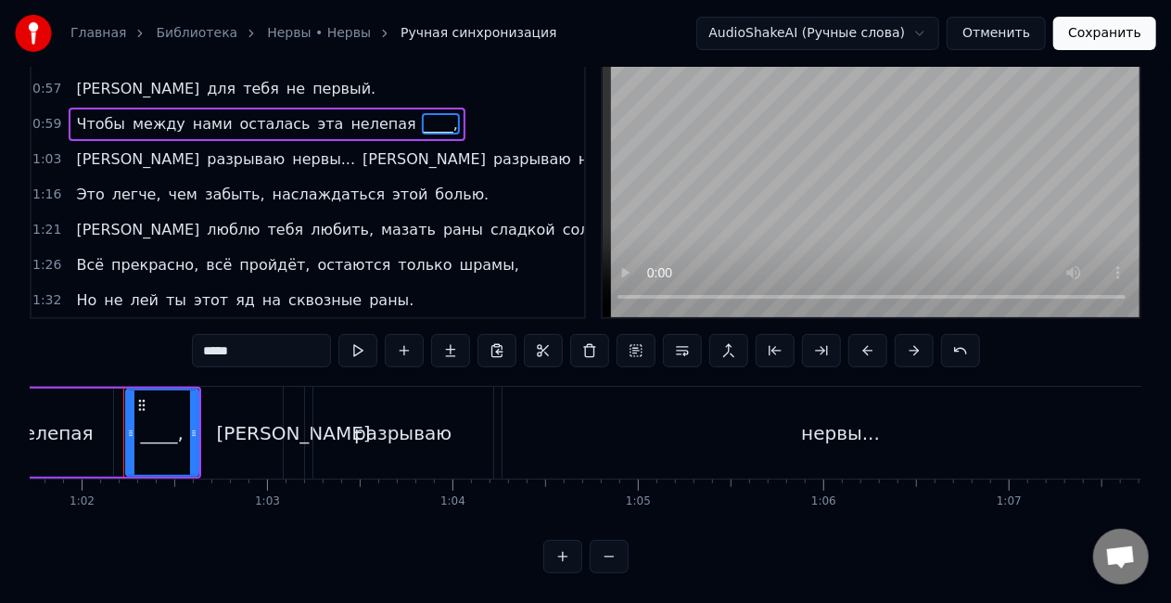
click at [561, 219] on span "солью." at bounding box center [589, 229] width 57 height 21
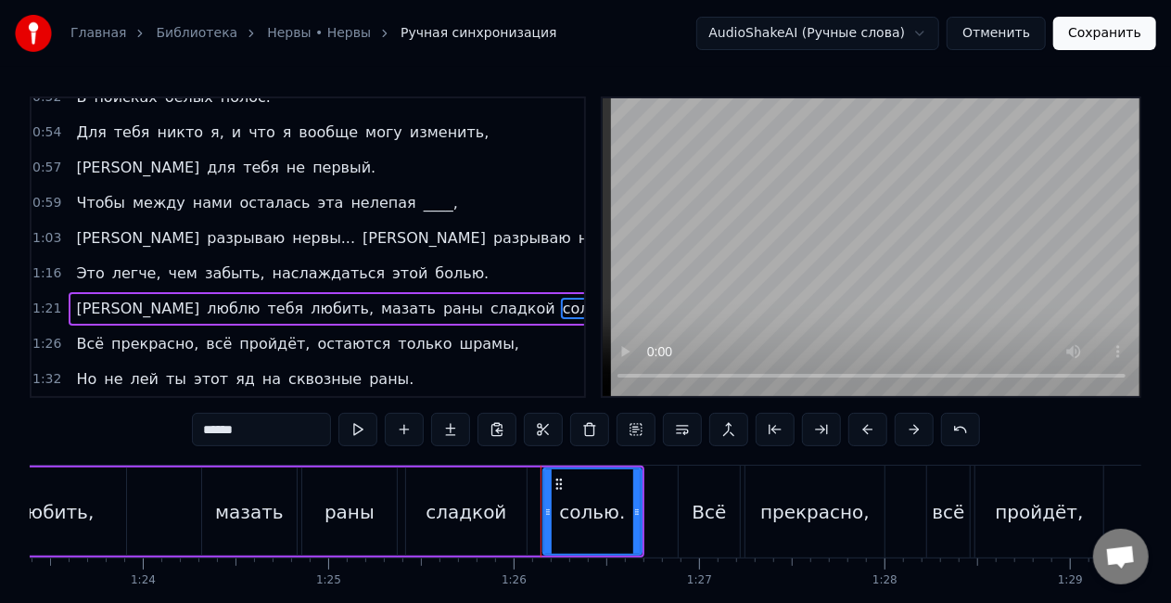
scroll to position [0, 15877]
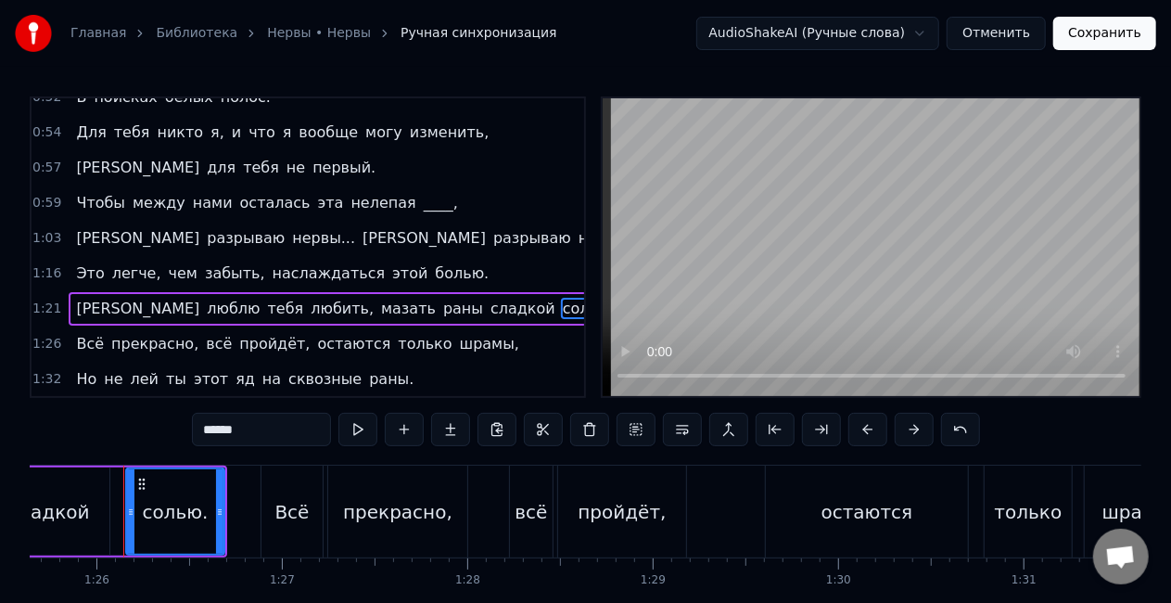
click at [261, 426] on input "******" at bounding box center [261, 428] width 139 height 33
type input "*"
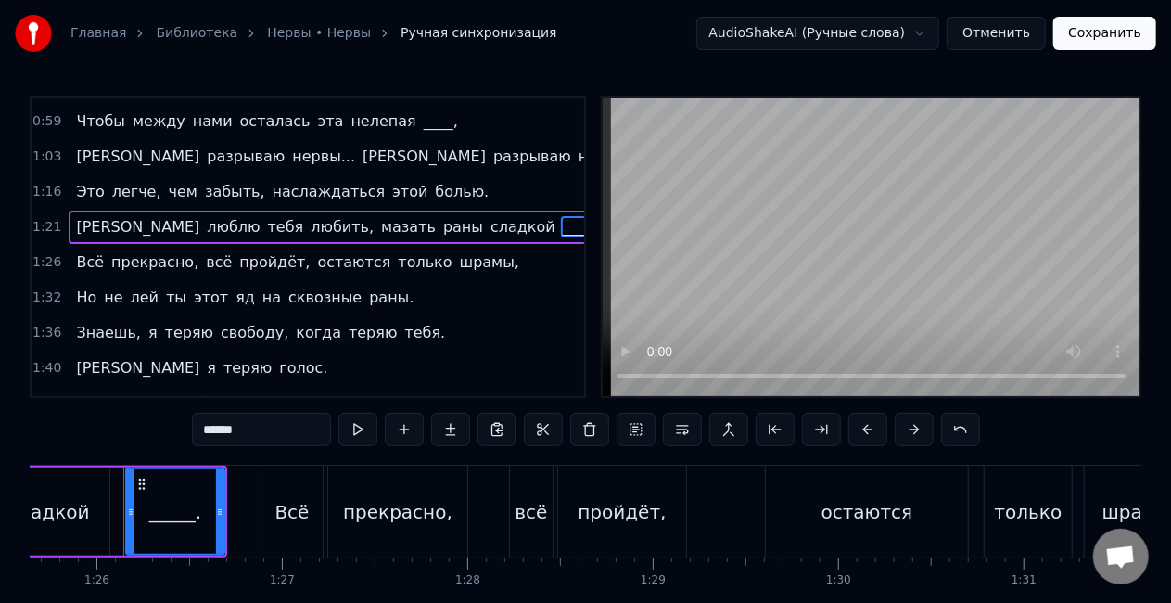
scroll to position [349, 0]
click at [458, 251] on span "шрамы," at bounding box center [489, 259] width 63 height 21
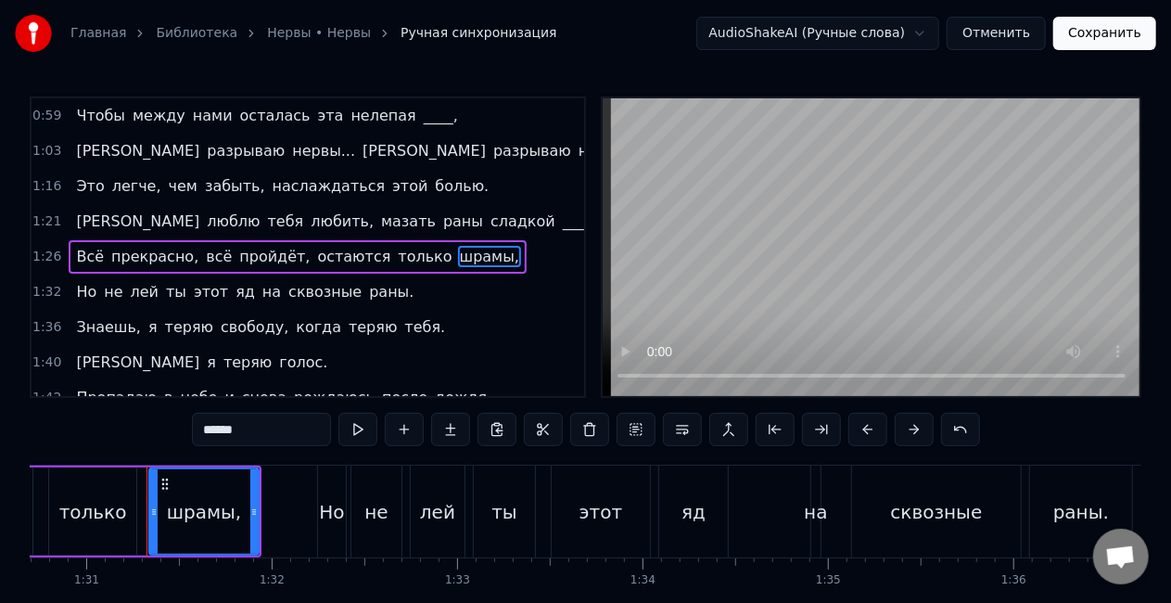
scroll to position [0, 16838]
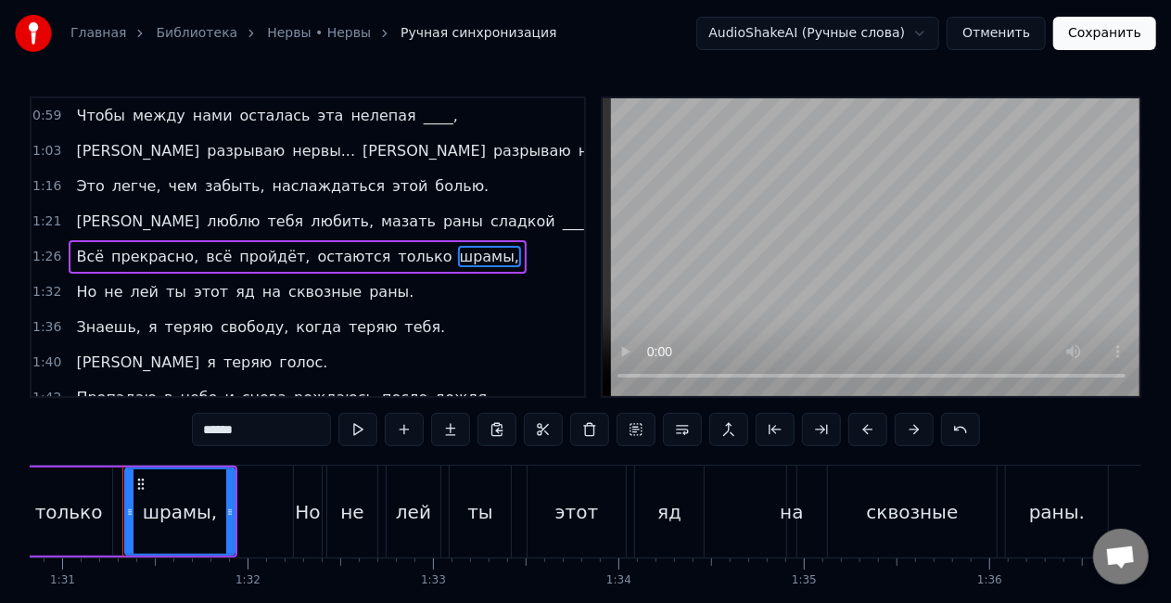
click at [248, 441] on input "******" at bounding box center [261, 428] width 139 height 33
type input "*"
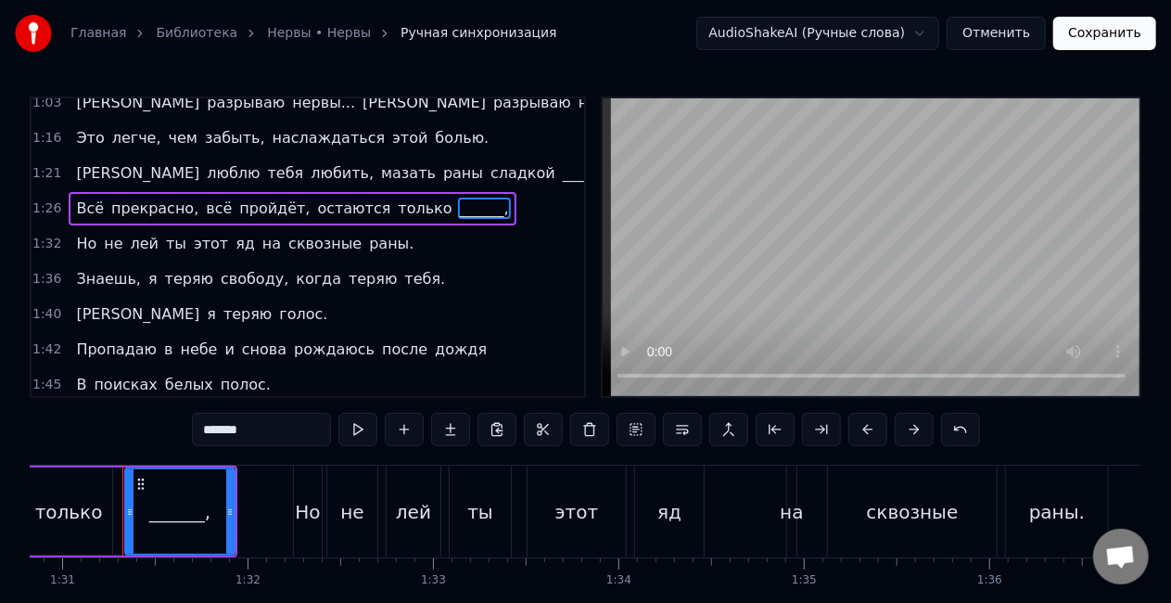
scroll to position [400, 0]
click at [234, 236] on span "яд" at bounding box center [245, 243] width 23 height 21
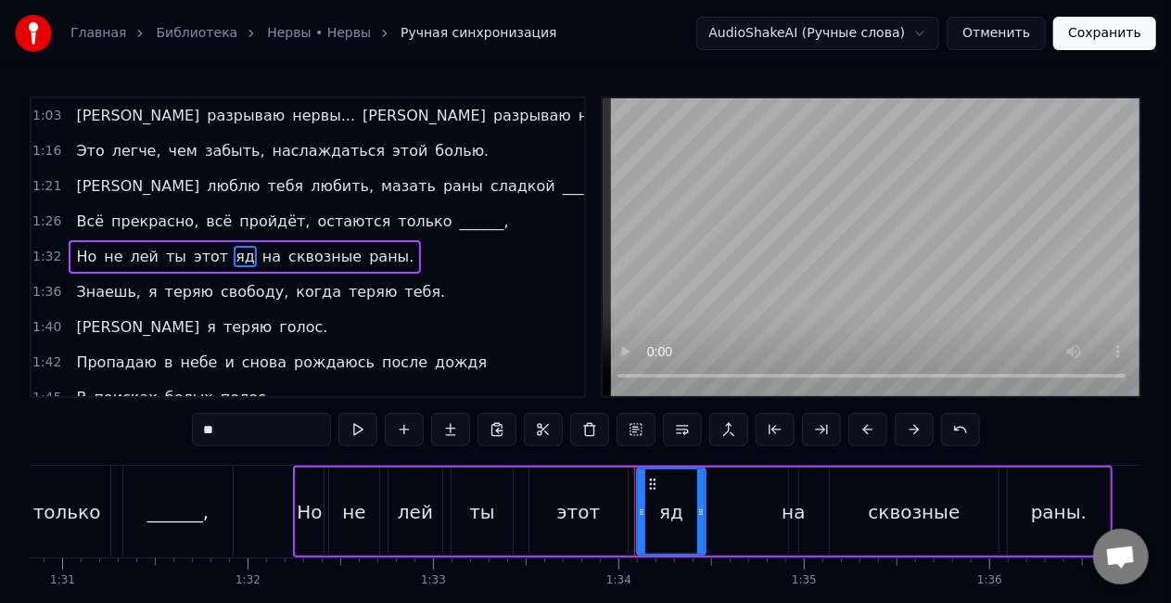
click at [244, 420] on input "**" at bounding box center [261, 428] width 139 height 33
type input "*"
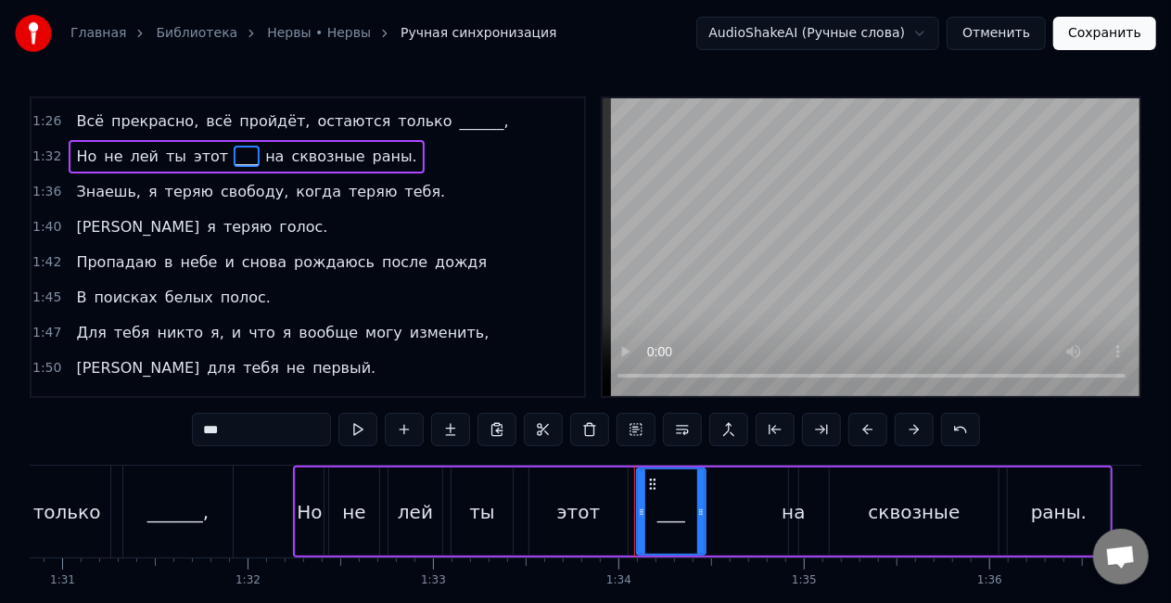
scroll to position [532, 0]
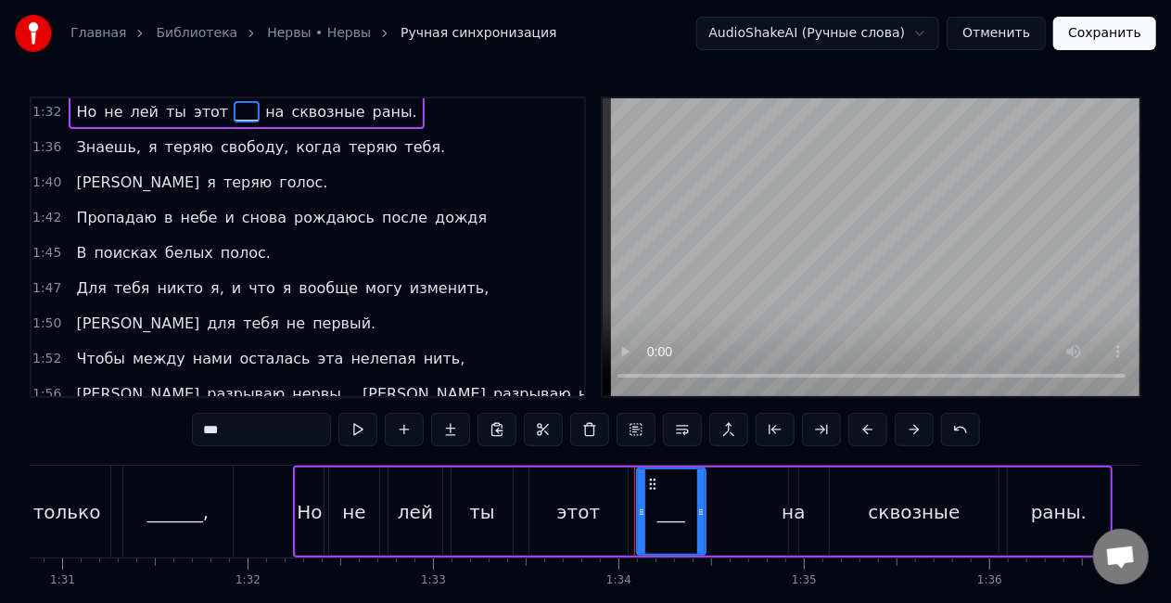
type input "***"
click at [1109, 39] on button "Сохранить" at bounding box center [1104, 33] width 103 height 33
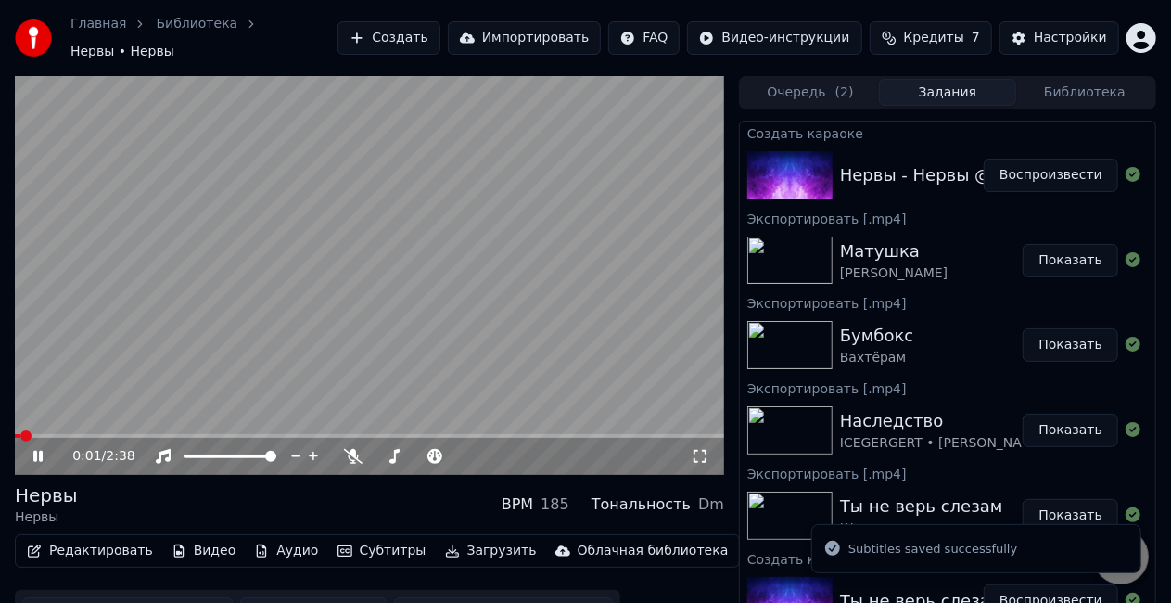
click at [536, 270] on video at bounding box center [369, 275] width 709 height 399
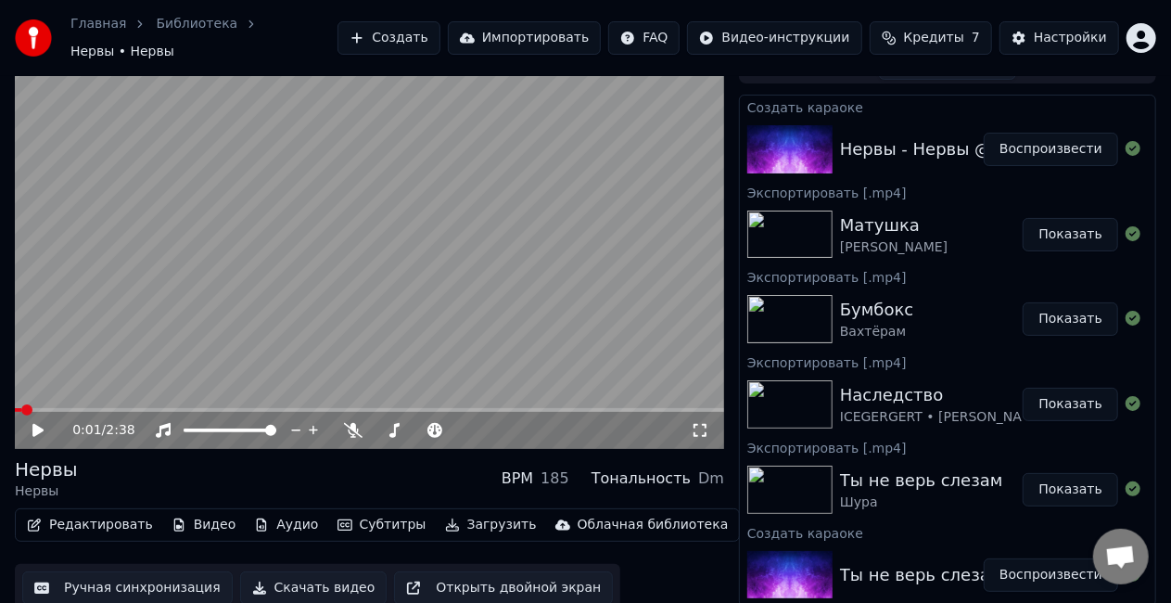
click at [306, 578] on button "Скачать видео" at bounding box center [313, 587] width 147 height 33
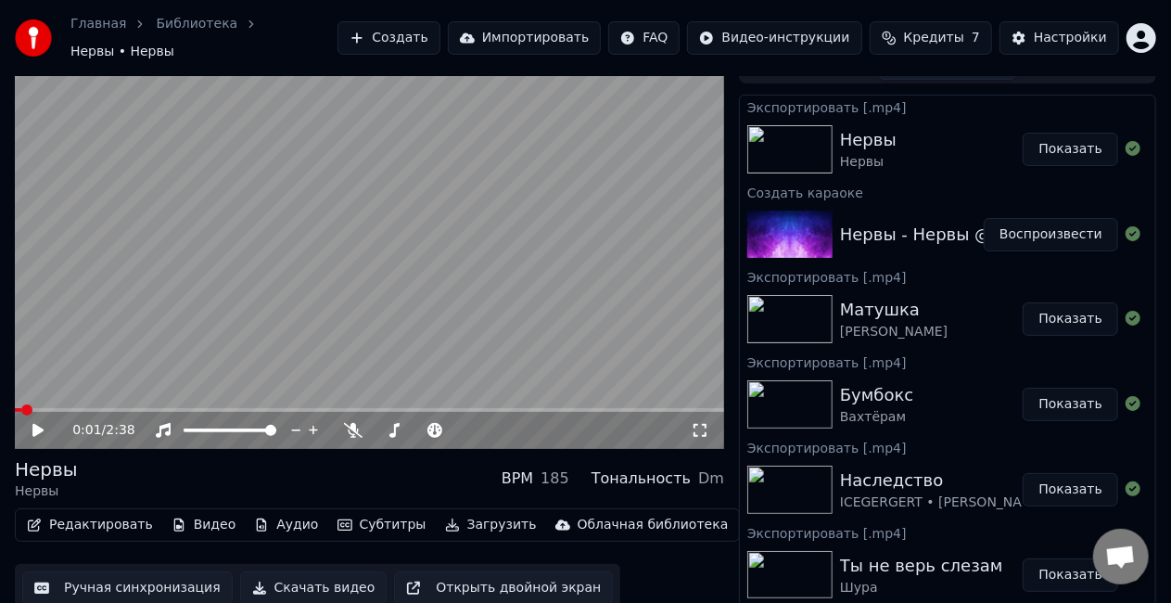
click at [439, 39] on button "Создать" at bounding box center [388, 37] width 102 height 33
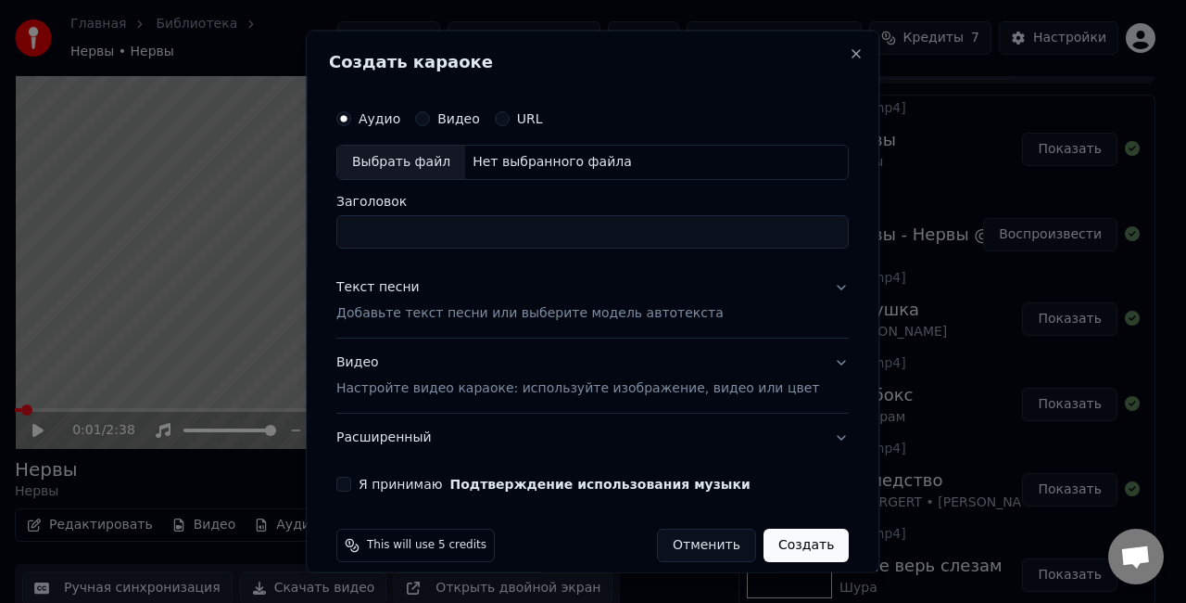
click at [518, 157] on div "Нет выбранного файла" at bounding box center [552, 162] width 174 height 19
type input "**********"
click at [582, 295] on div "Текст песни Добавьте текст песни или выберите модель автотекста" at bounding box center [529, 299] width 387 height 44
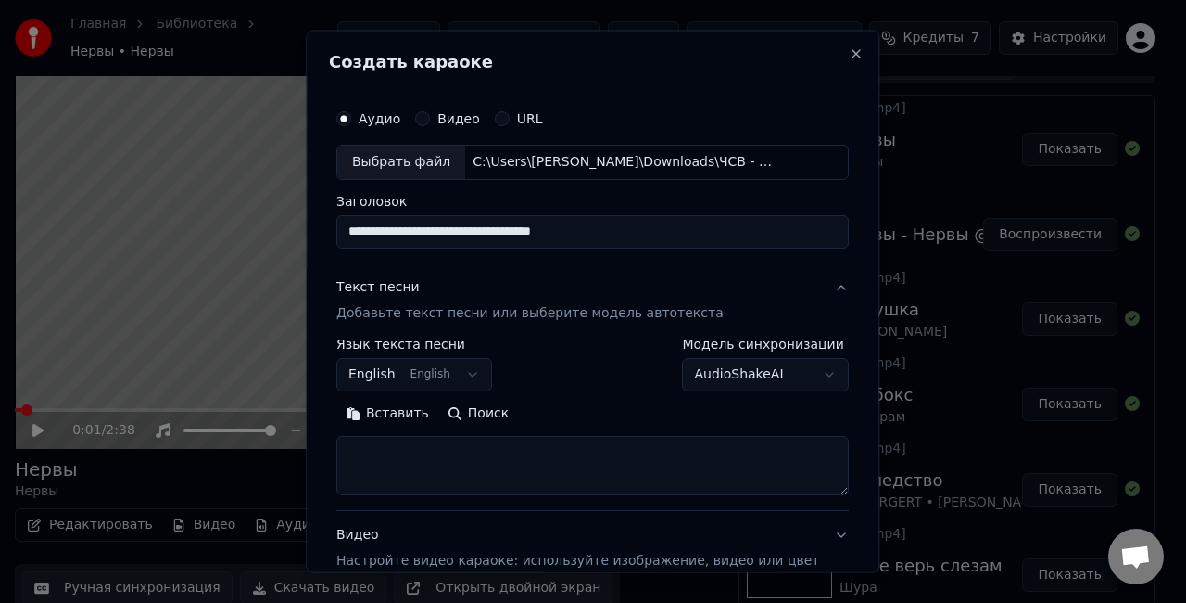
click at [519, 452] on textarea at bounding box center [592, 464] width 513 height 59
paste textarea "**********"
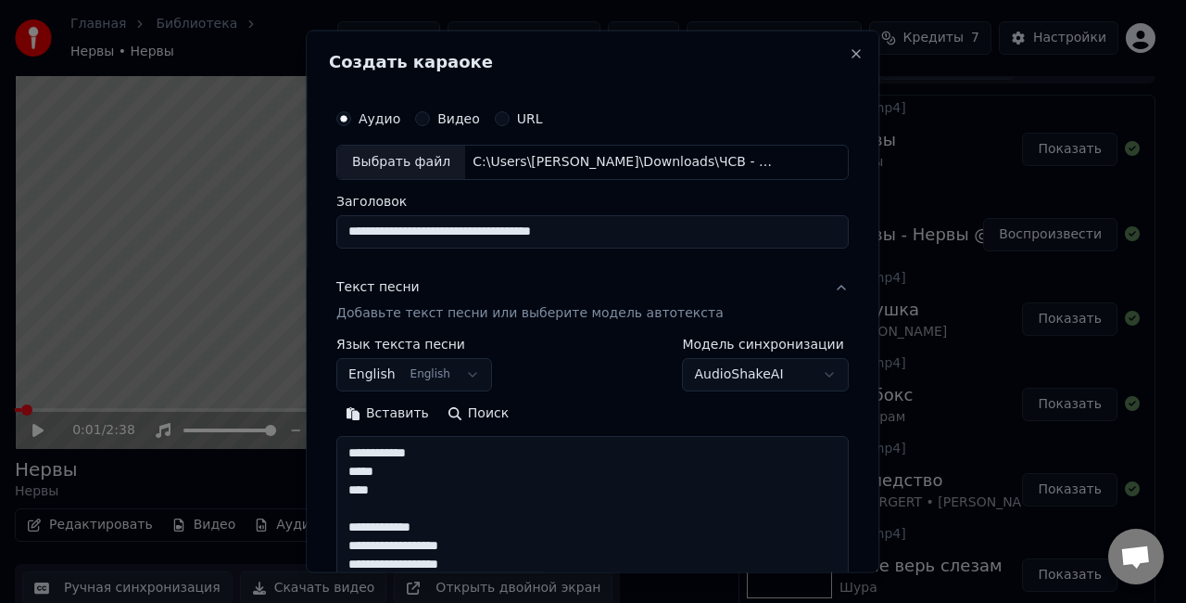
scroll to position [1690, 0]
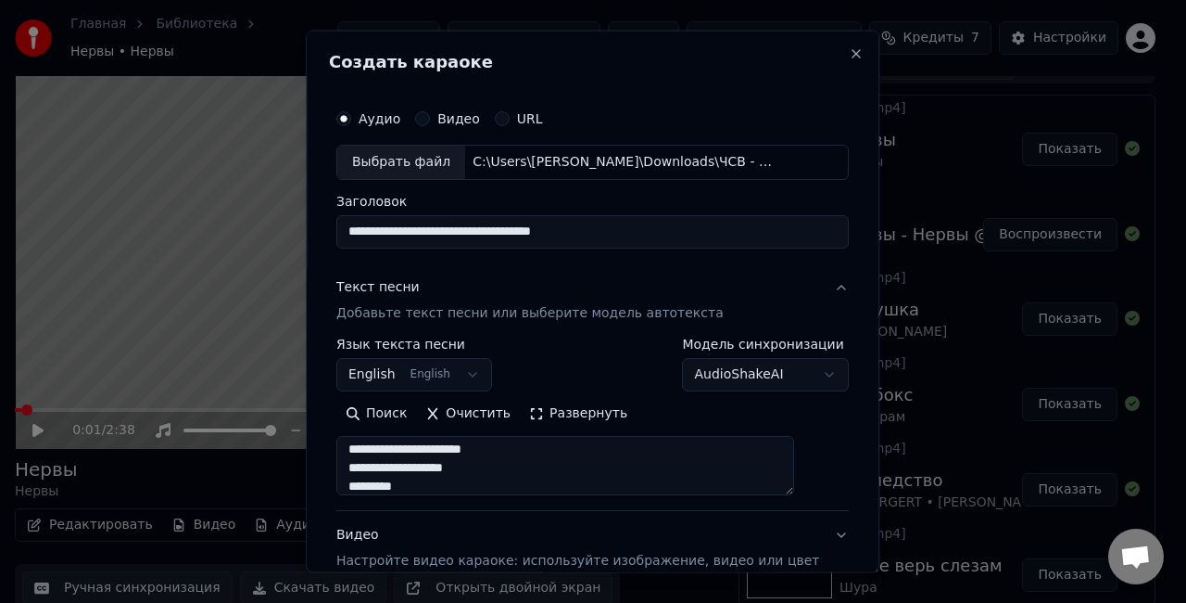
click at [558, 412] on button "Развернуть" at bounding box center [578, 413] width 117 height 30
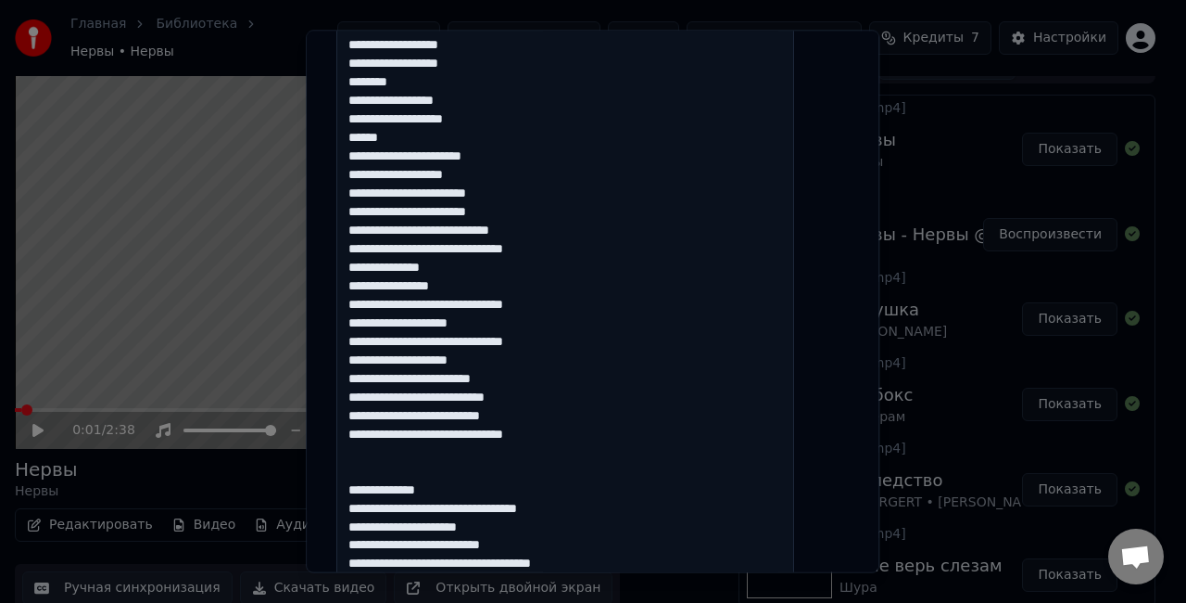
scroll to position [481, 0]
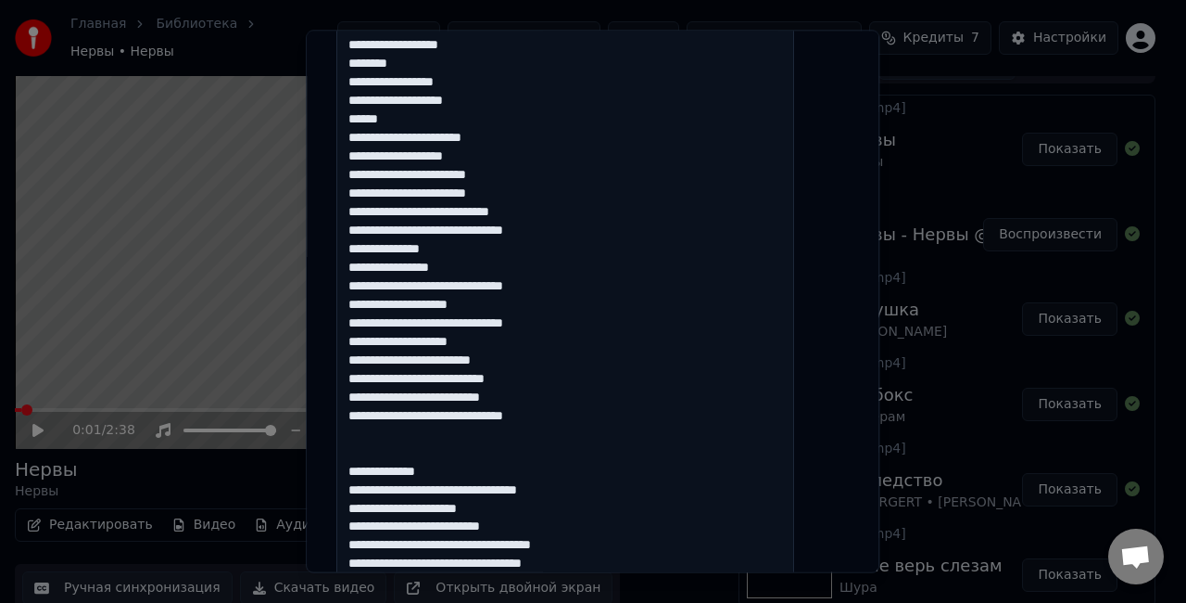
drag, startPoint x: 484, startPoint y: 471, endPoint x: 347, endPoint y: 467, distance: 137.2
click at [347, 467] on div "**********" at bounding box center [593, 302] width 574 height 542
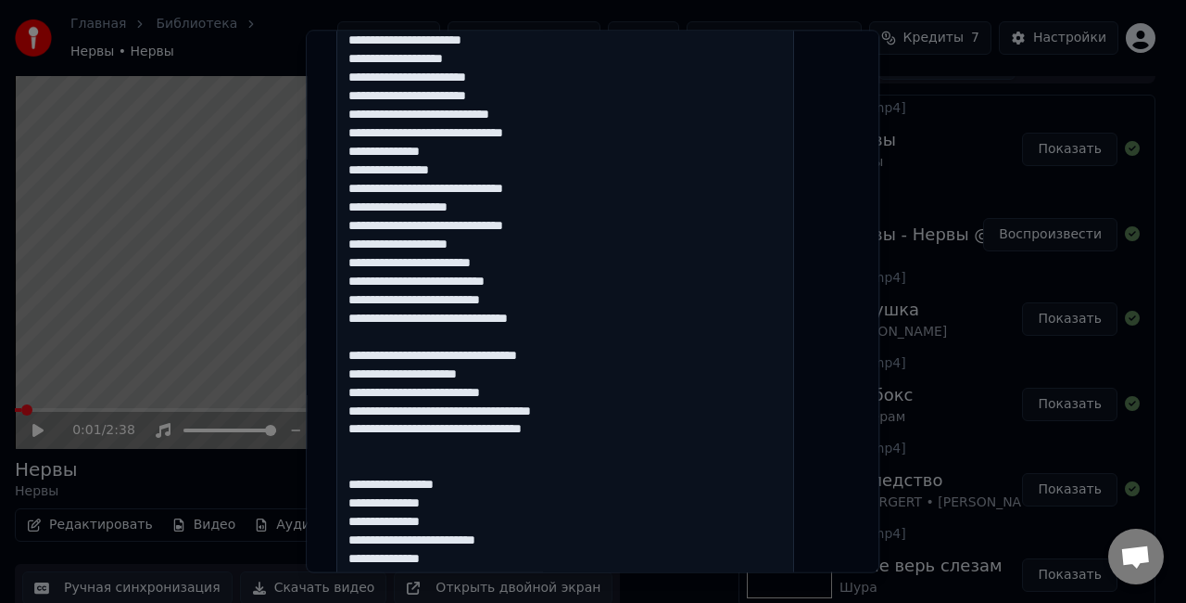
scroll to position [579, 0]
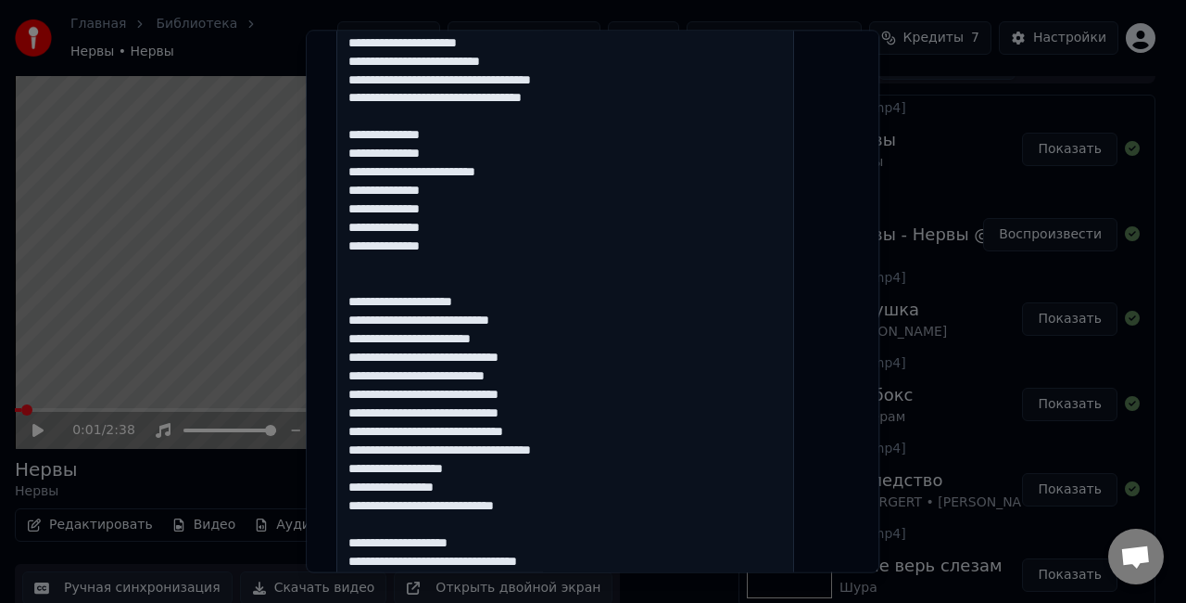
scroll to position [910, 0]
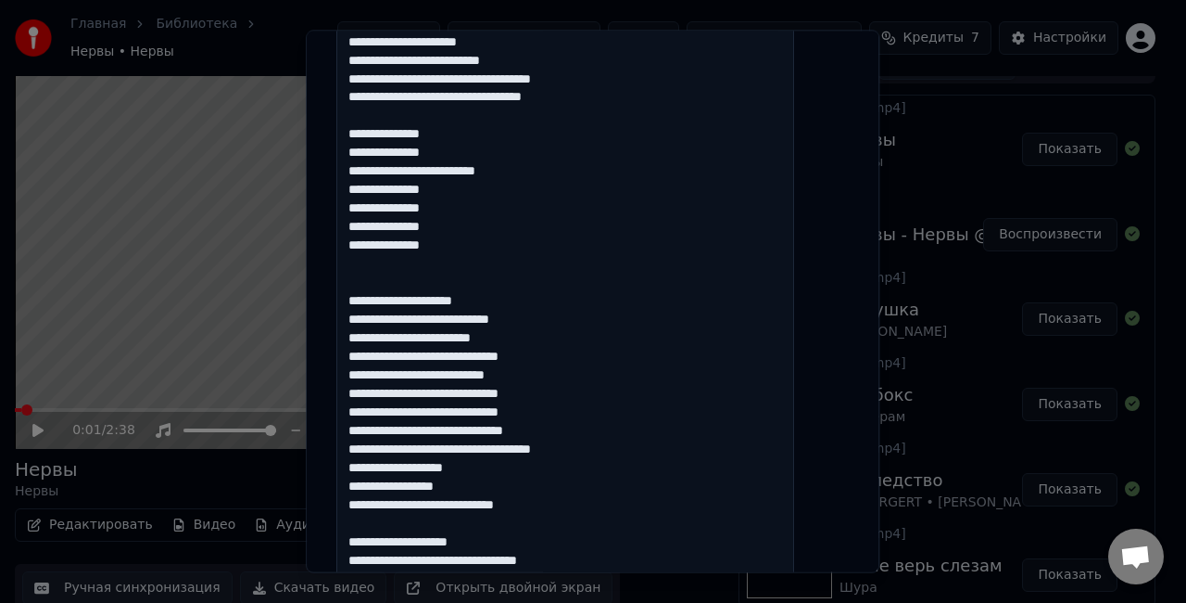
click at [586, 293] on textarea at bounding box center [565, 402] width 458 height 1757
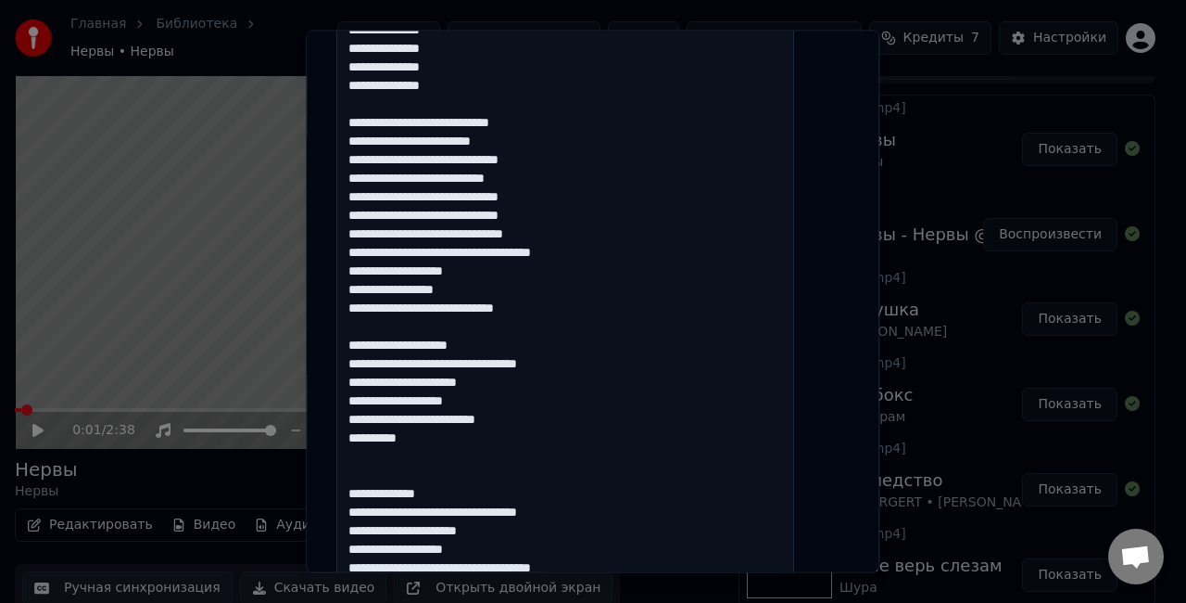
scroll to position [1071, 0]
click at [552, 338] on textarea at bounding box center [565, 242] width 458 height 1757
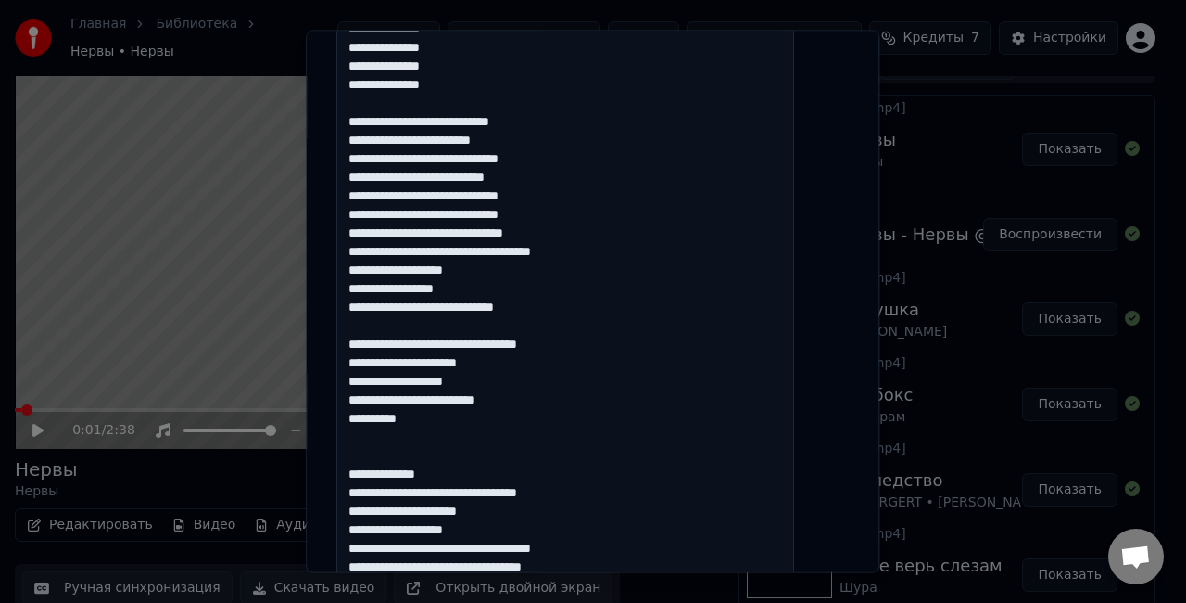
click at [510, 475] on textarea at bounding box center [565, 242] width 458 height 1757
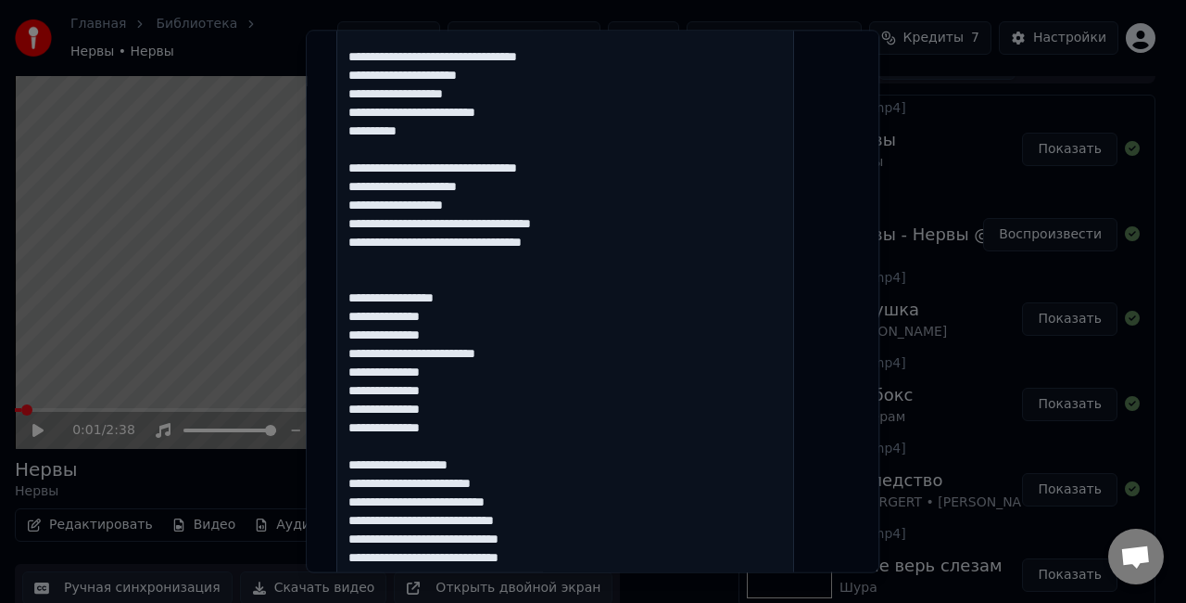
scroll to position [1359, 0]
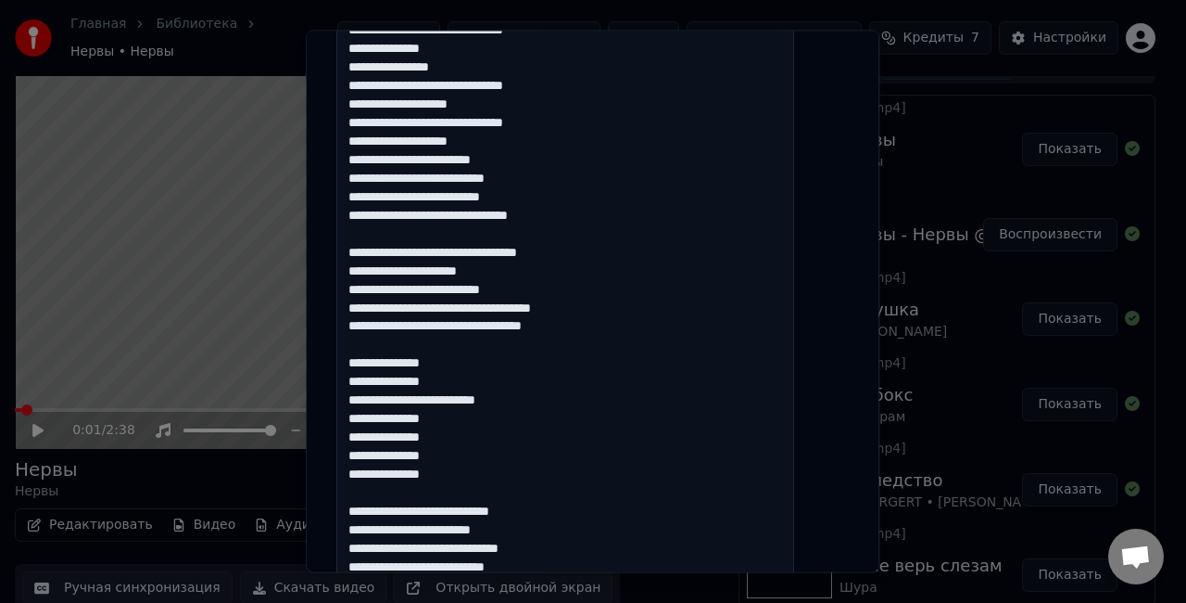
scroll to position [0, 0]
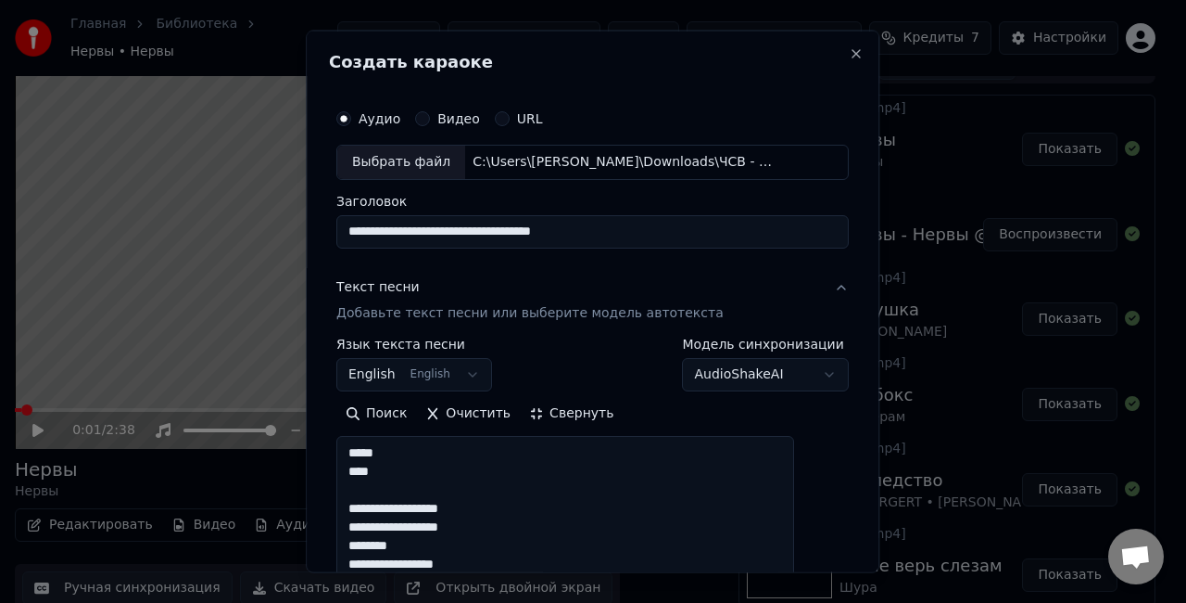
type textarea "**********"
click at [597, 408] on button "Свернуть" at bounding box center [571, 413] width 103 height 30
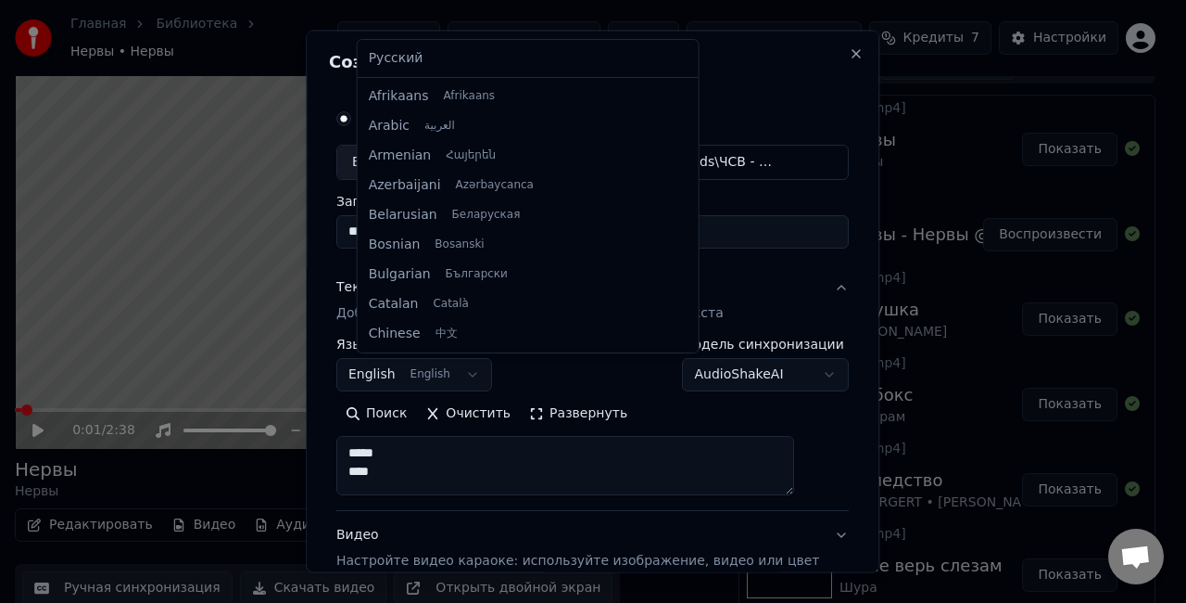
scroll to position [148, 0]
click at [469, 378] on body "Главная Библиотека Нервы • Нервы Создать Импортировать FAQ Видео-инструкции Кре…" at bounding box center [585, 275] width 1171 height 603
select select "**"
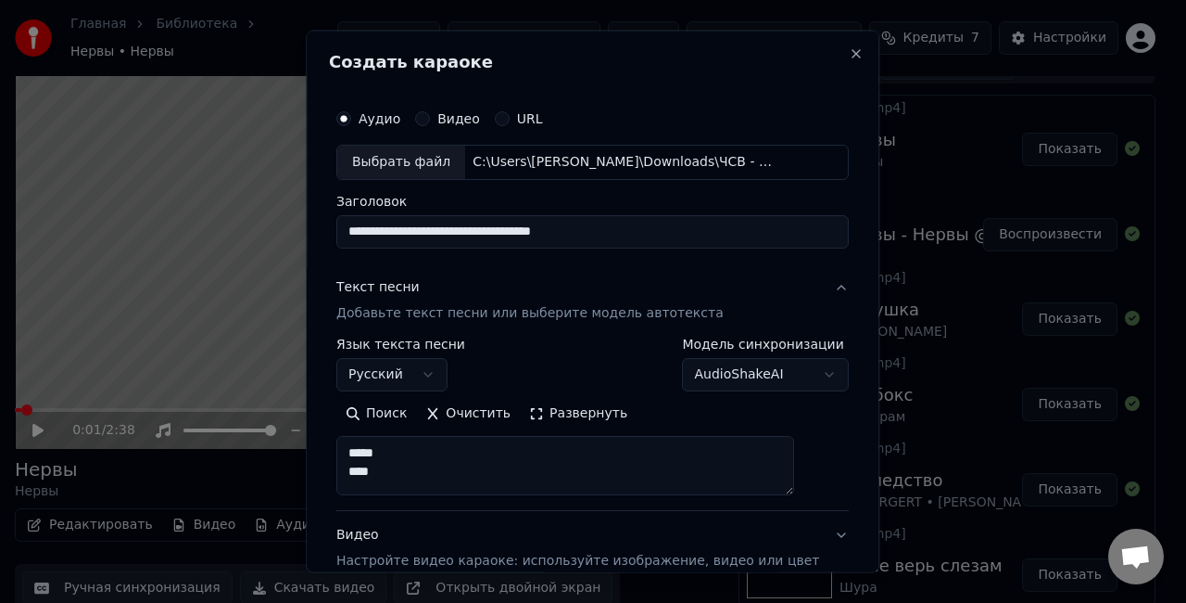
scroll to position [189, 0]
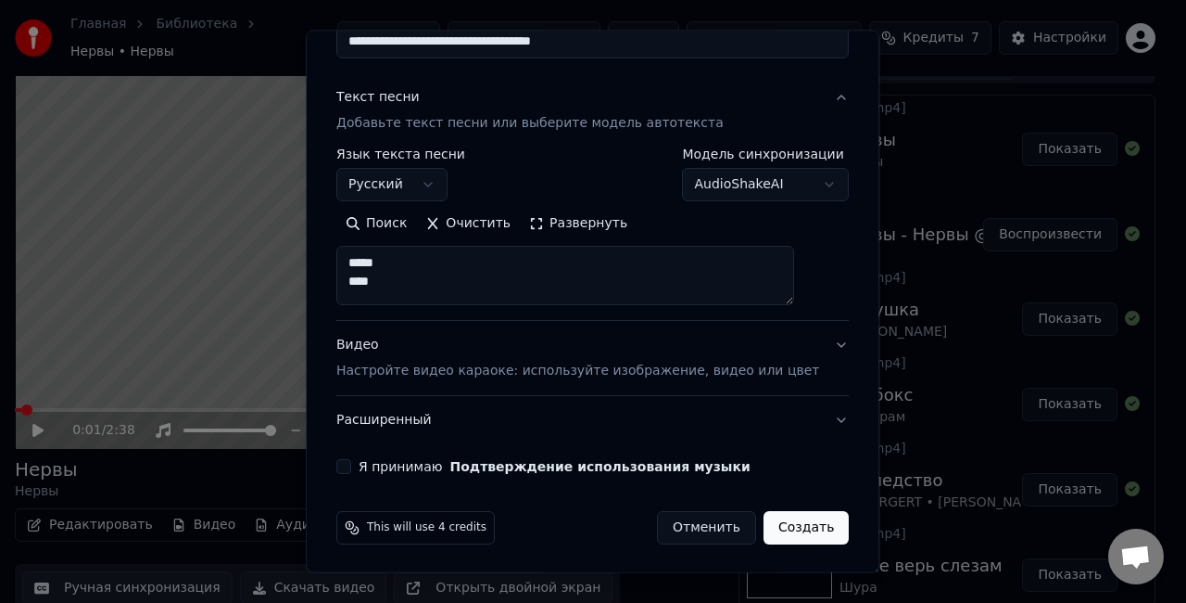
click at [351, 465] on button "Я принимаю Подтверждение использования музыки" at bounding box center [343, 466] width 15 height 15
click at [779, 525] on button "Создать" at bounding box center [806, 527] width 85 height 33
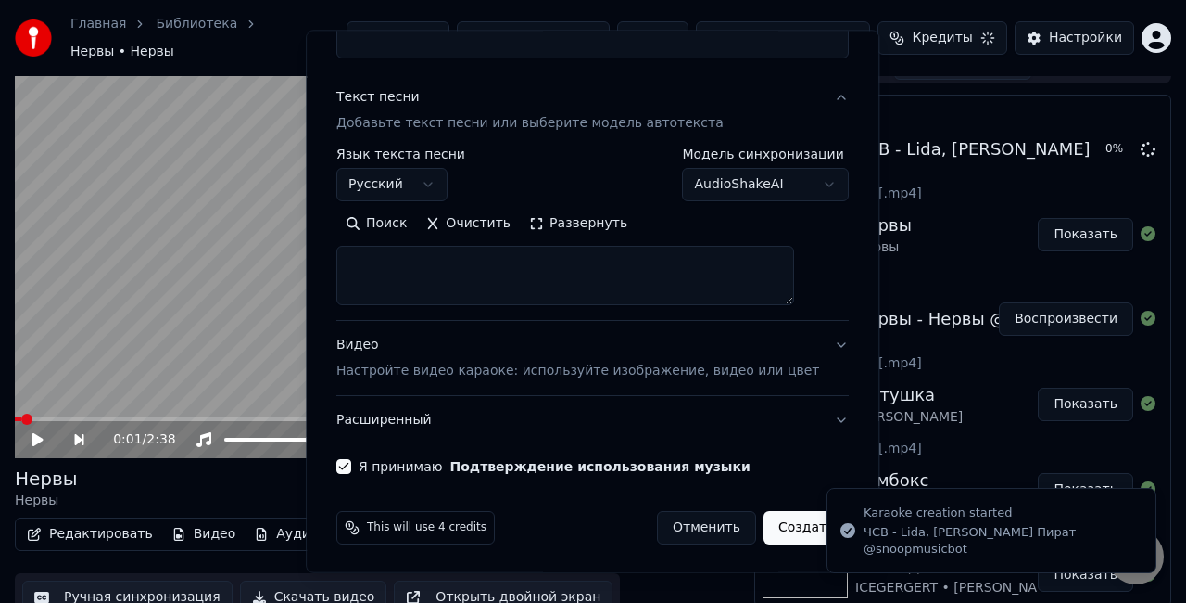
select select
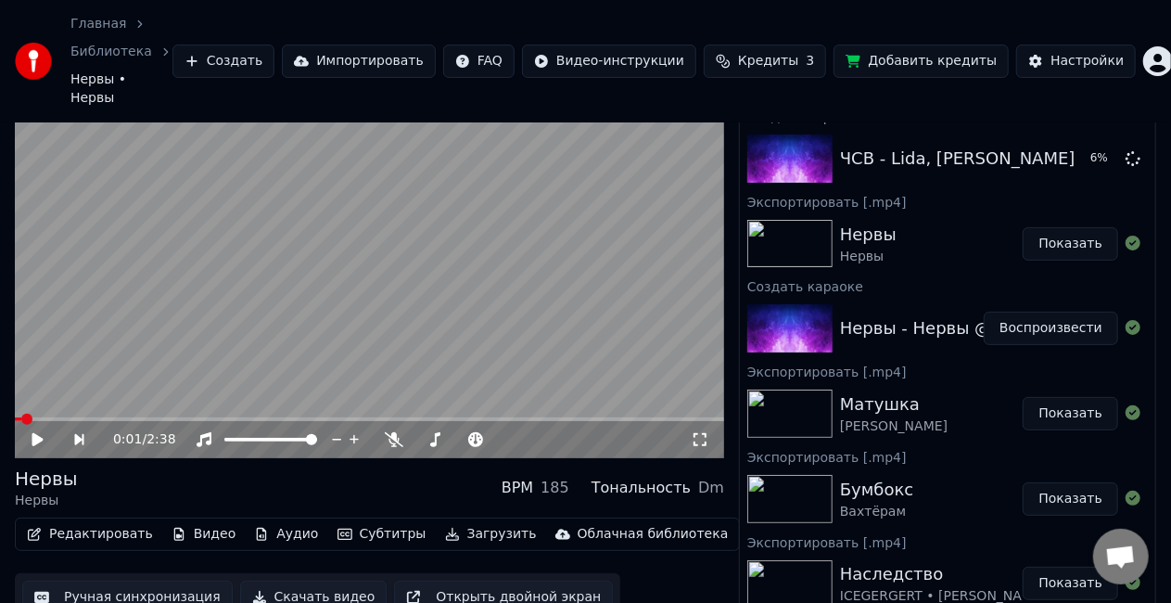
scroll to position [0, 0]
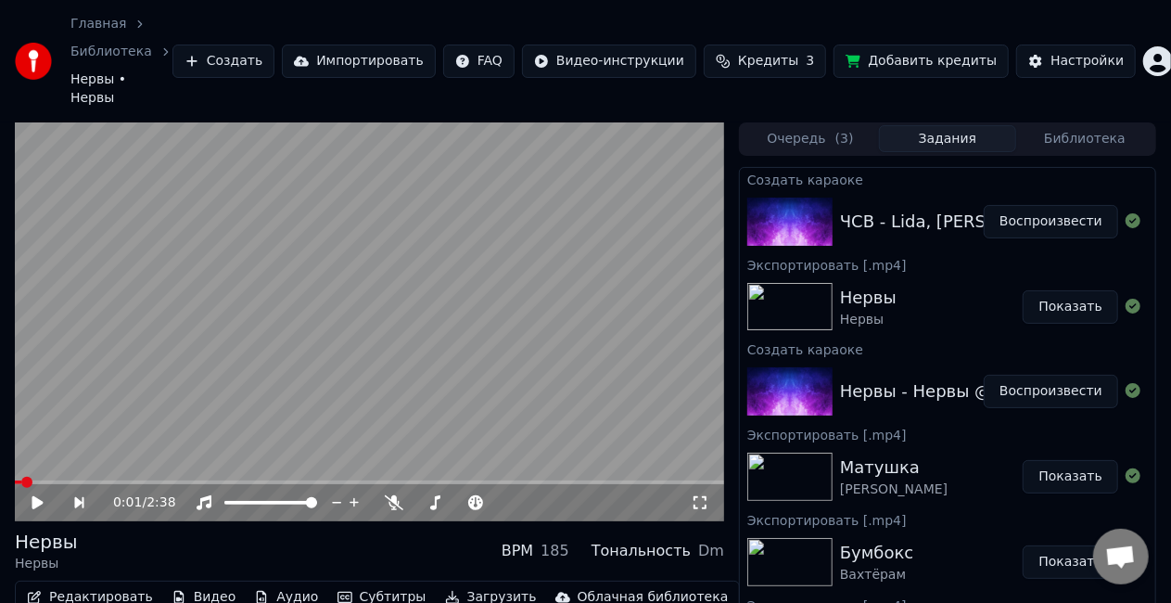
click at [1062, 205] on button "Воспроизвести" at bounding box center [1050, 221] width 134 height 33
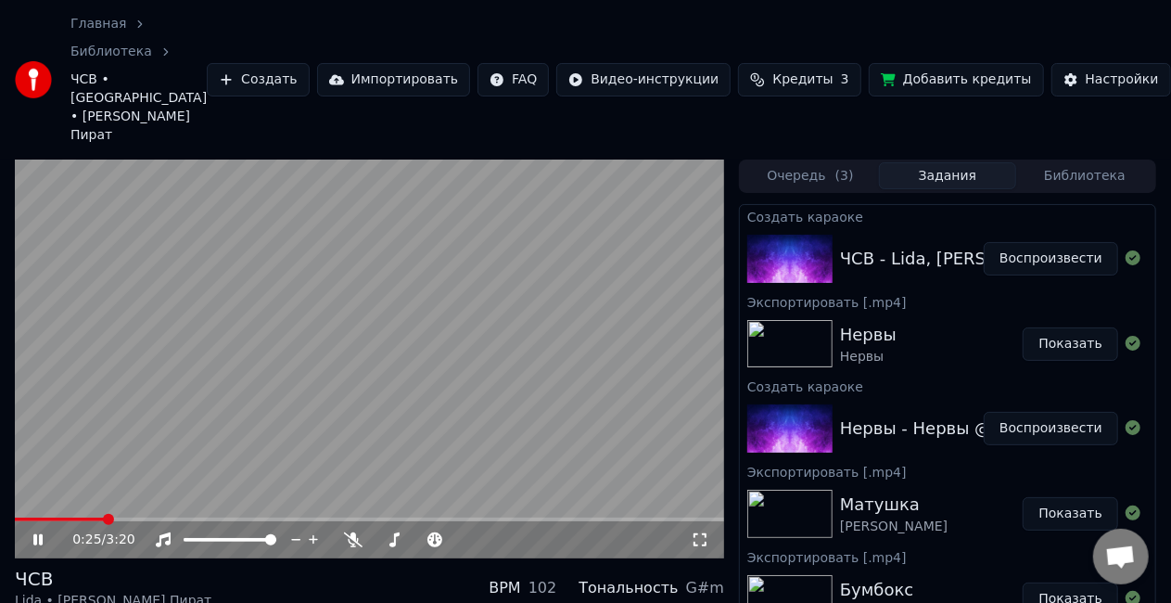
click at [699, 532] on icon at bounding box center [700, 539] width 19 height 15
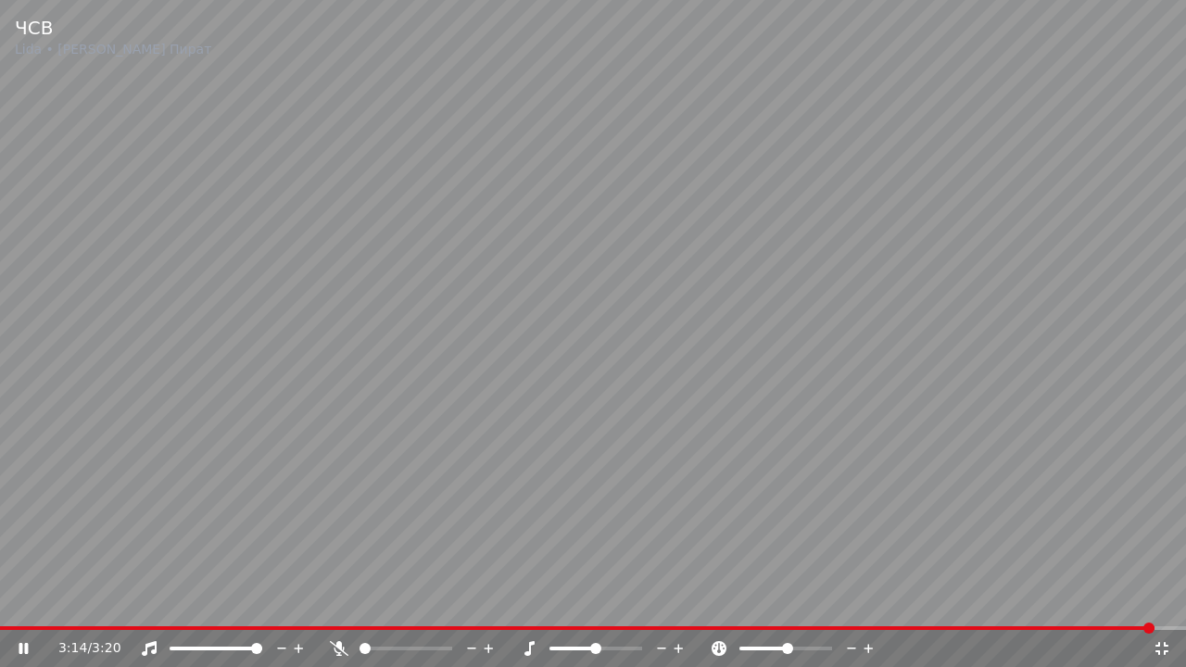
click at [1171, 602] on icon at bounding box center [1162, 648] width 19 height 15
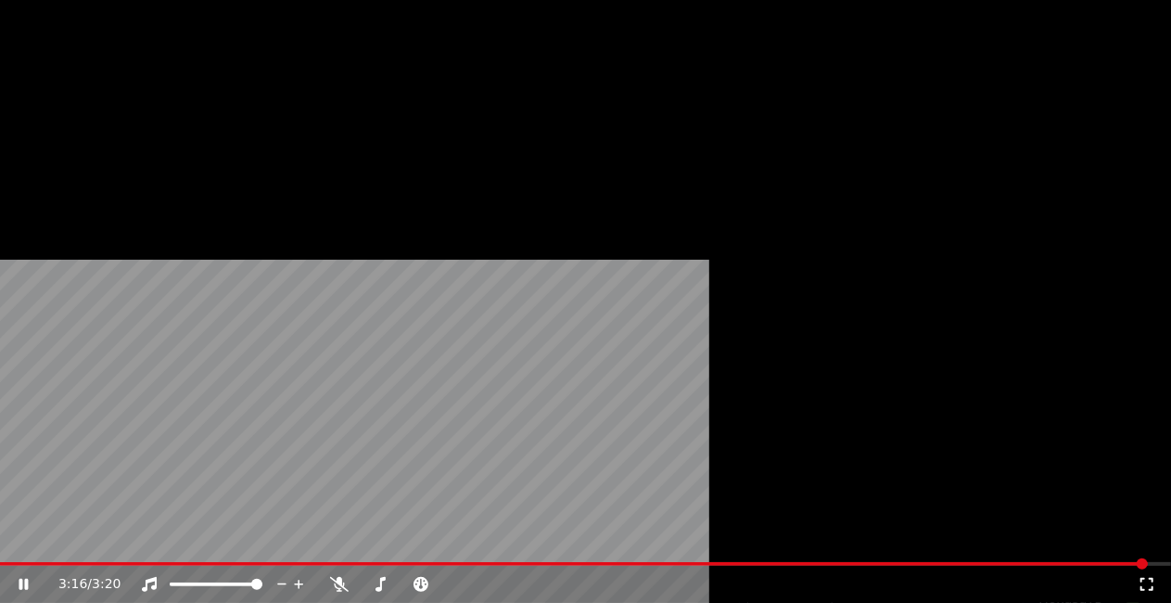
scroll to position [82, 0]
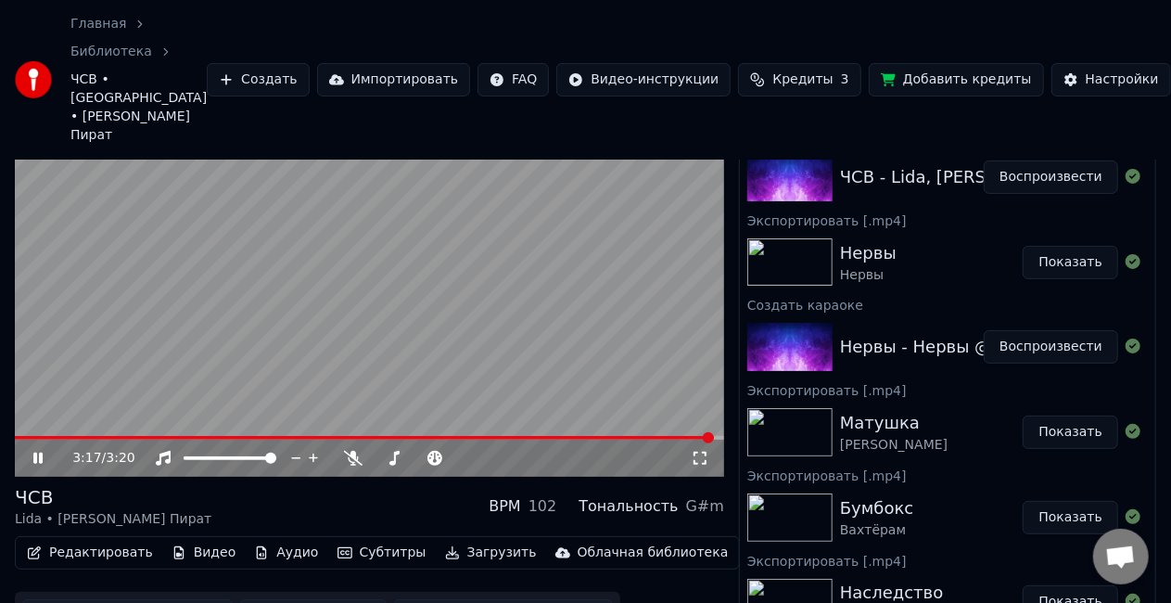
click at [143, 599] on button "Ручная синхронизация" at bounding box center [127, 615] width 210 height 33
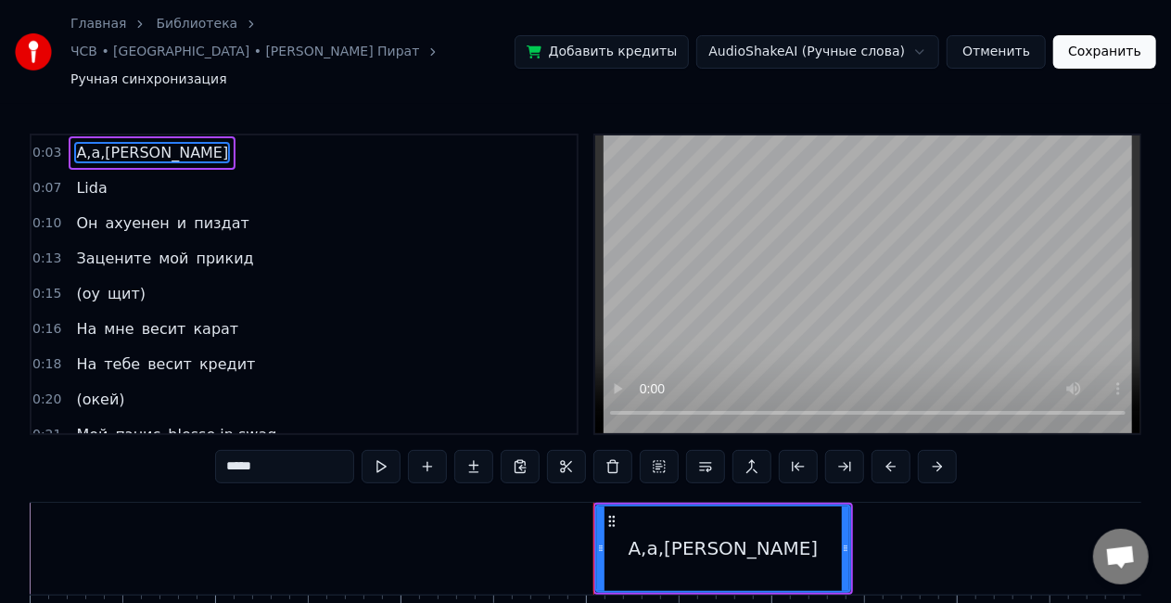
click at [204, 212] on span "пиздат" at bounding box center [221, 222] width 59 height 21
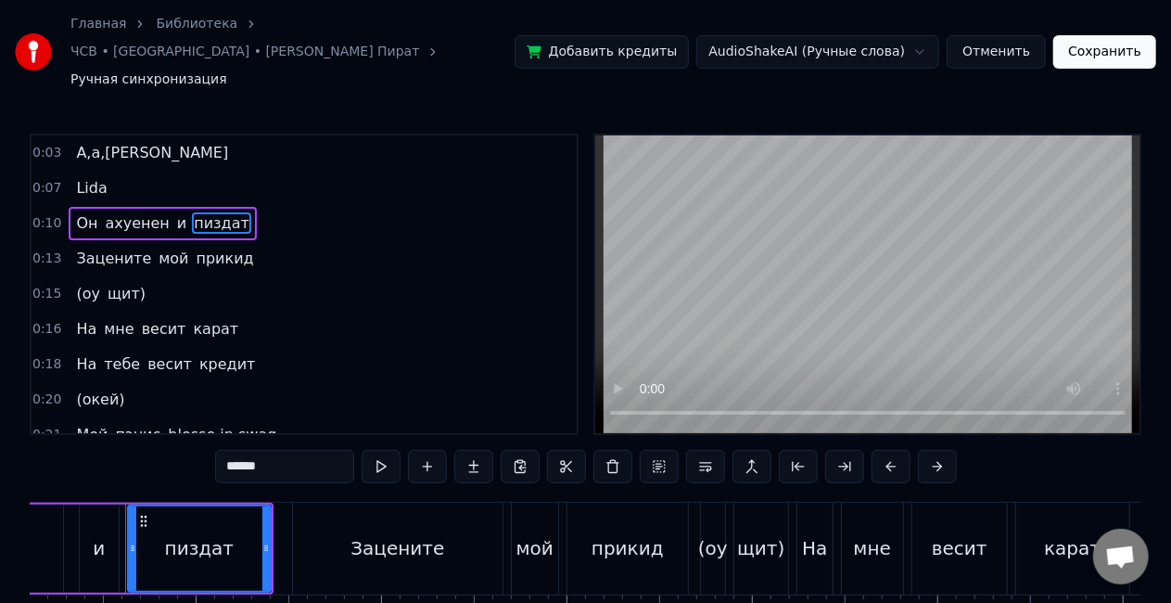
scroll to position [0, 2247]
drag, startPoint x: 285, startPoint y: 437, endPoint x: 121, endPoint y: 430, distance: 165.1
click at [121, 430] on div "0:03 А,а,а 0:07 Lida 0:10 Он ахуенен и пиздат 0:13 Зацените мой прикид 0:15 (оу…" at bounding box center [585, 410] width 1111 height 555
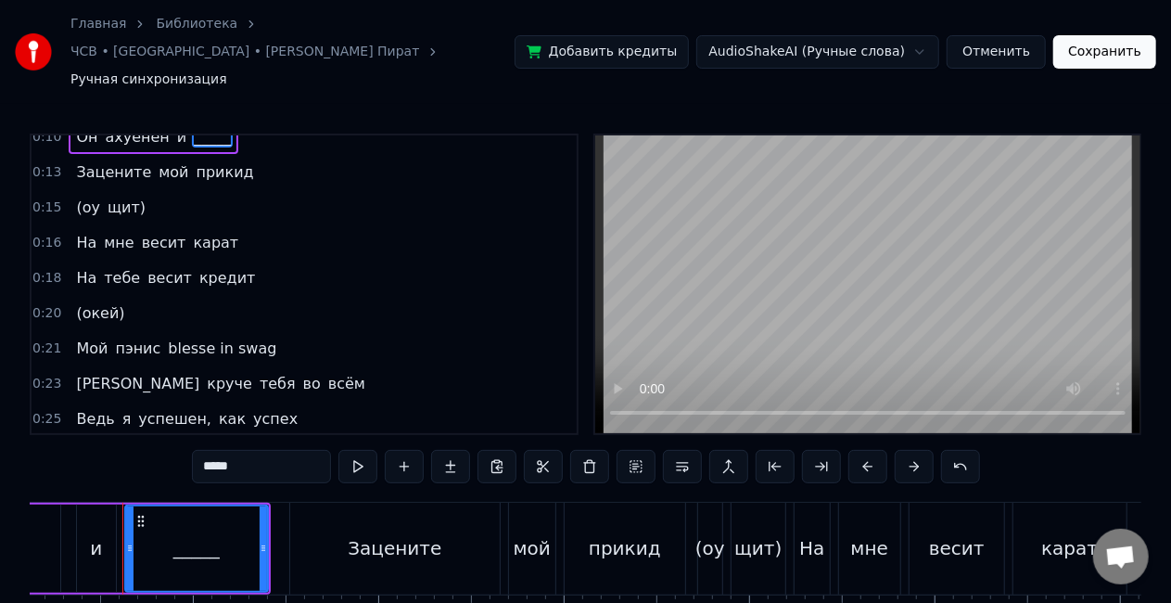
scroll to position [87, 0]
click at [206, 266] on span "кредит" at bounding box center [226, 276] width 59 height 21
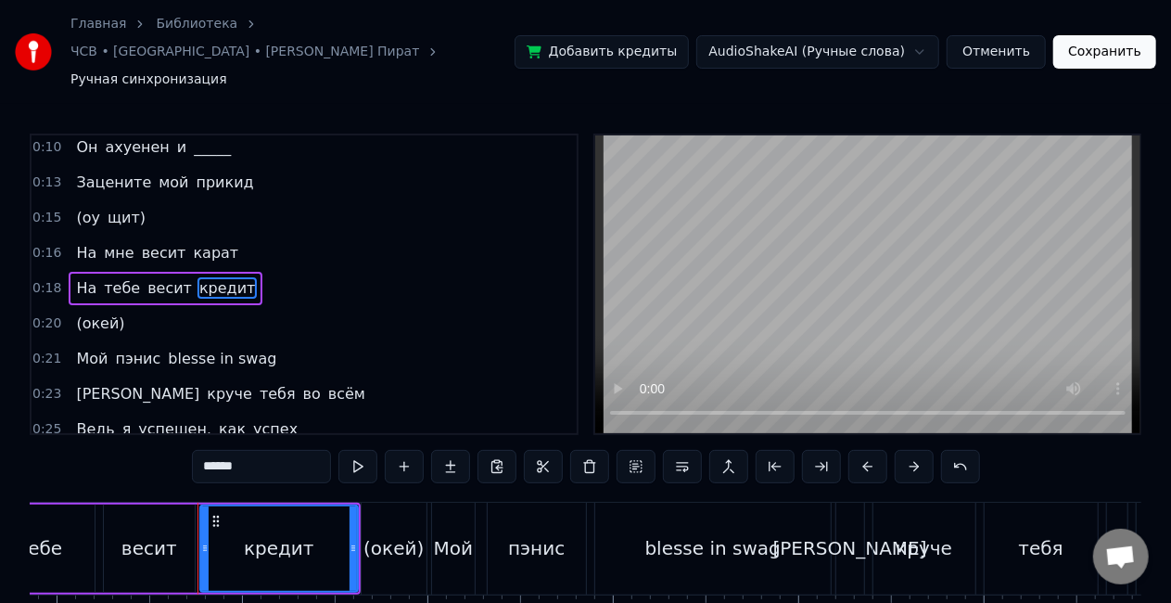
scroll to position [0, 3571]
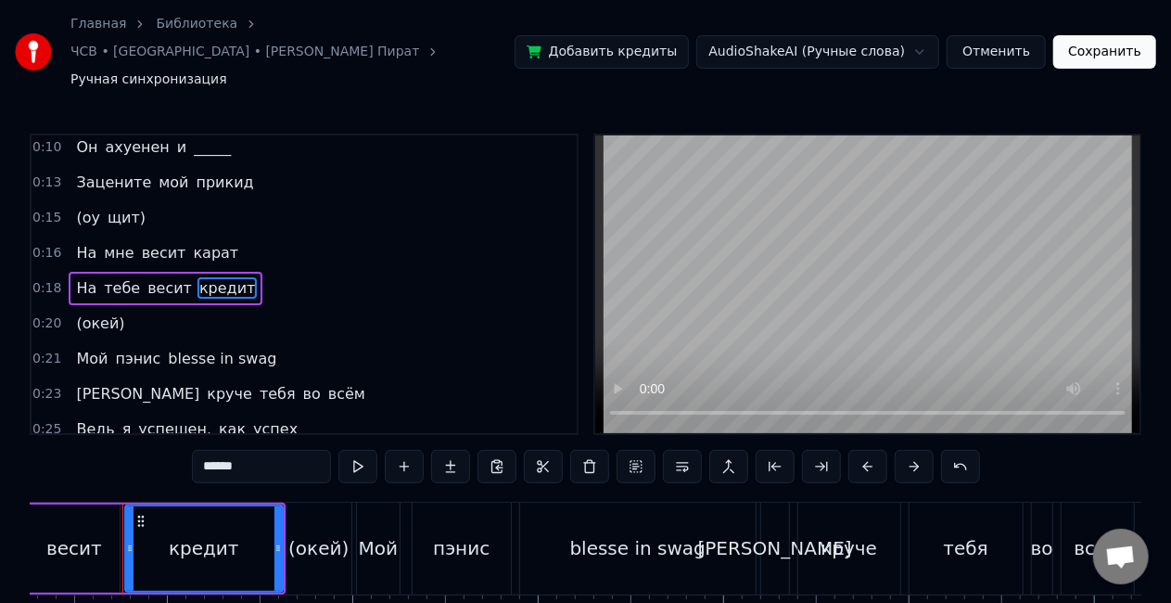
click at [150, 277] on span "весит" at bounding box center [170, 287] width 48 height 21
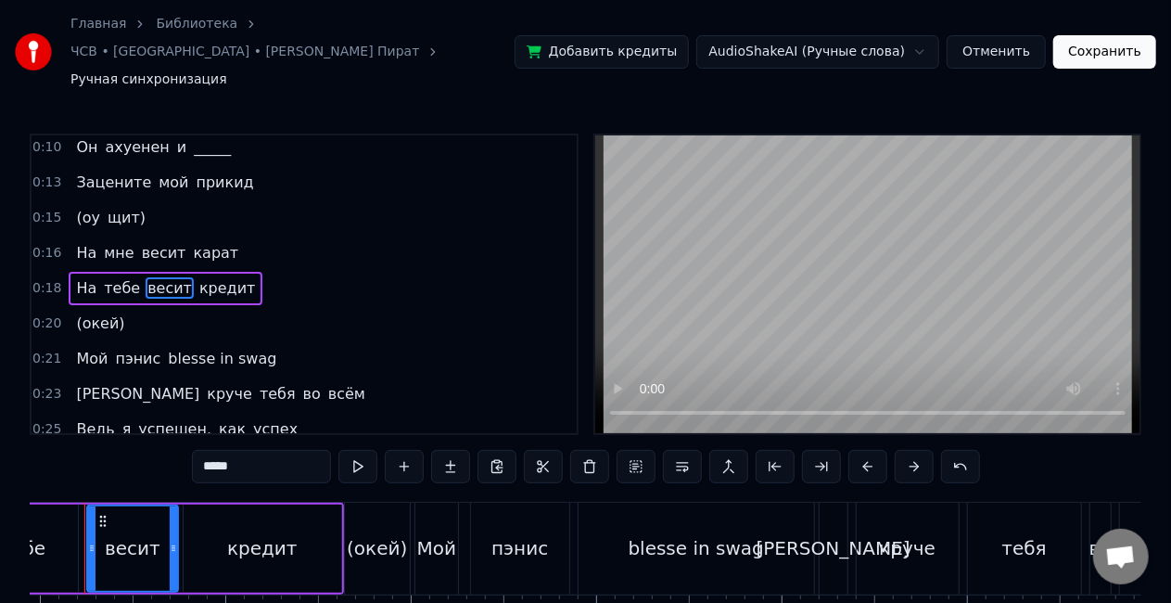
scroll to position [0, 3474]
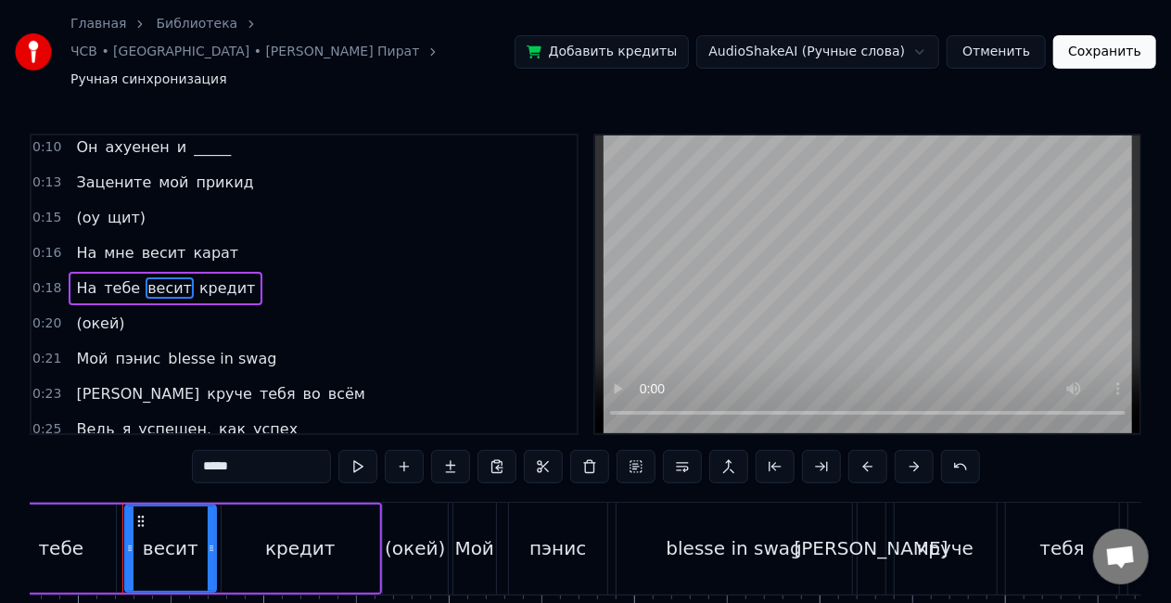
click at [251, 450] on input "*****" at bounding box center [261, 466] width 139 height 33
type input "*"
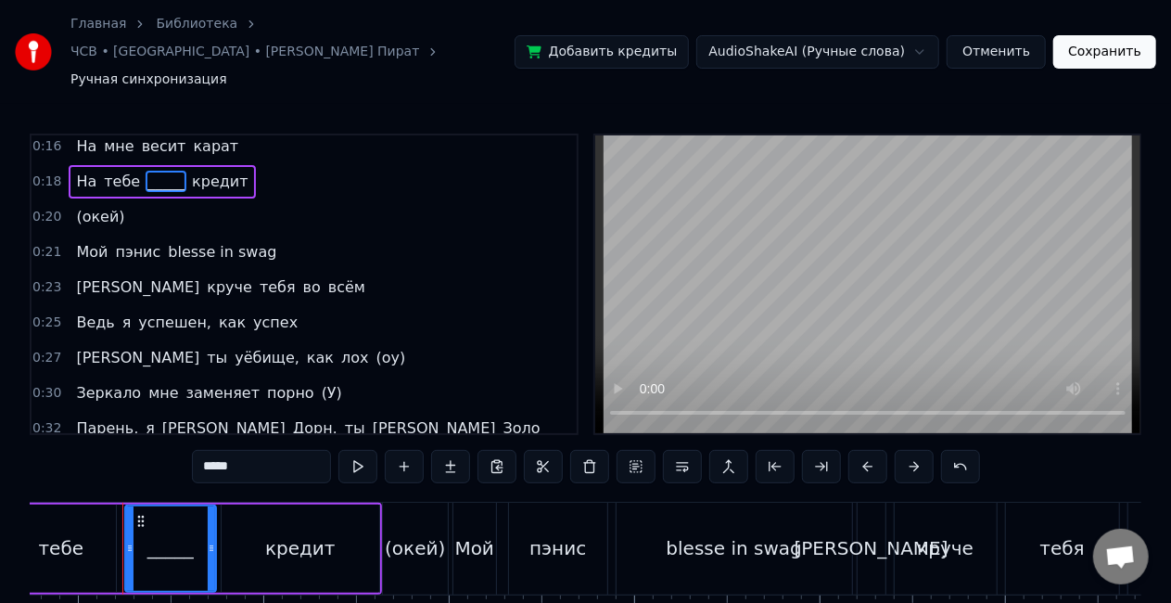
scroll to position [184, 0]
click at [251, 311] on span "успех" at bounding box center [275, 321] width 48 height 21
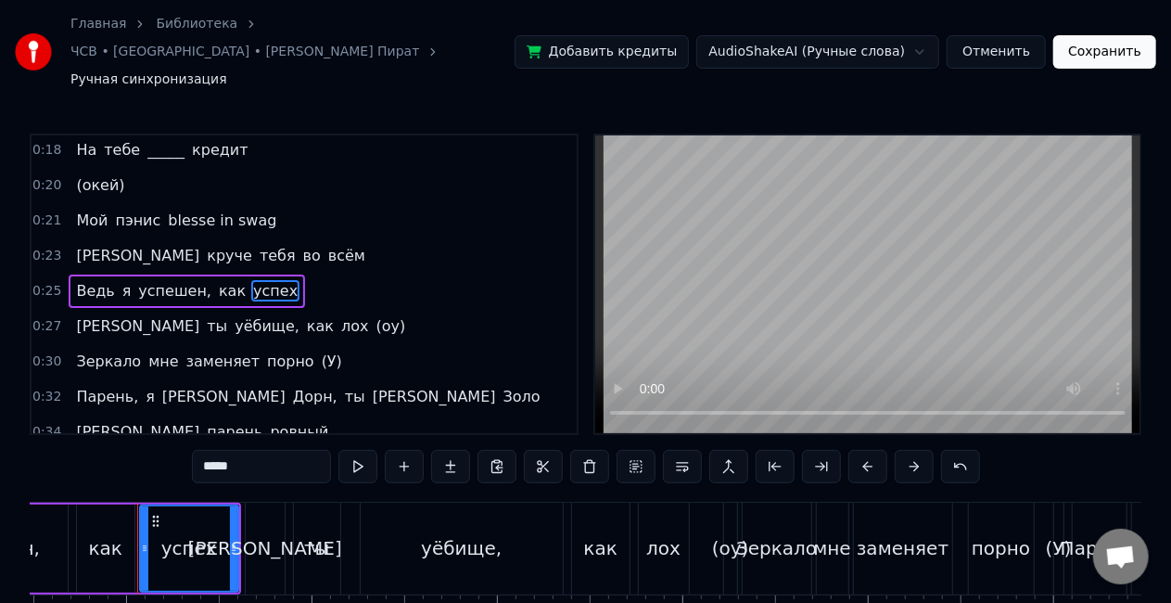
scroll to position [0, 4924]
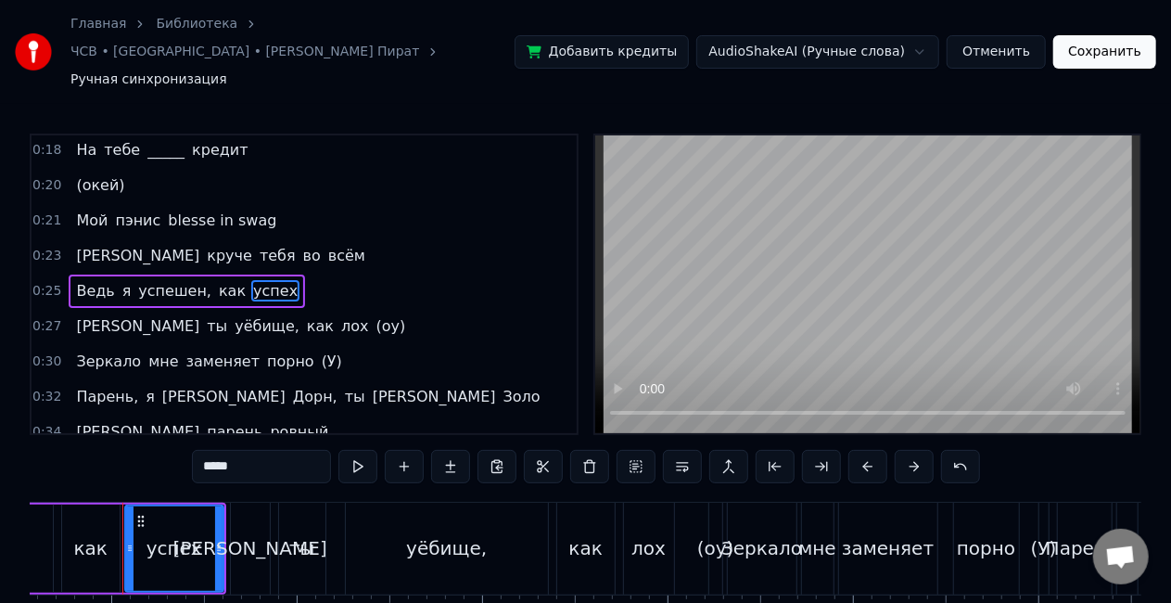
click at [276, 450] on input "*****" at bounding box center [261, 466] width 139 height 33
type input "*"
click at [291, 386] on span "Дорн," at bounding box center [315, 396] width 48 height 21
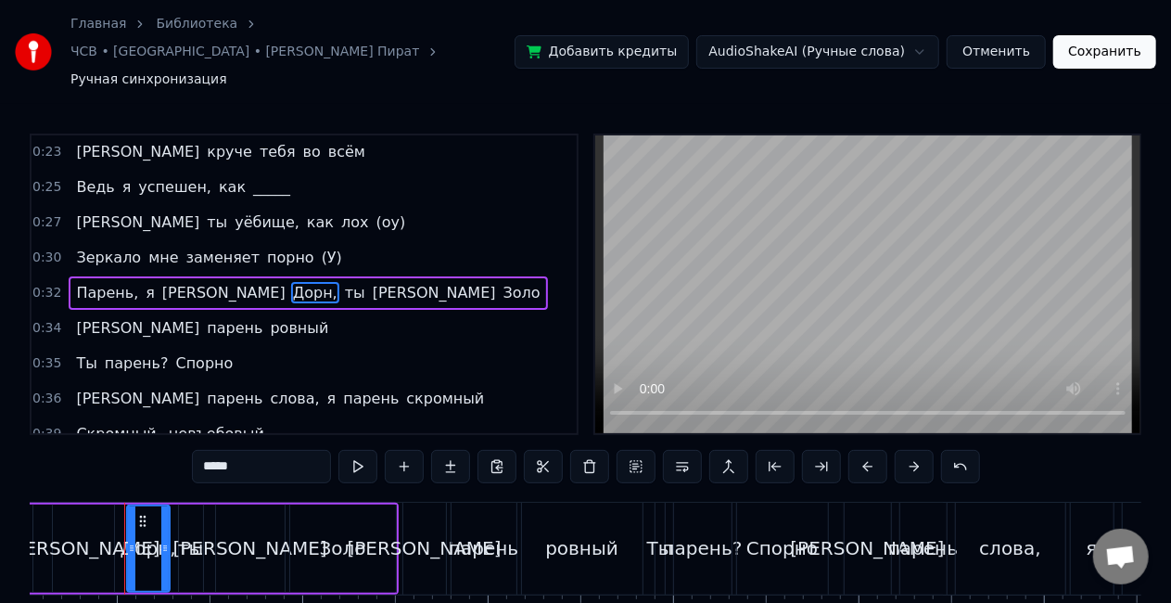
scroll to position [0, 6033]
click at [261, 450] on input "*****" at bounding box center [261, 466] width 139 height 33
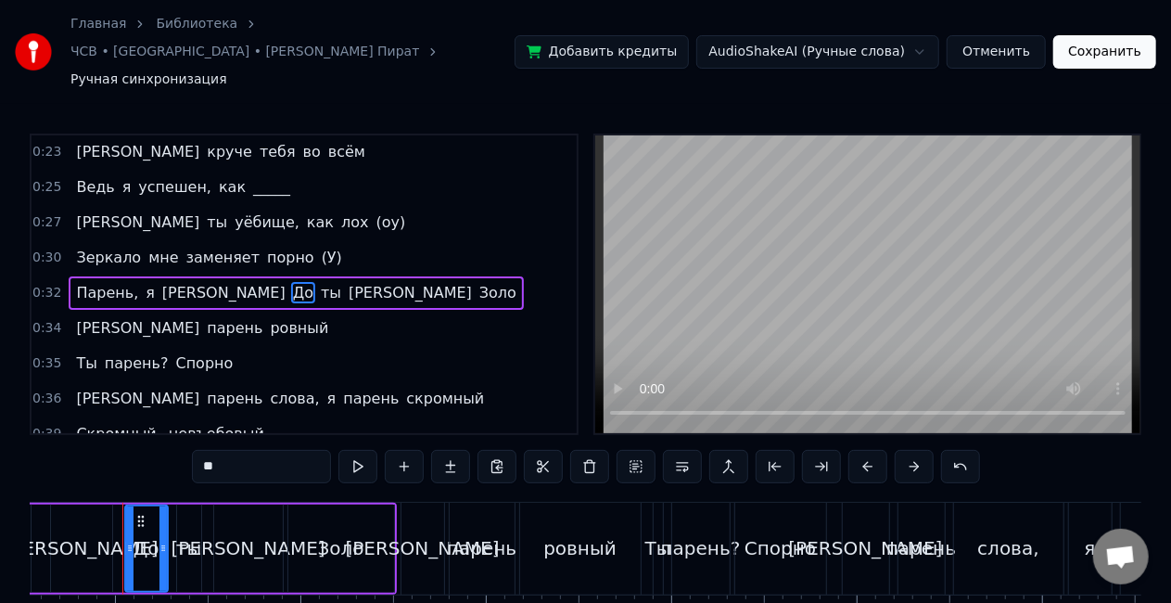
type input "*"
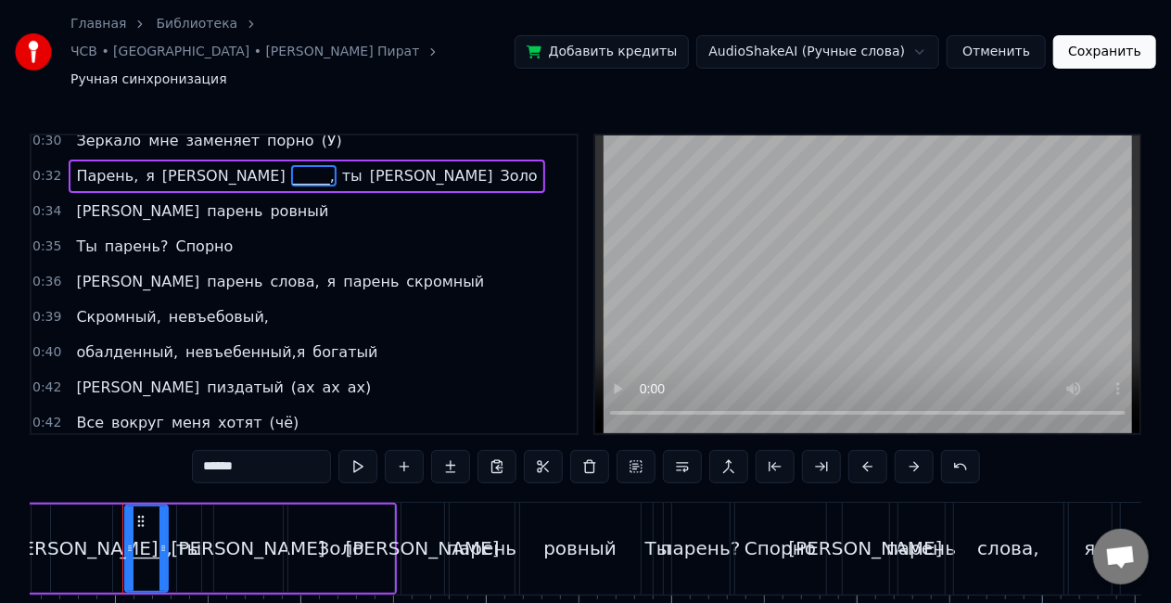
scroll to position [437, 0]
click at [189, 339] on span "невъебенный,я" at bounding box center [245, 349] width 123 height 21
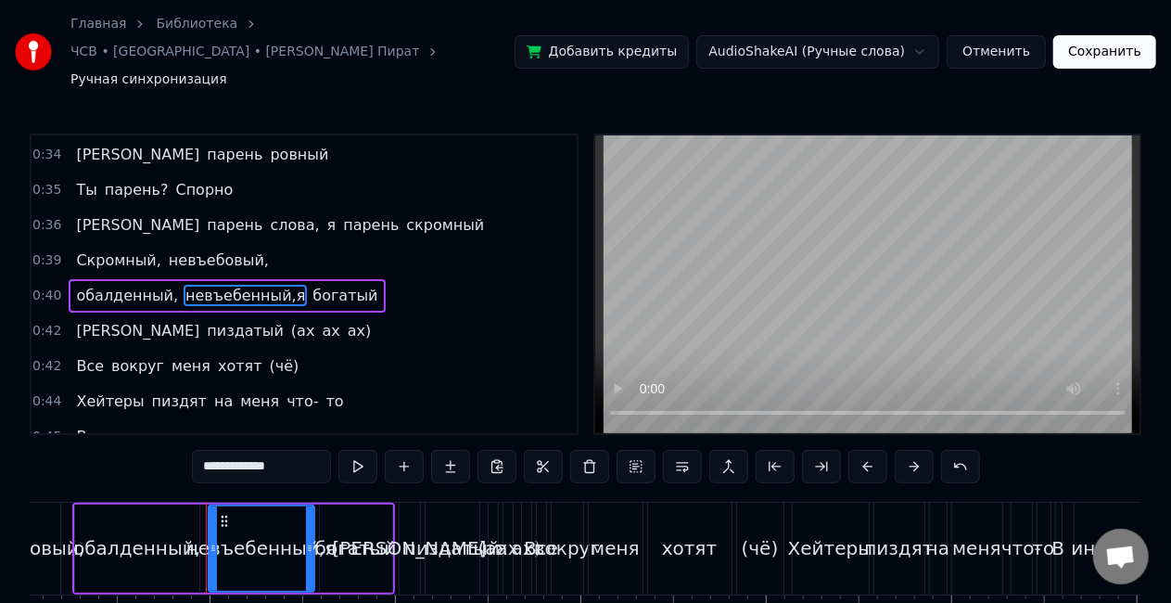
scroll to position [0, 7504]
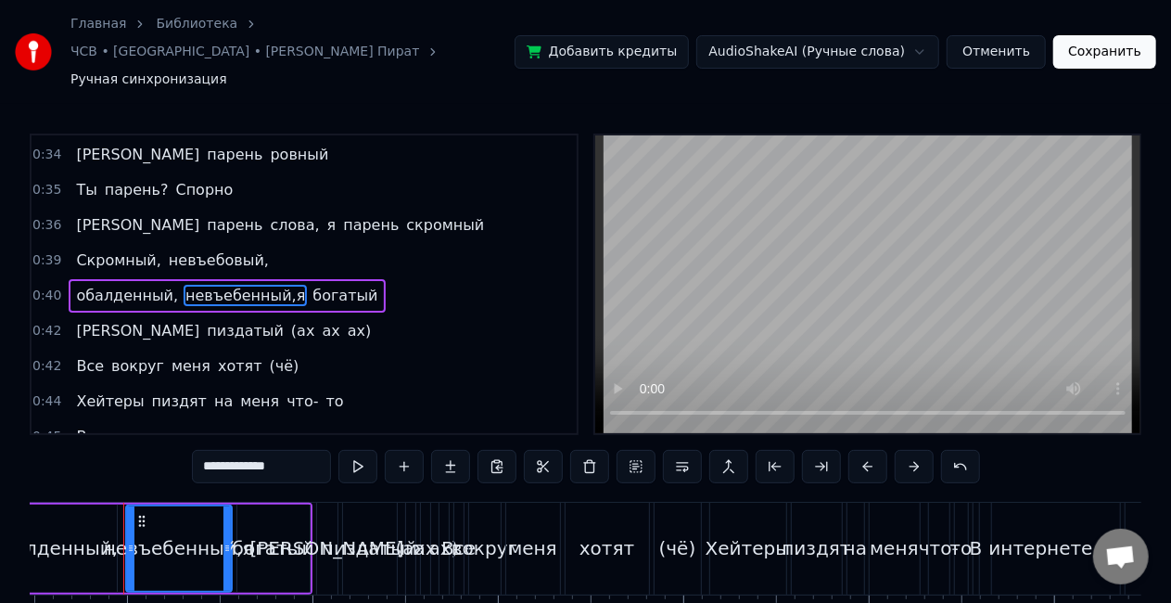
click at [293, 450] on input "**********" at bounding box center [261, 466] width 139 height 33
click at [205, 320] on span "пиздатый" at bounding box center [245, 330] width 81 height 21
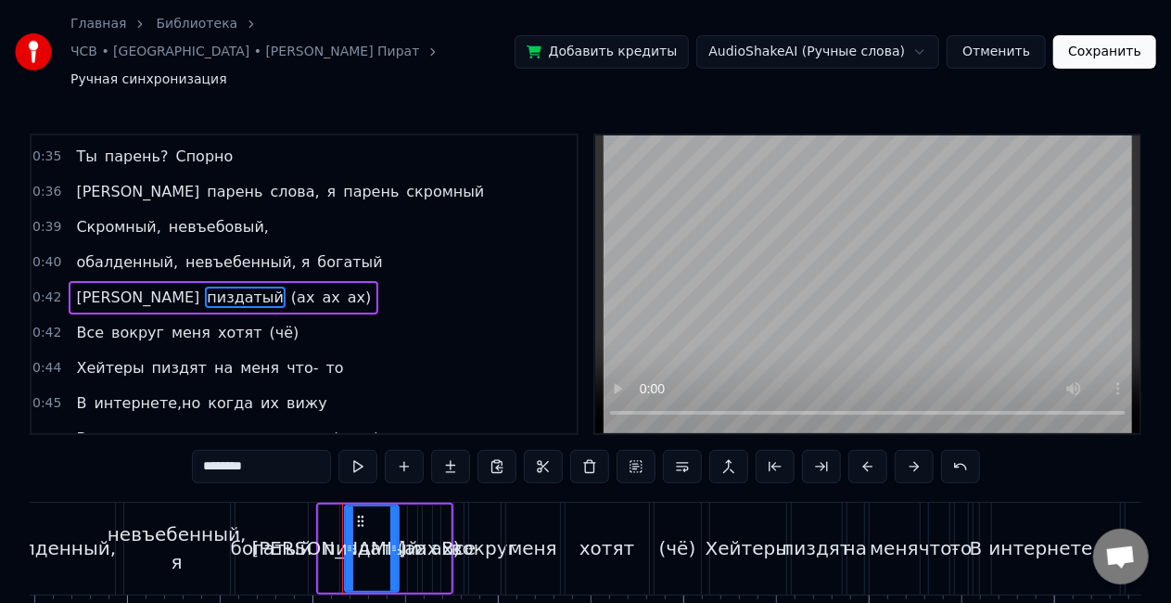
scroll to position [526, 0]
drag, startPoint x: 280, startPoint y: 430, endPoint x: 100, endPoint y: 430, distance: 179.8
click at [100, 430] on div "0:03 А,а,а 0:07 Lida 0:10 Он ахуенен и _____ 0:13 Зацените мой прикид 0:15 (оу …" at bounding box center [585, 410] width 1111 height 555
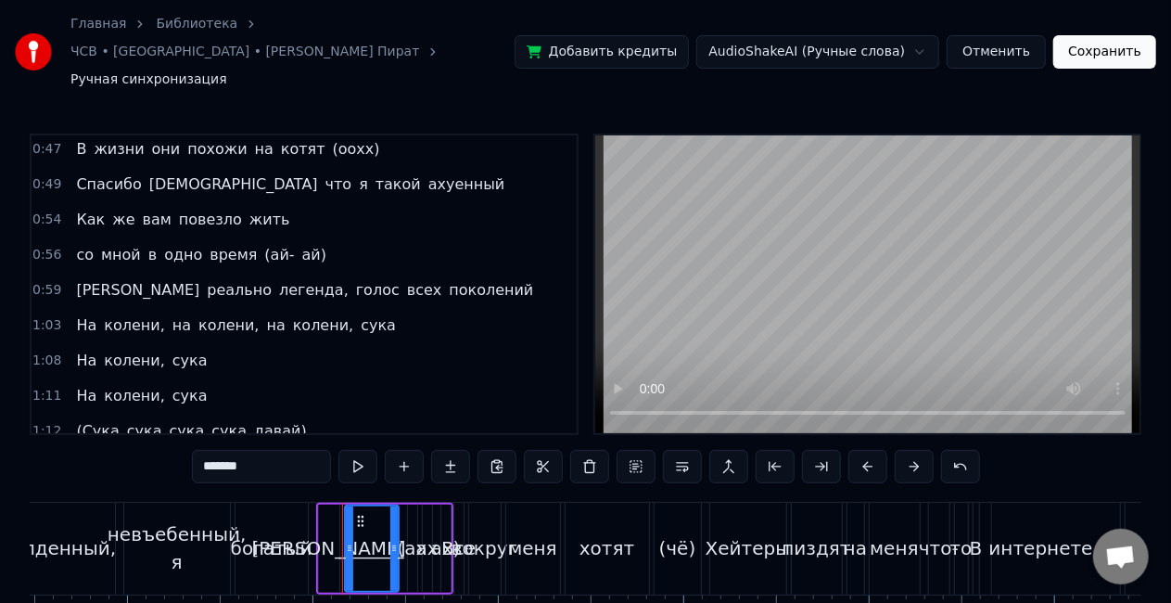
scroll to position [818, 0]
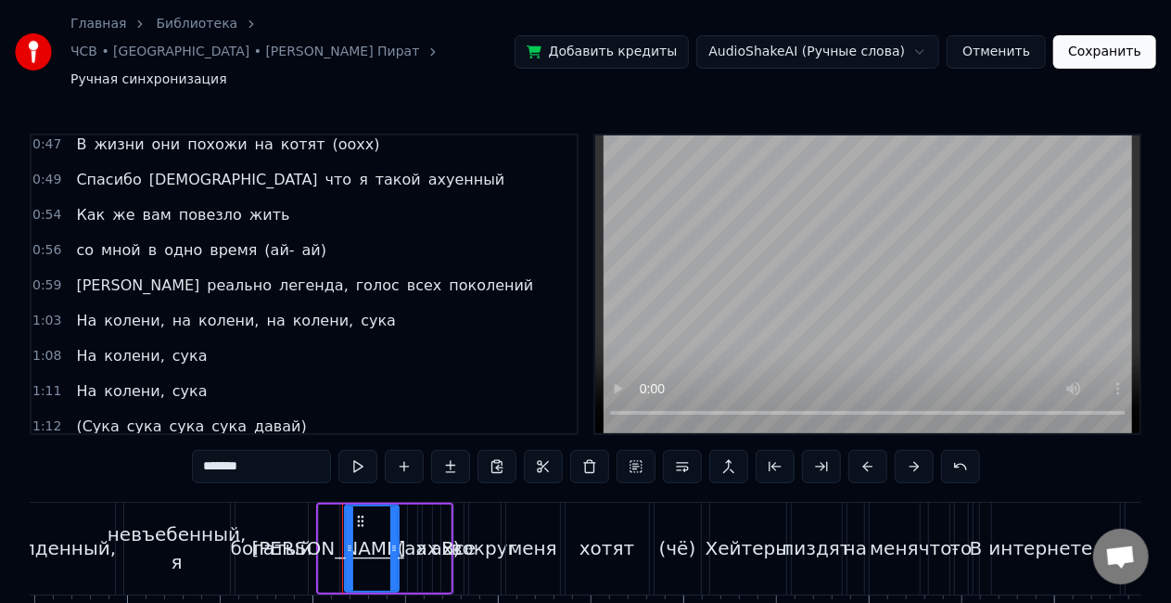
click at [277, 274] on span "легенда," at bounding box center [313, 284] width 73 height 21
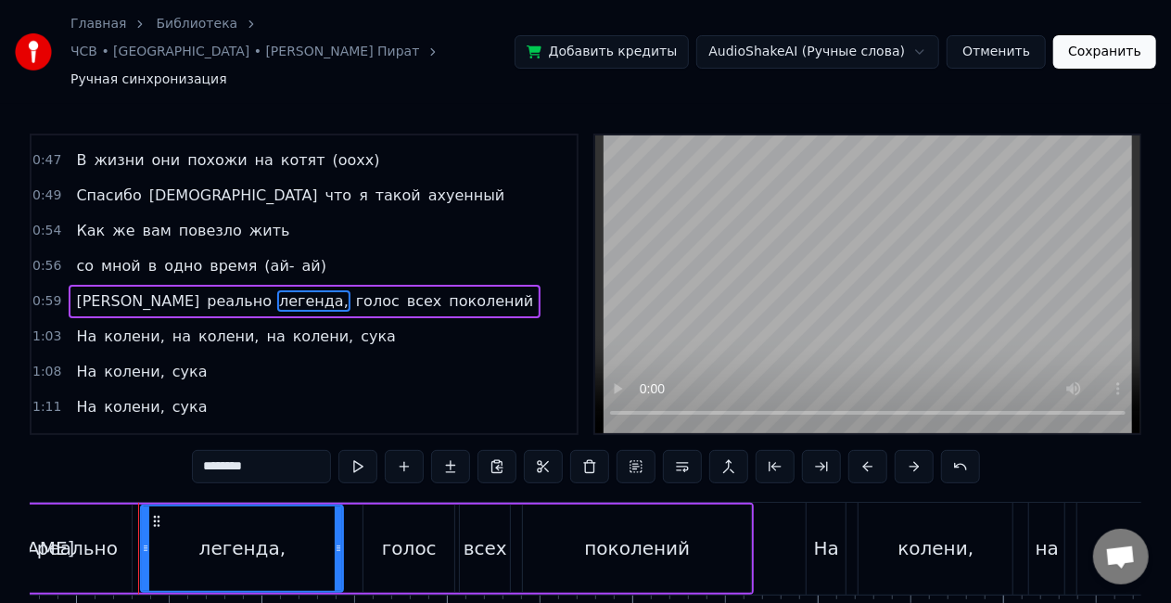
scroll to position [0, 11093]
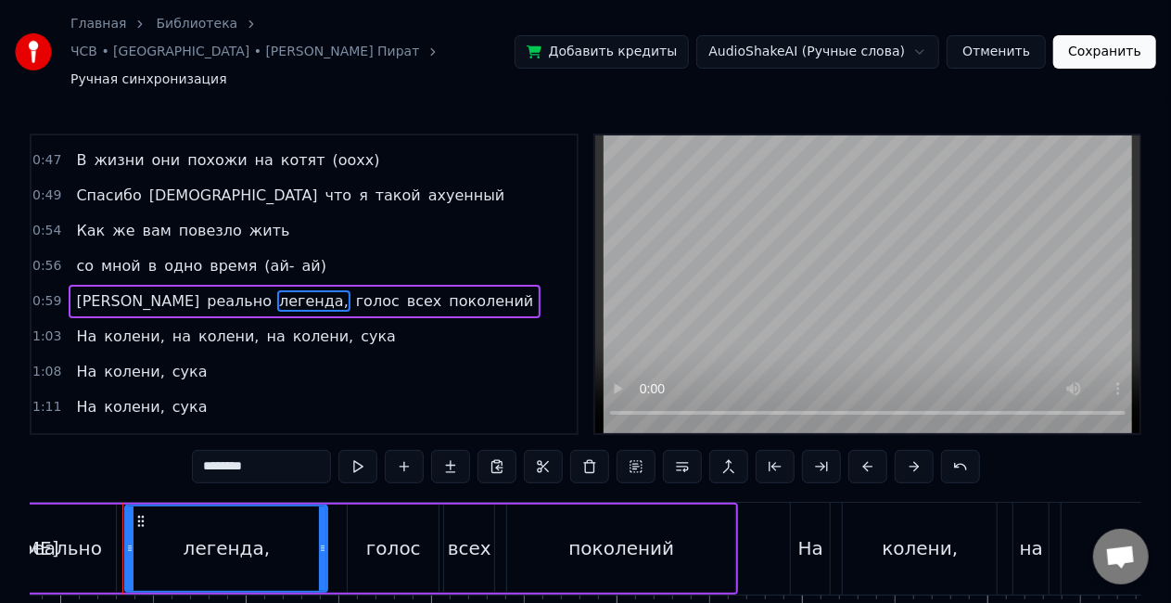
drag, startPoint x: 260, startPoint y: 421, endPoint x: 154, endPoint y: 424, distance: 105.7
click at [154, 424] on div "0:03 А,а,а 0:07 Lida 0:10 Он ахуенен и _____ 0:13 Зацените мой прикид 0:15 (оу …" at bounding box center [585, 410] width 1111 height 555
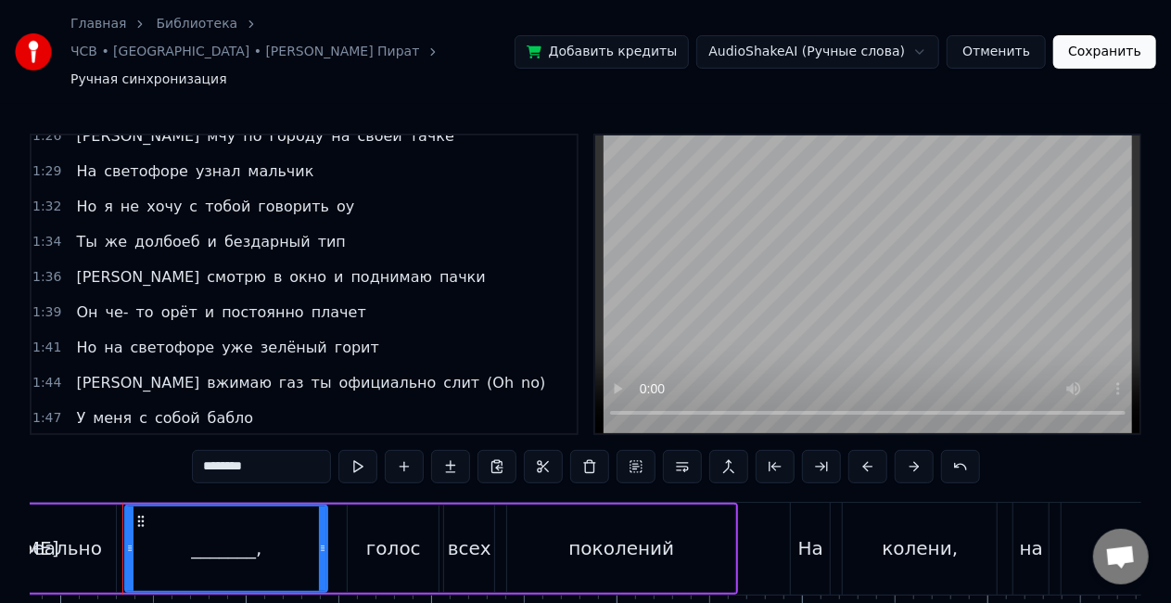
scroll to position [1287, 0]
click at [276, 335] on span "зелёный" at bounding box center [294, 345] width 70 height 21
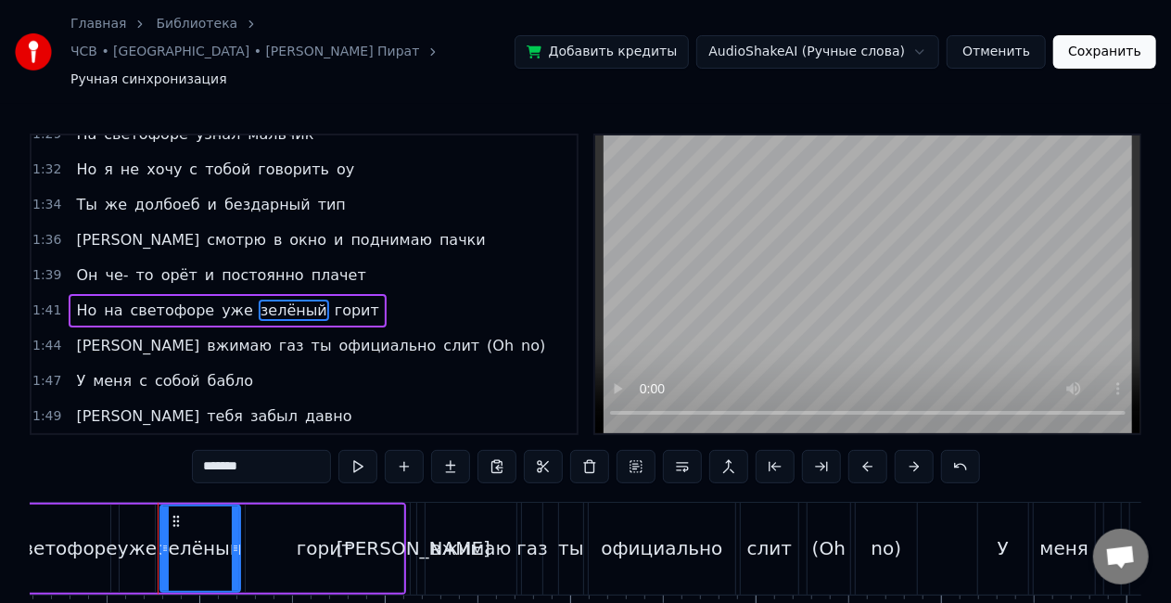
scroll to position [0, 18960]
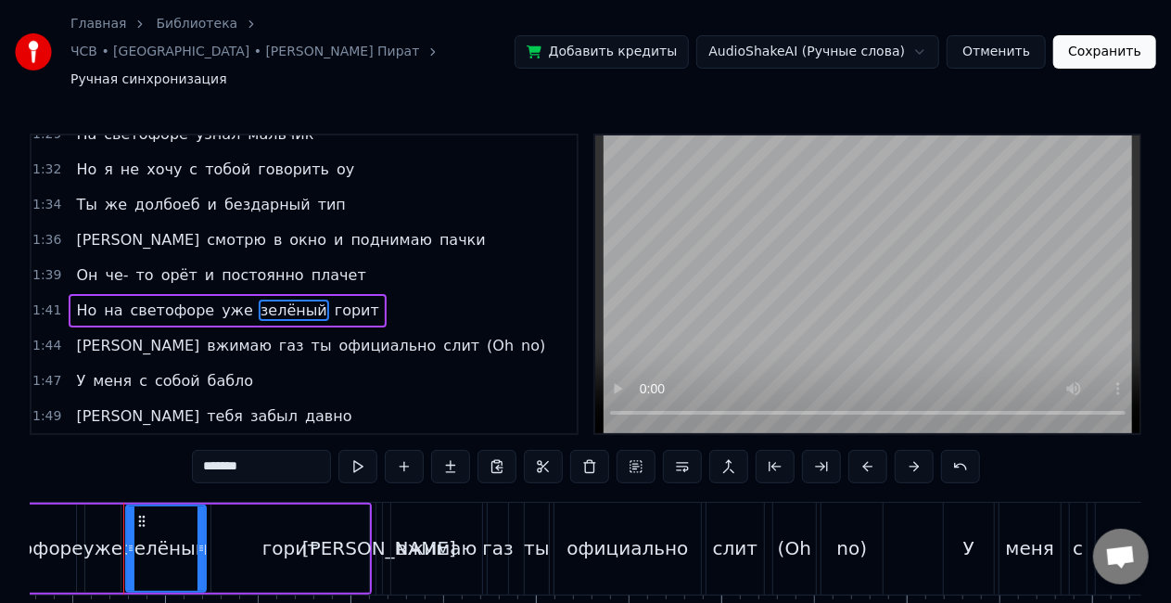
drag, startPoint x: 274, startPoint y: 438, endPoint x: 128, endPoint y: 439, distance: 146.5
click at [128, 439] on div "0:03 А,а,а 0:07 Lida 0:10 Он ахуенен и _____ 0:13 Зацените мой прикид 0:15 (оу …" at bounding box center [585, 410] width 1111 height 555
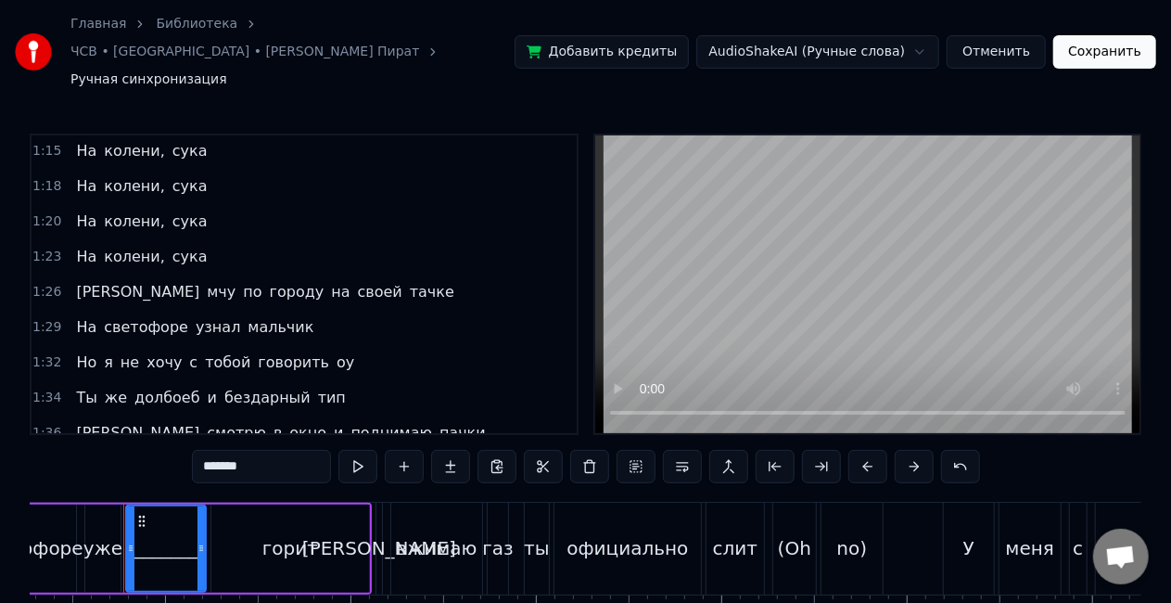
scroll to position [1118, 0]
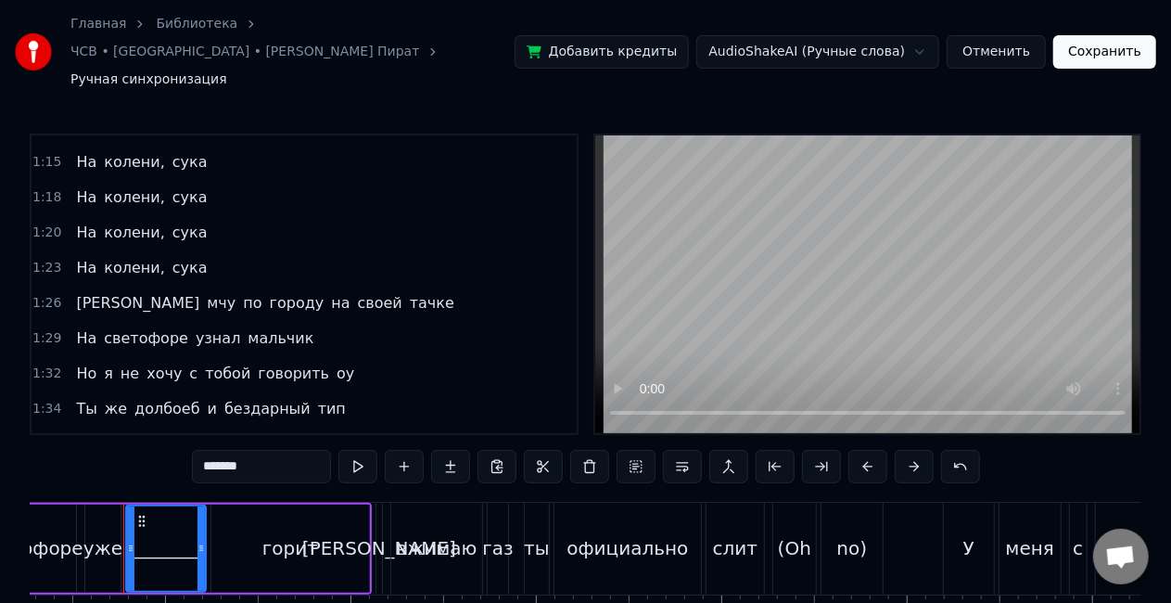
click at [408, 292] on span "тачке" at bounding box center [432, 302] width 48 height 21
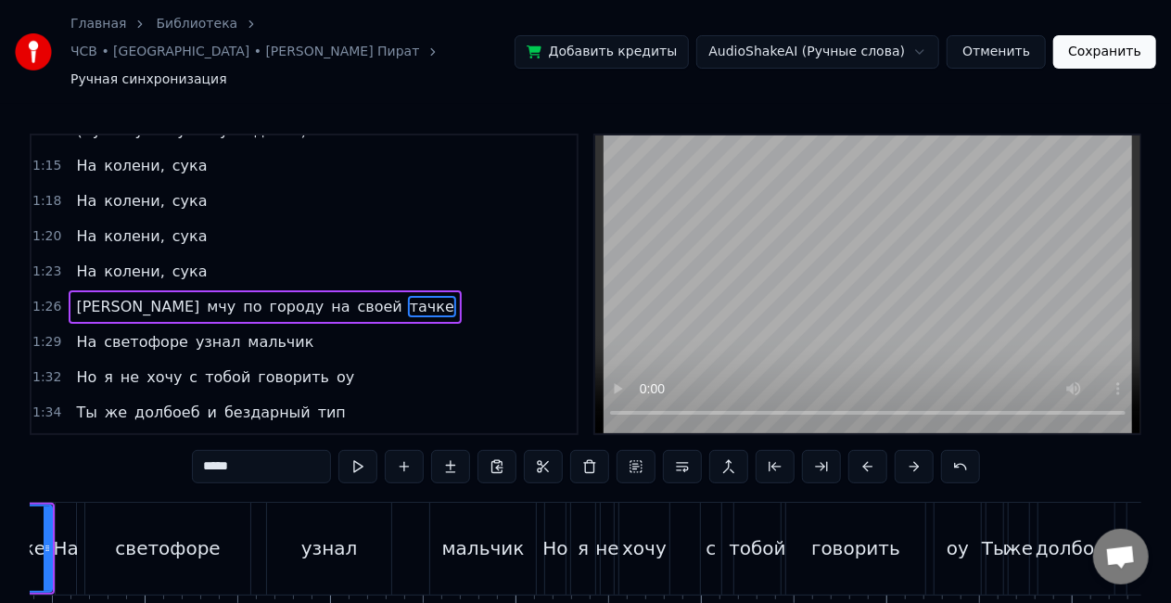
scroll to position [0, 16428]
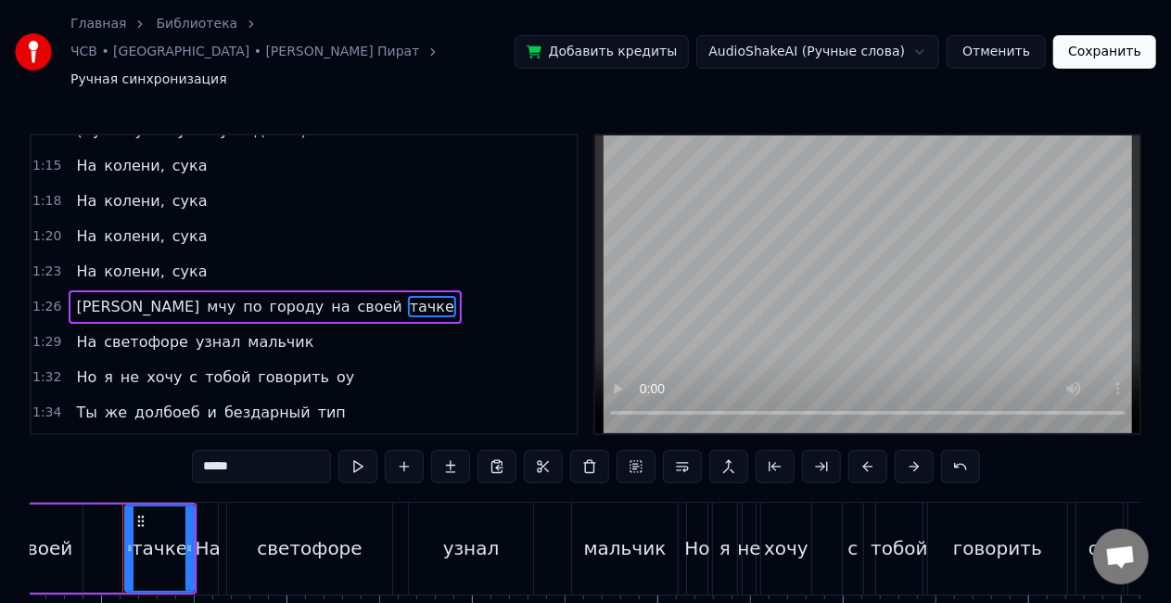
drag, startPoint x: 260, startPoint y: 428, endPoint x: 154, endPoint y: 428, distance: 106.6
click at [154, 428] on div "0:03 А,а,а 0:07 Lida 0:10 Он ахуенен и _____ 0:13 Зацените мой прикид 0:15 (оу …" at bounding box center [585, 410] width 1111 height 555
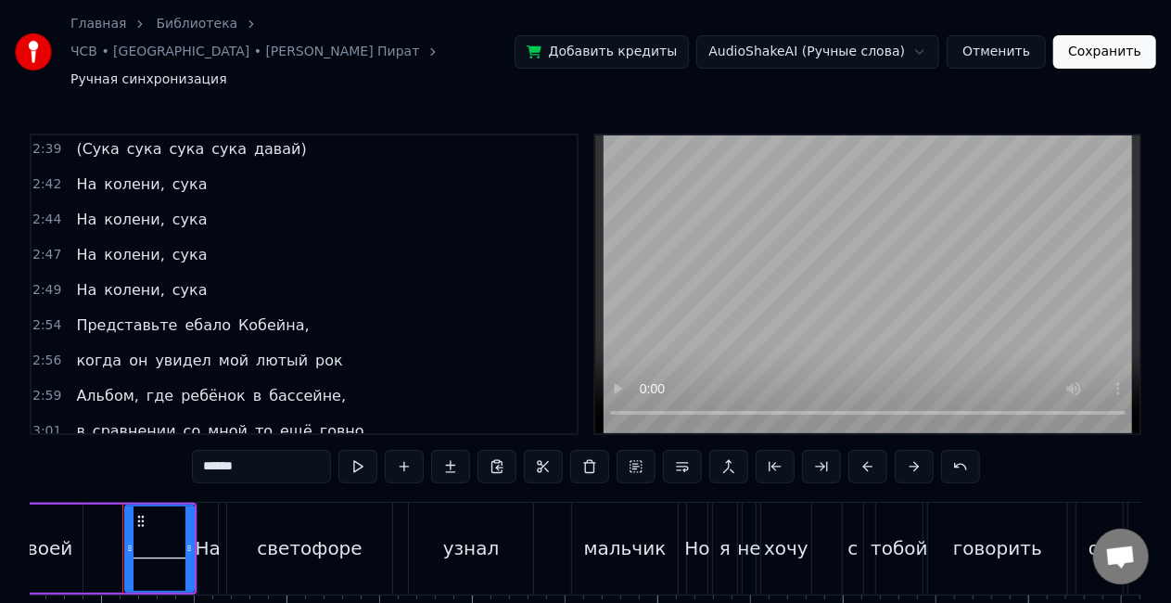
scroll to position [2114, 0]
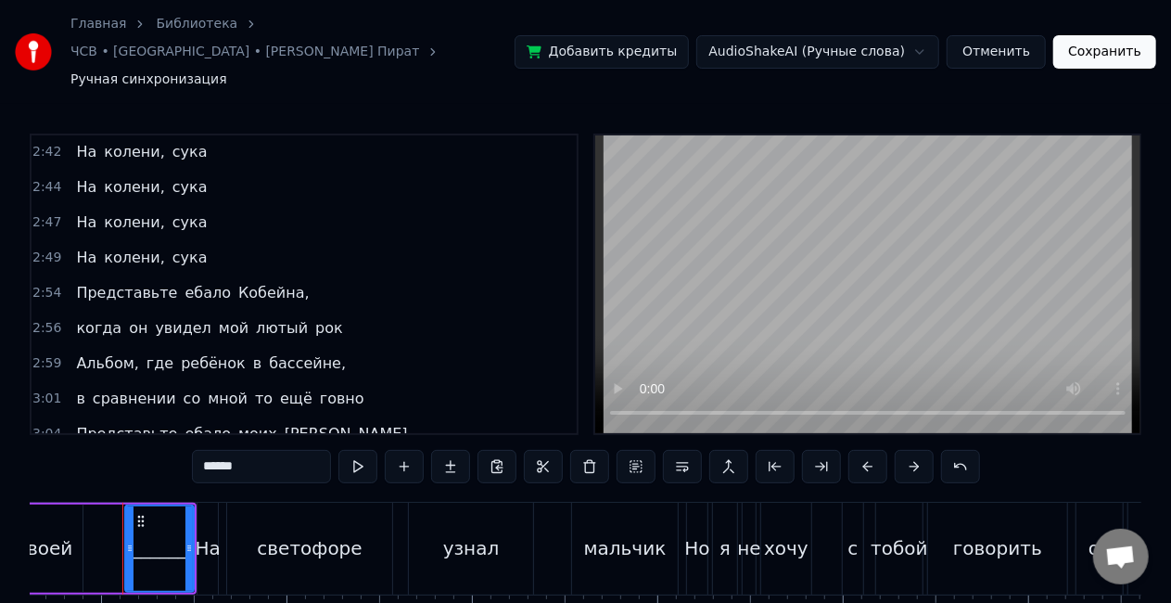
click at [239, 282] on span "Кобейна," at bounding box center [273, 292] width 75 height 21
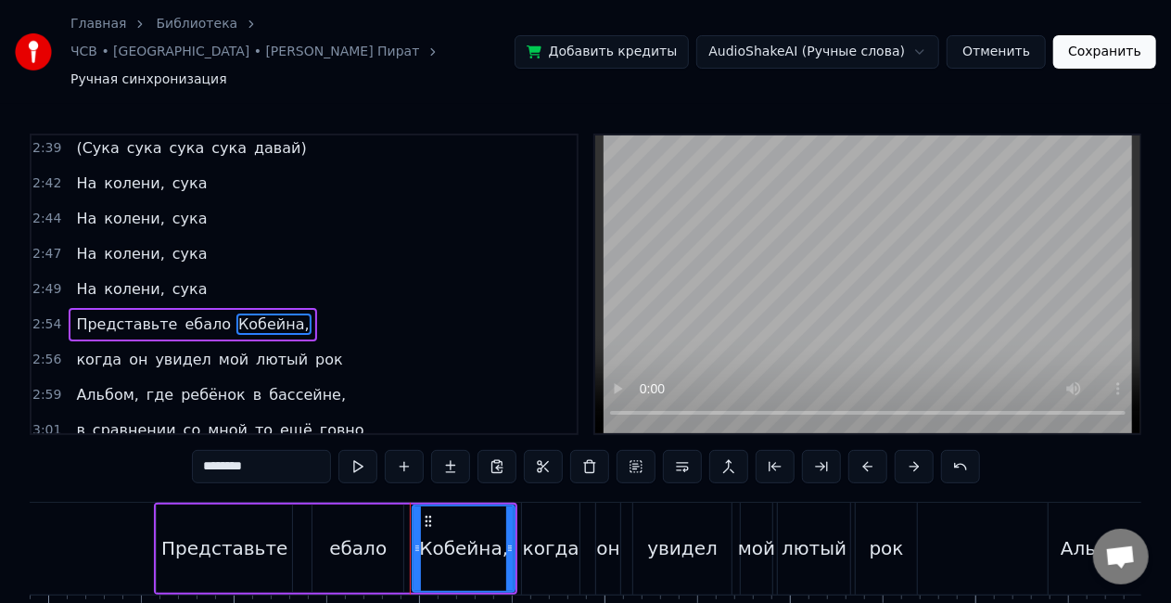
scroll to position [0, 32526]
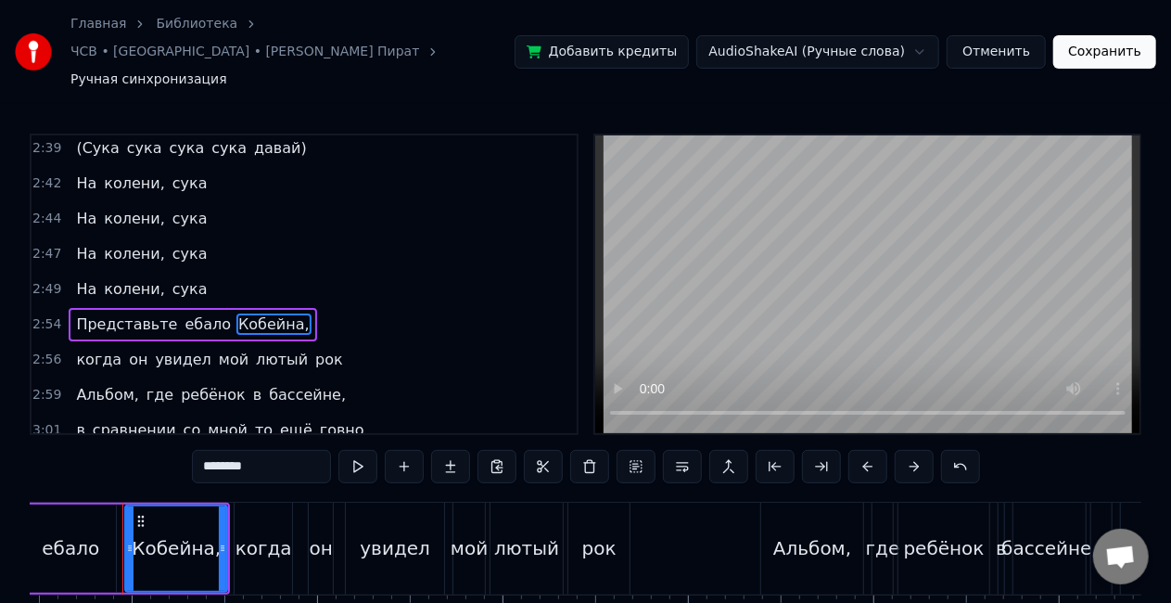
click at [267, 384] on span "бассейне," at bounding box center [307, 394] width 81 height 21
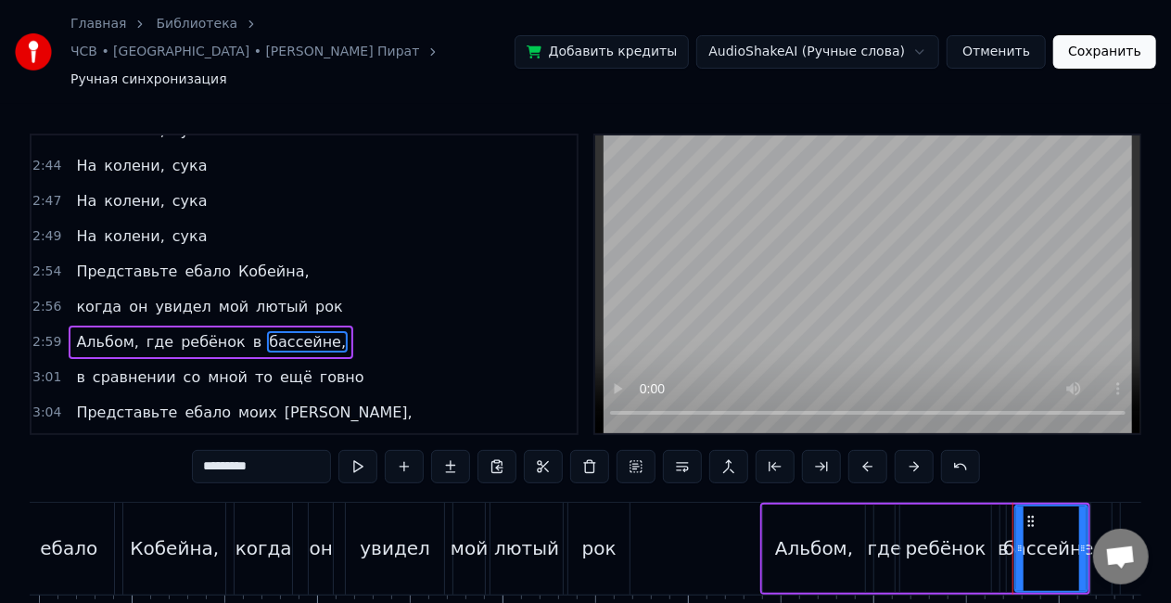
scroll to position [2152, 0]
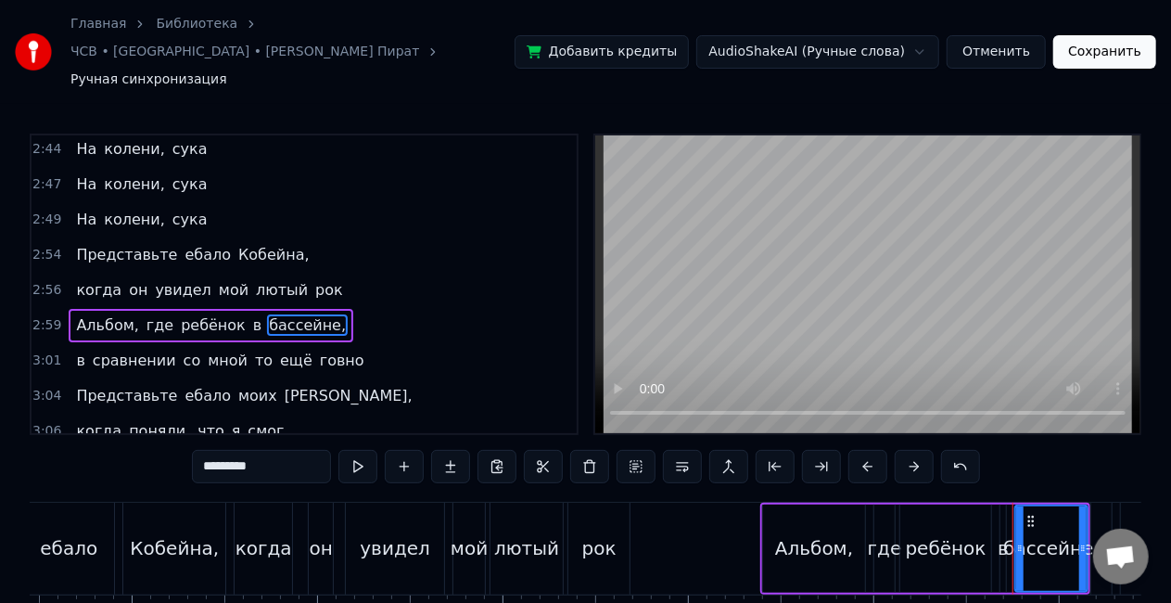
drag, startPoint x: 262, startPoint y: 428, endPoint x: 141, endPoint y: 417, distance: 121.9
click at [141, 417] on div "0:03 А,а,а 0:07 Lida 0:10 Он ахуенен и _____ 0:13 Зацените мой прикид 0:15 (оу …" at bounding box center [585, 410] width 1111 height 555
type input "*"
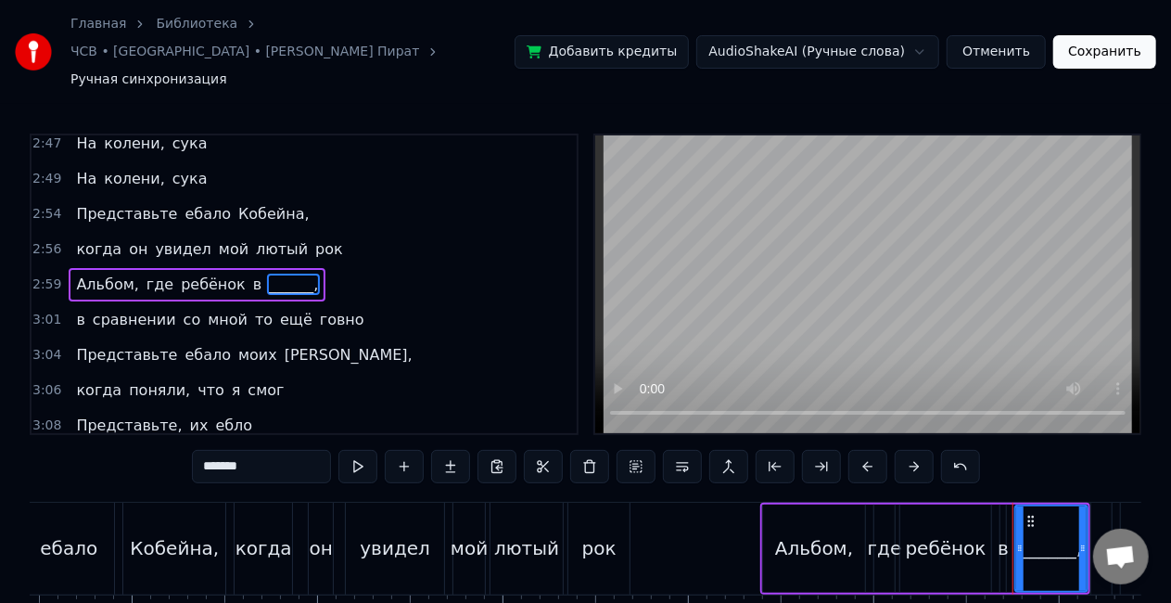
scroll to position [2193, 0]
type input "*******"
click at [1101, 35] on button "Сохранить" at bounding box center [1104, 51] width 103 height 33
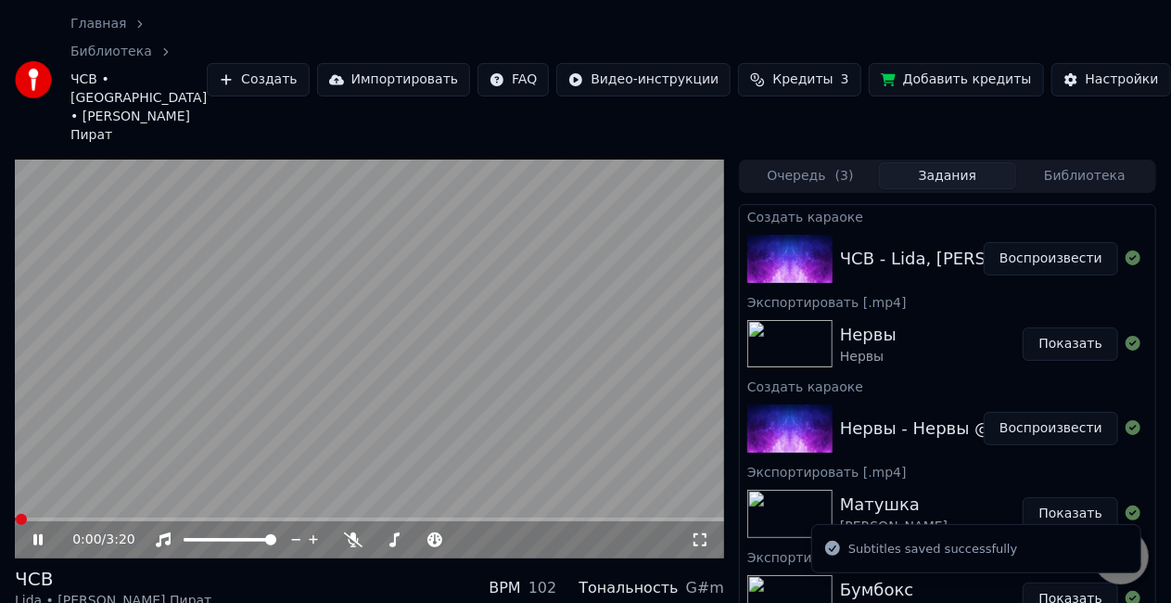
click at [419, 325] on video at bounding box center [369, 358] width 709 height 399
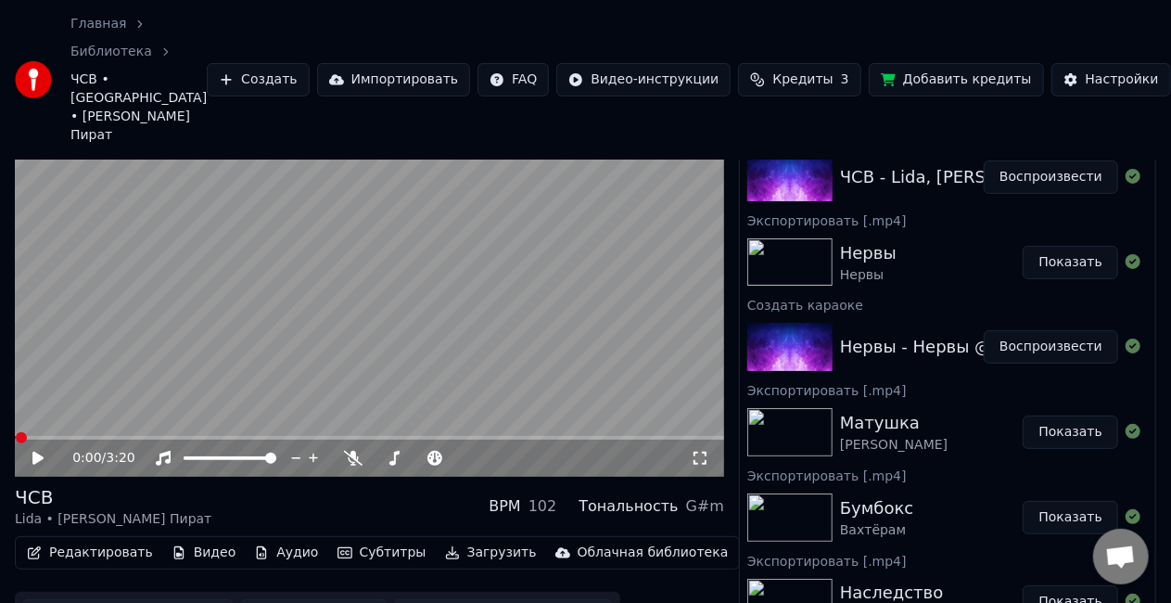
click at [315, 599] on button "Скачать видео" at bounding box center [313, 615] width 147 height 33
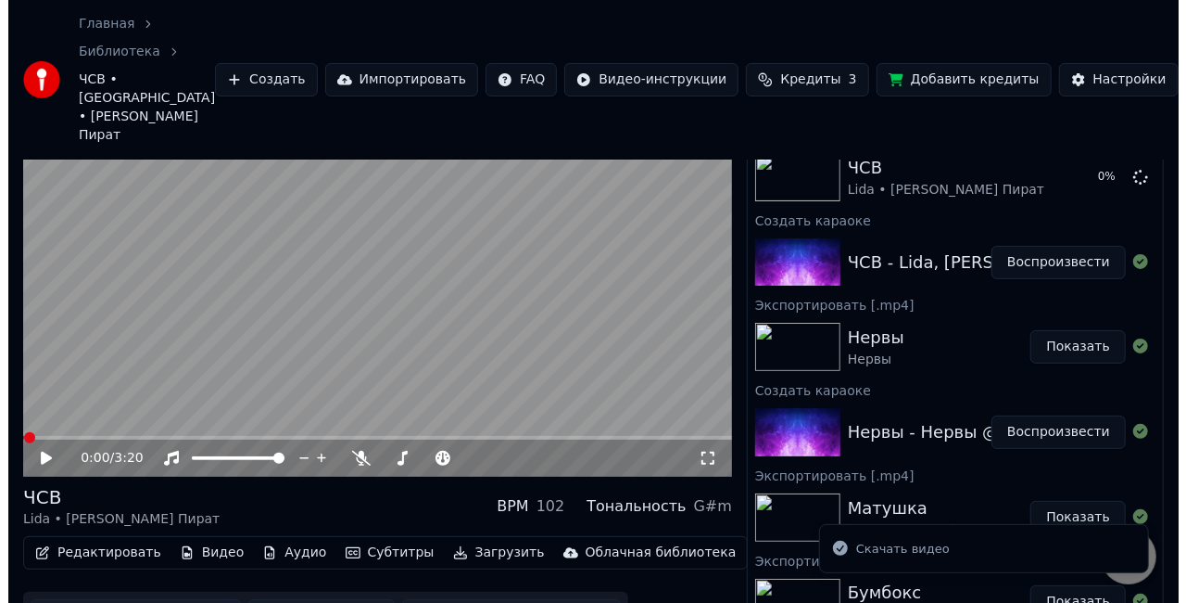
scroll to position [0, 0]
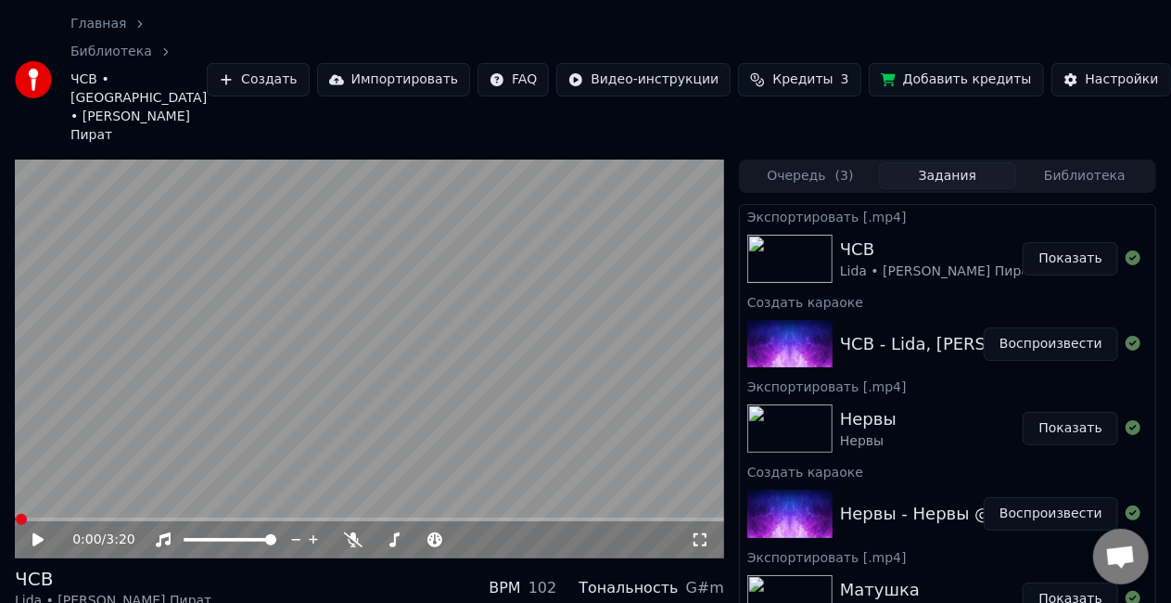
click at [289, 68] on button "Создать" at bounding box center [258, 79] width 102 height 33
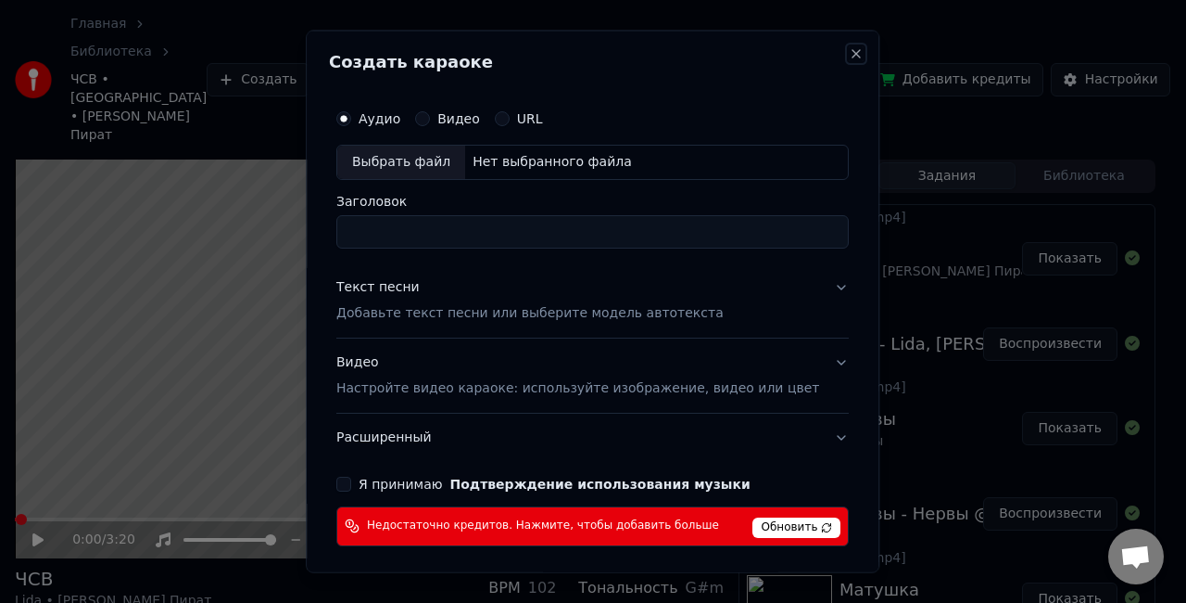
click at [850, 52] on button "Close" at bounding box center [857, 53] width 15 height 15
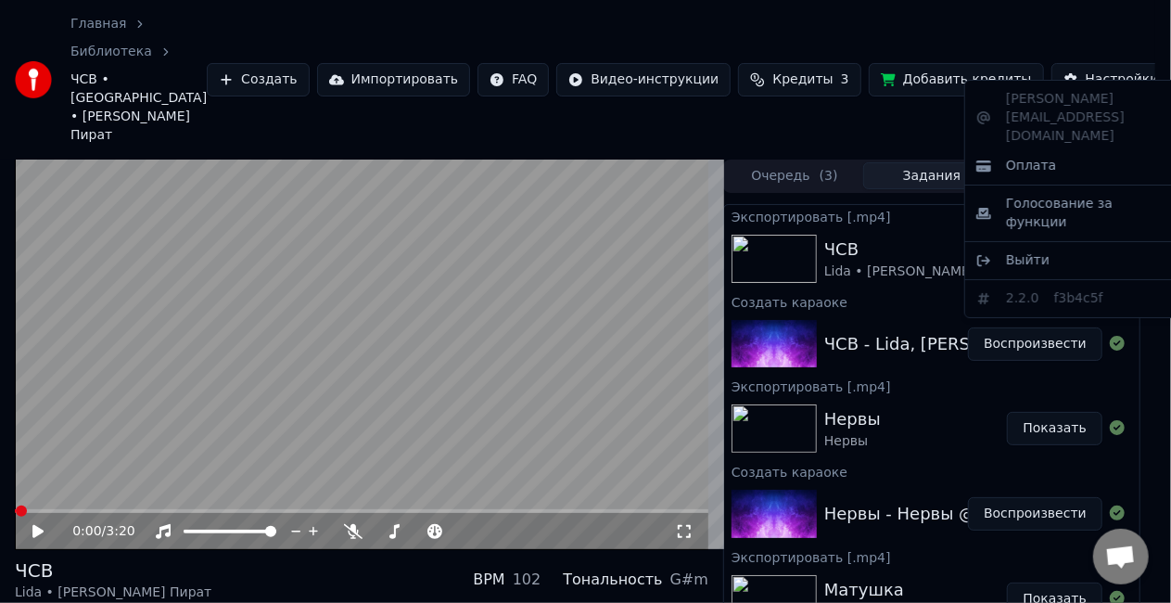
click at [1141, 61] on html "Главная Библиотека ЧСВ • [GEOGRAPHIC_DATA] • [PERSON_NAME] Пират Создать Импорт…" at bounding box center [585, 301] width 1171 height 603
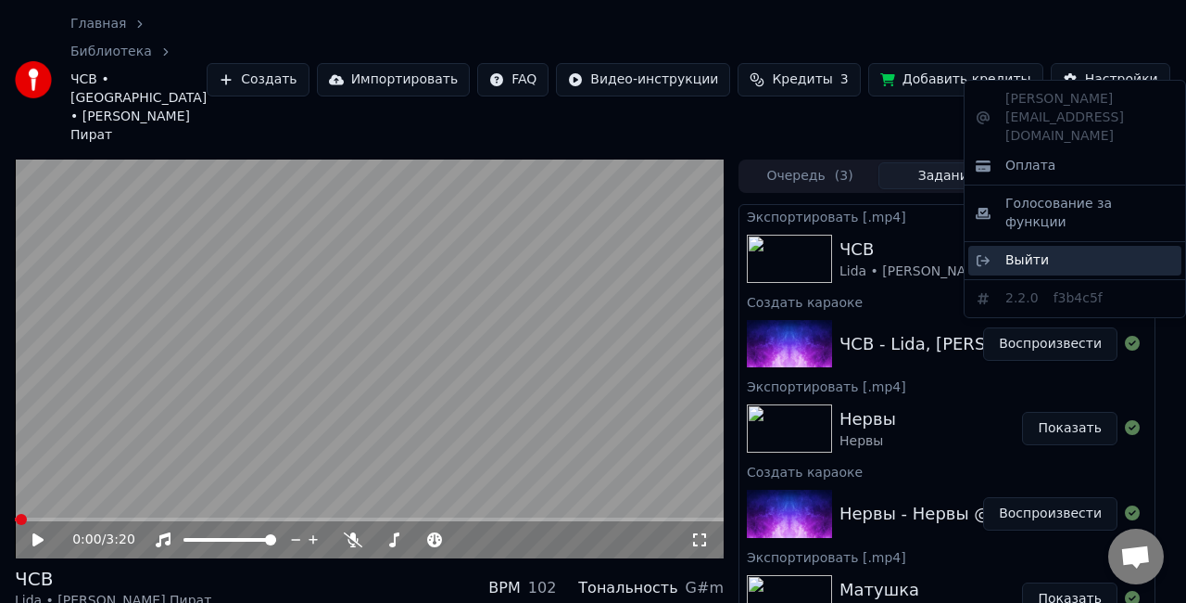
click at [1038, 251] on span "Выйти" at bounding box center [1028, 260] width 44 height 19
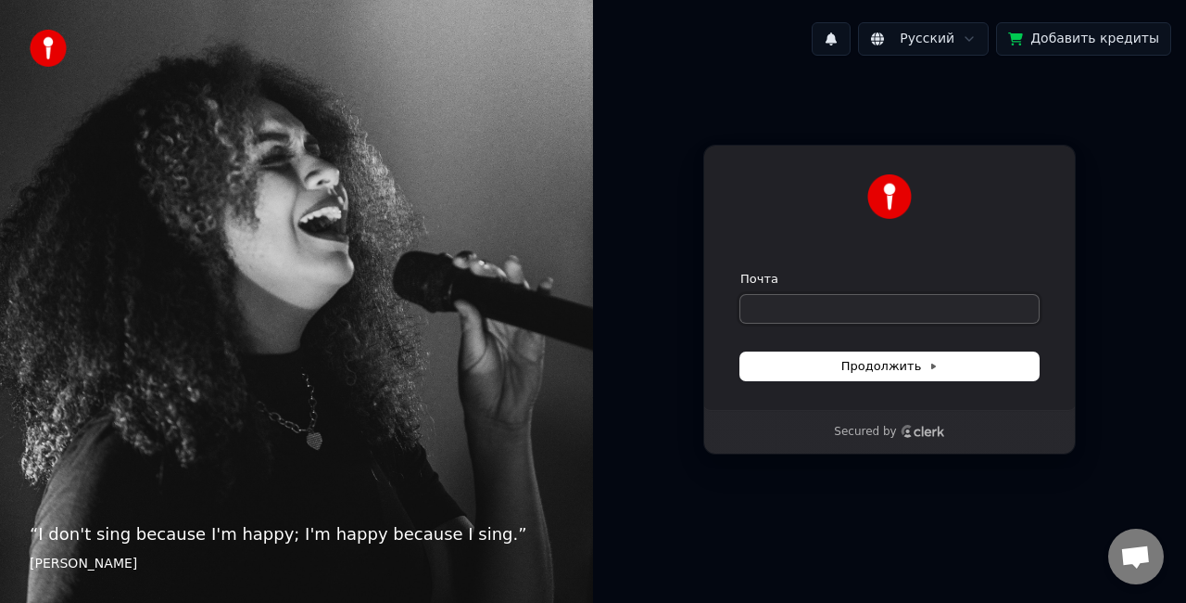
click at [914, 301] on input "Почта" at bounding box center [890, 309] width 298 height 28
paste input "**********"
click at [889, 373] on span "Продолжить" at bounding box center [890, 366] width 97 height 17
type input "**********"
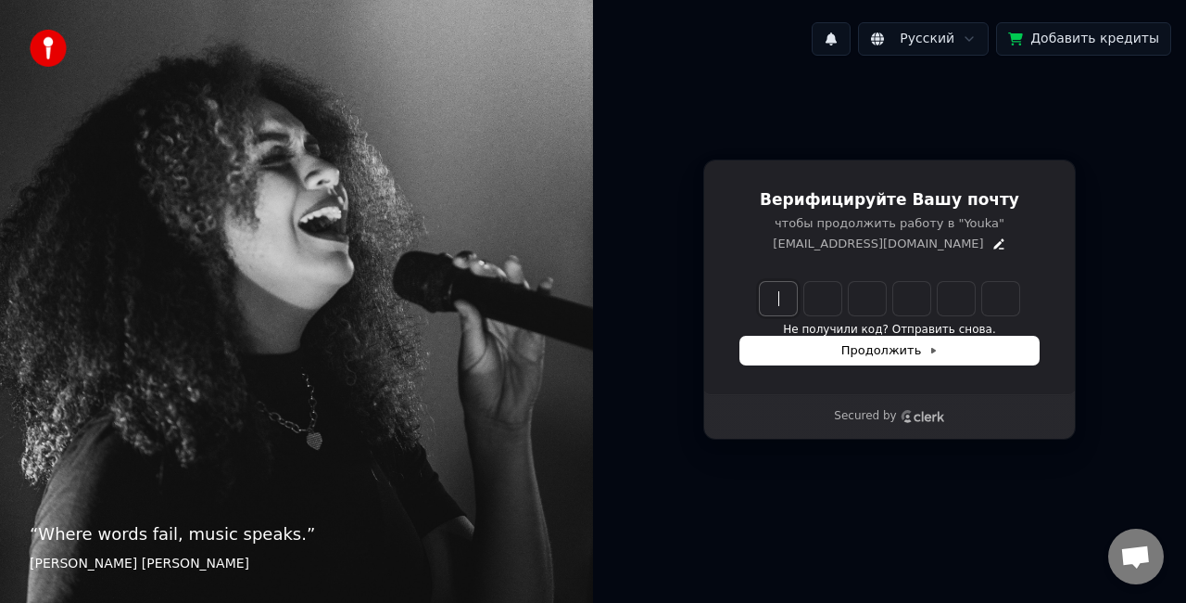
click at [778, 291] on input "Enter verification code" at bounding box center [908, 298] width 297 height 33
type input "******"
